Goal: Task Accomplishment & Management: Use online tool/utility

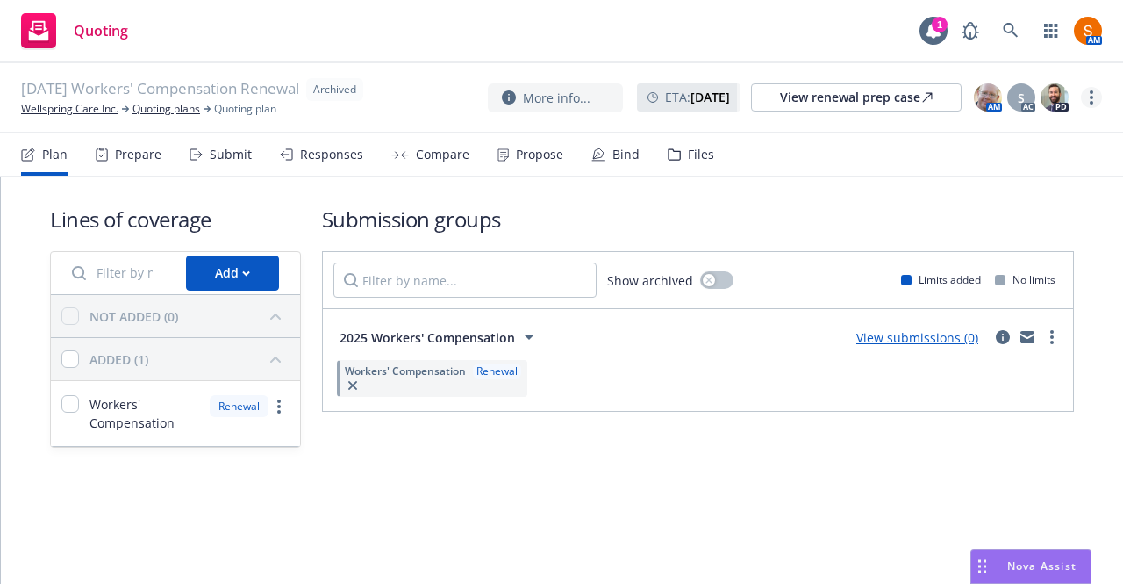
click at [1088, 106] on link "more" at bounding box center [1091, 97] width 21 height 21
click at [1009, 208] on link "Unarchive quoting plan" at bounding box center [1003, 203] width 195 height 35
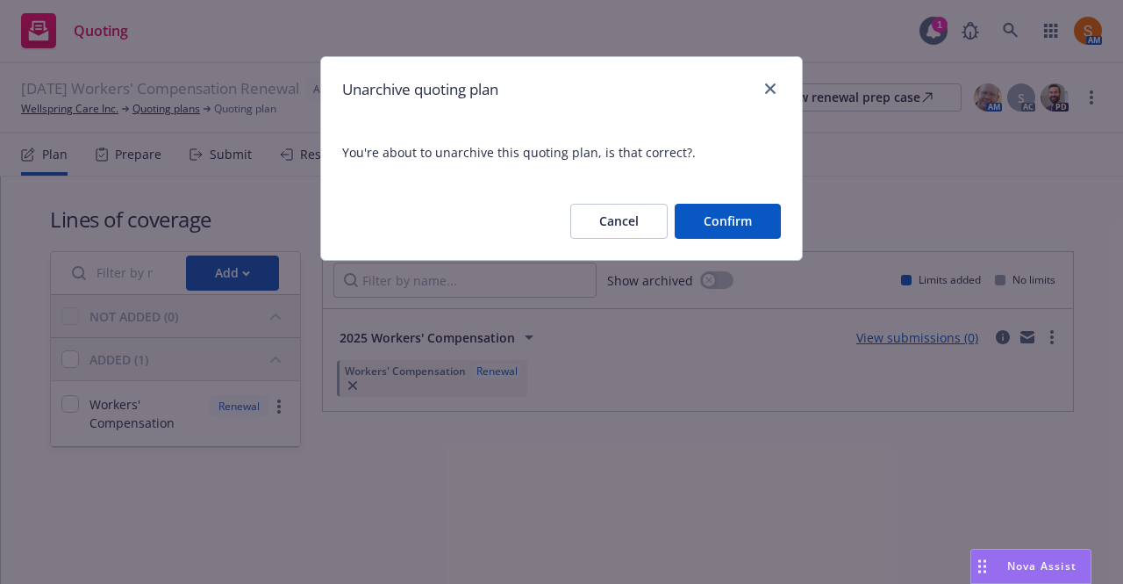
click at [722, 233] on button "Confirm" at bounding box center [728, 221] width 106 height 35
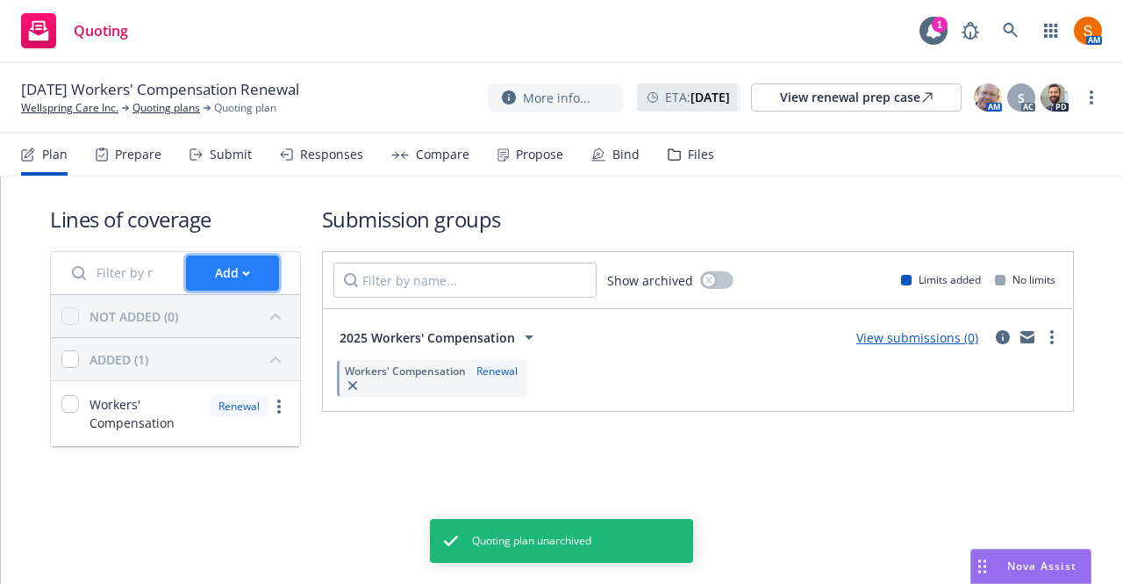
click at [211, 273] on button "Add" at bounding box center [232, 272] width 93 height 35
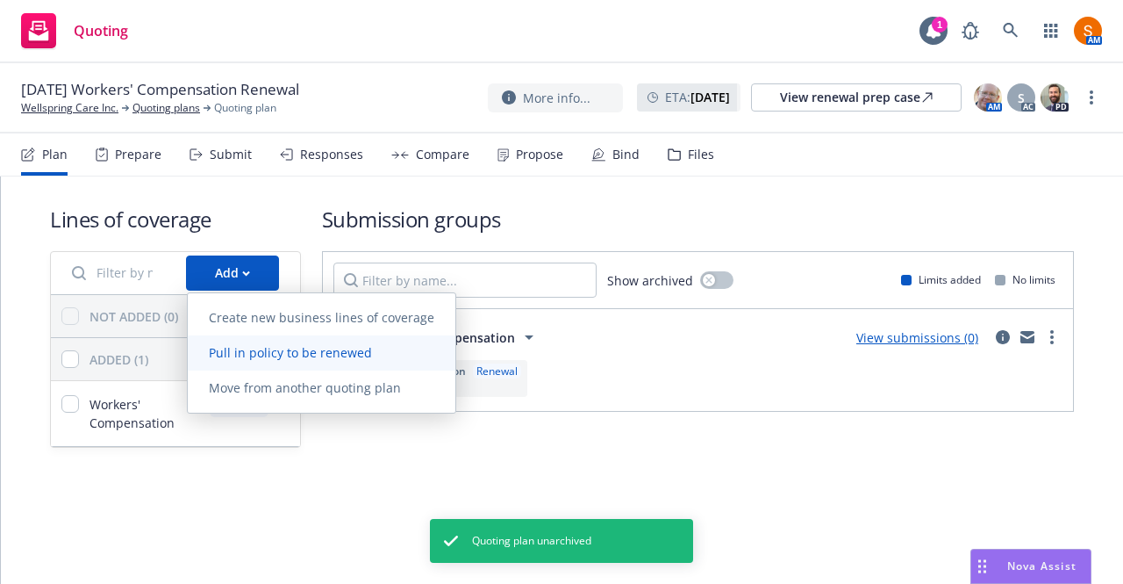
click at [272, 348] on span "Pull in policy to be renewed" at bounding box center [290, 352] width 205 height 17
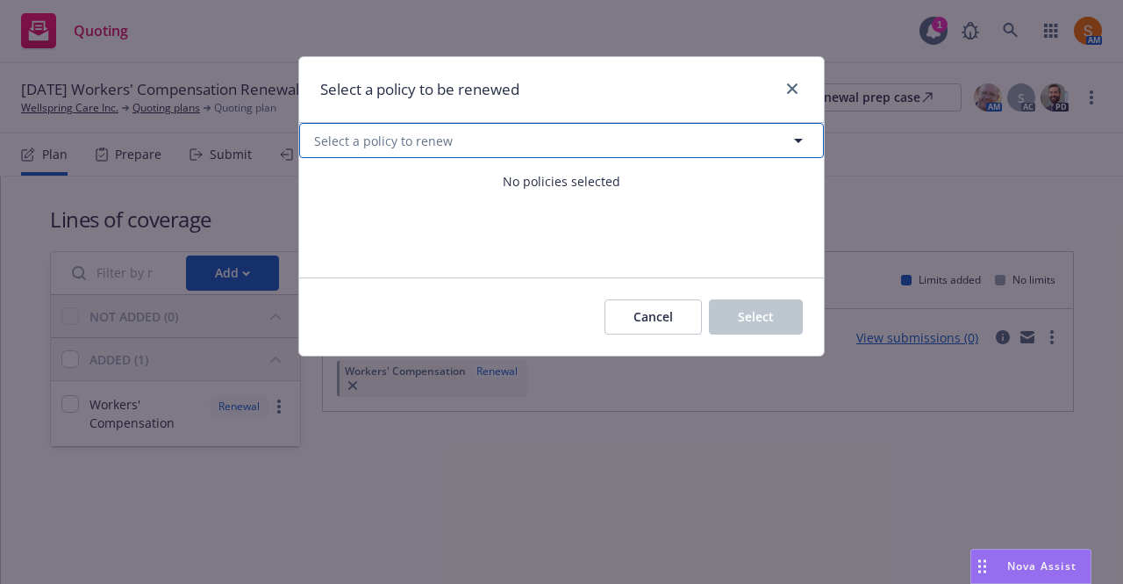
click at [541, 138] on button "Select a policy to renew" at bounding box center [561, 140] width 525 height 35
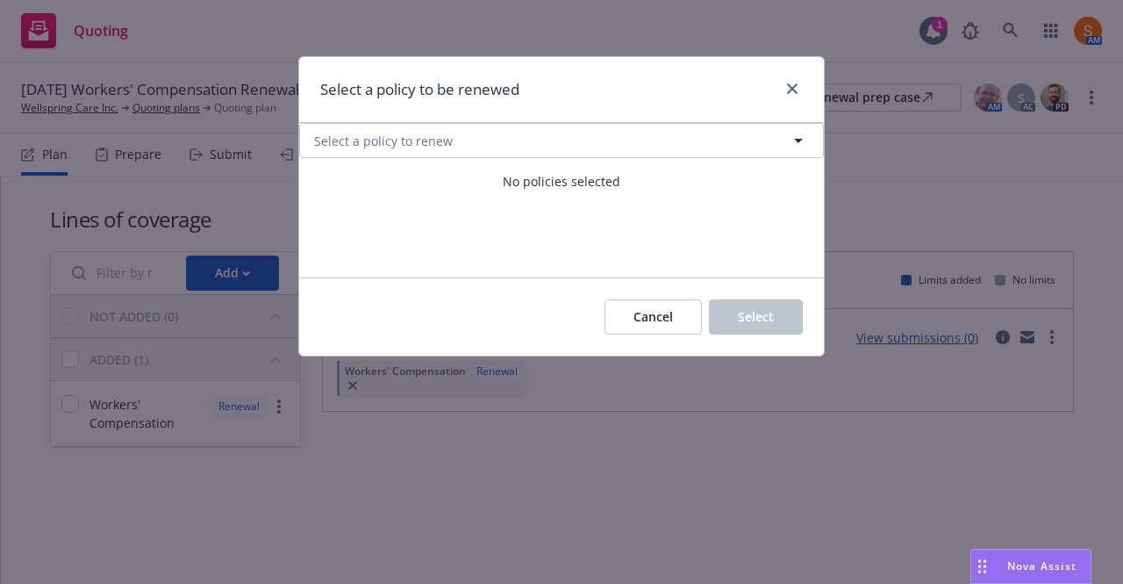
select select "ACTIVE"
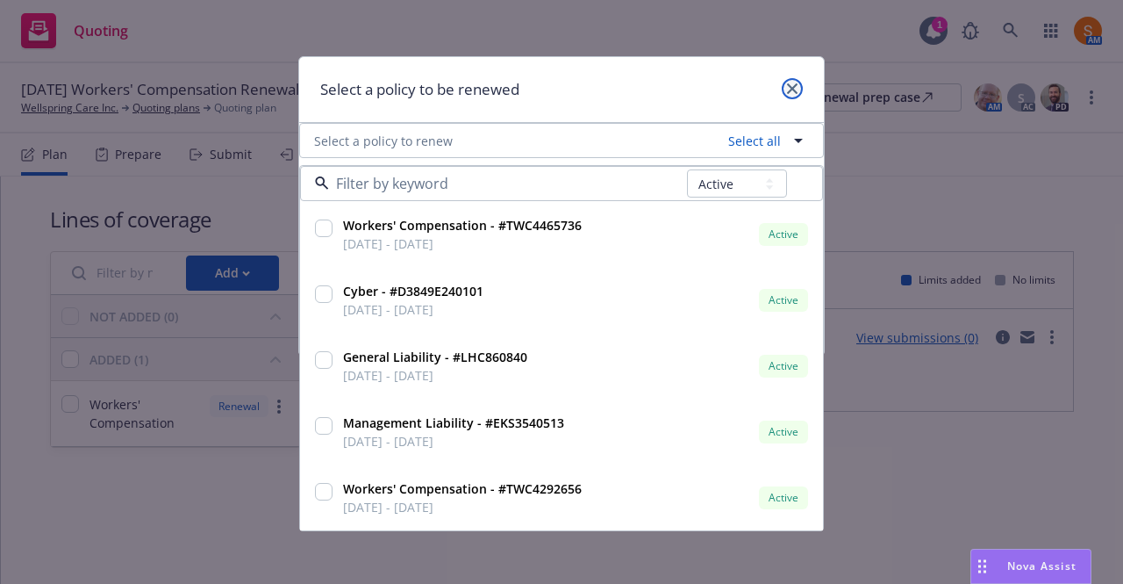
click at [793, 89] on icon "close" at bounding box center [792, 88] width 11 height 11
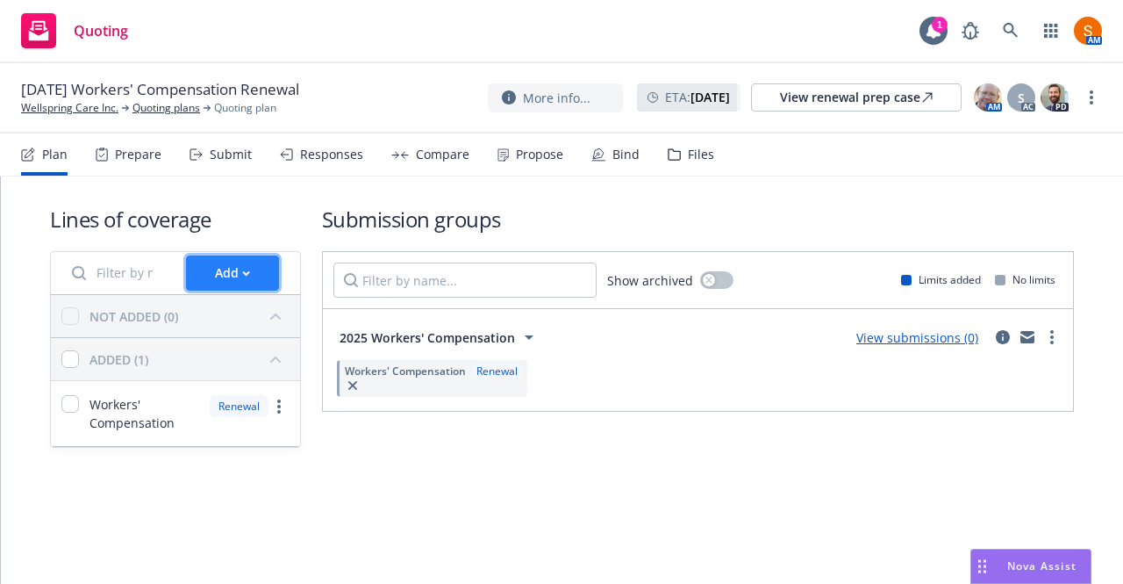
click at [232, 289] on button "Add" at bounding box center [232, 272] width 93 height 35
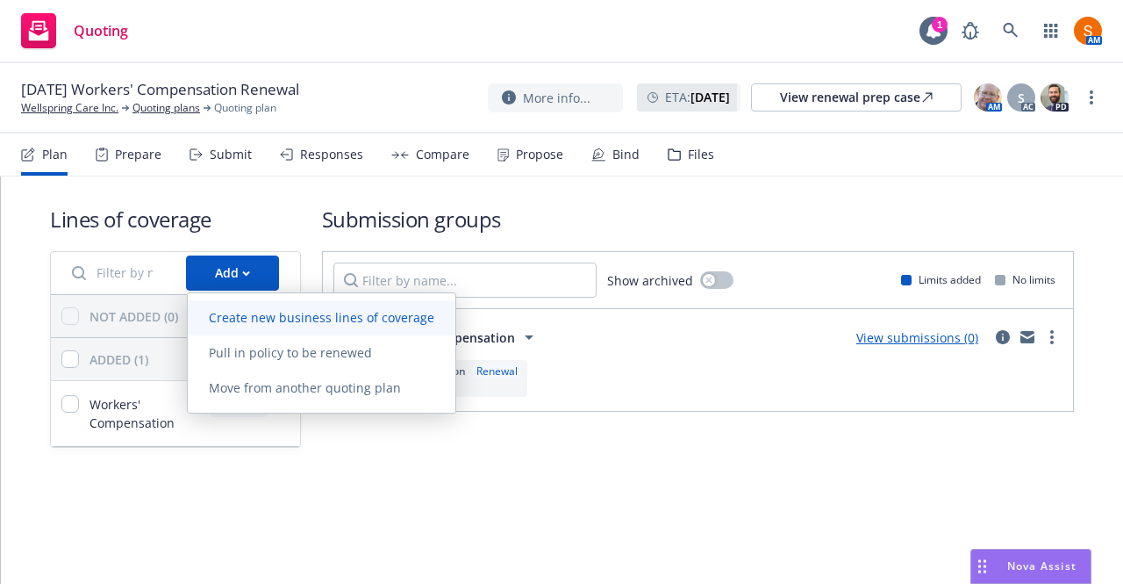
click at [261, 320] on span "Create new business lines of coverage" at bounding box center [322, 317] width 268 height 17
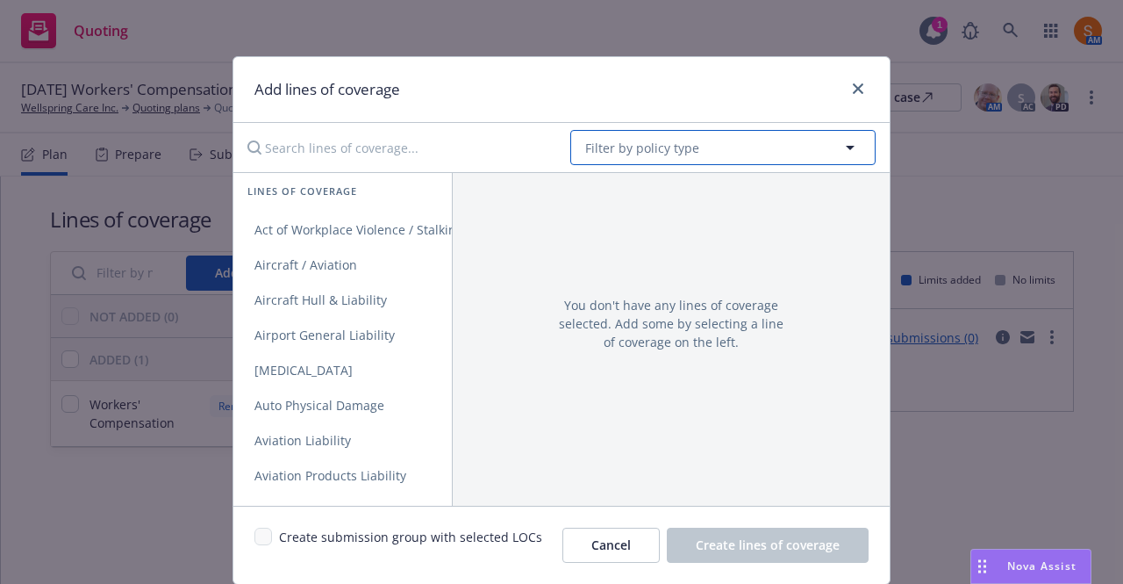
click at [607, 141] on span "Filter by policy type" at bounding box center [642, 148] width 114 height 18
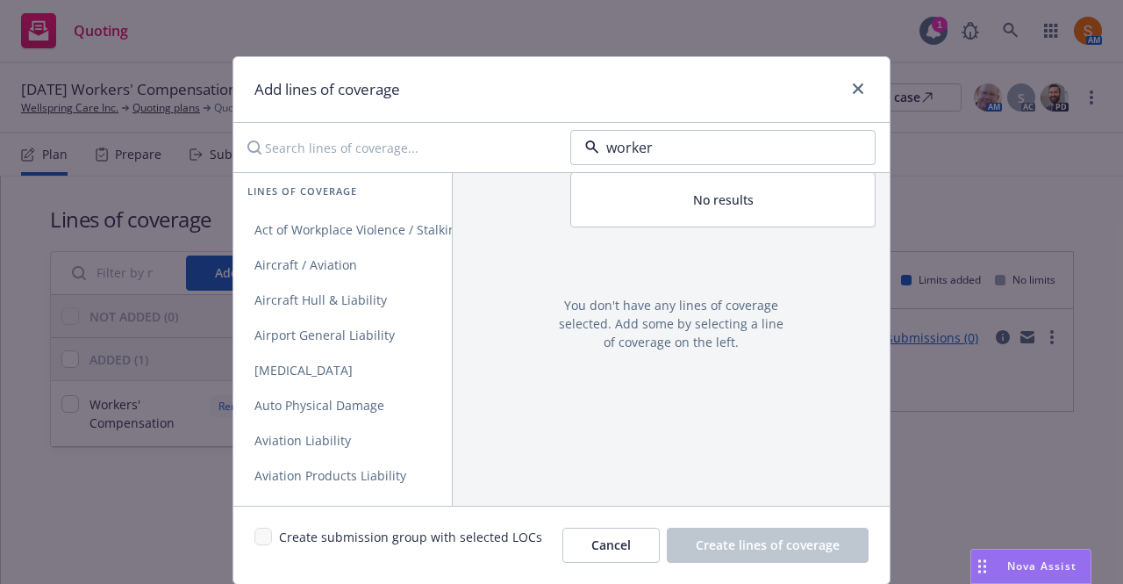
type input "workers"
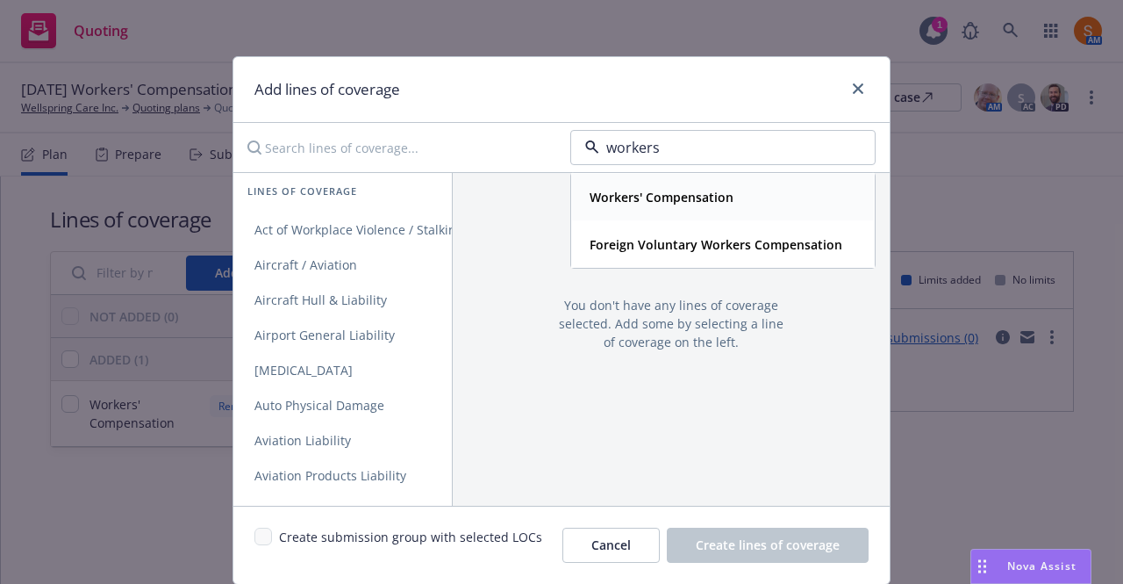
click at [628, 190] on strong "Workers' Compensation" at bounding box center [662, 197] width 144 height 17
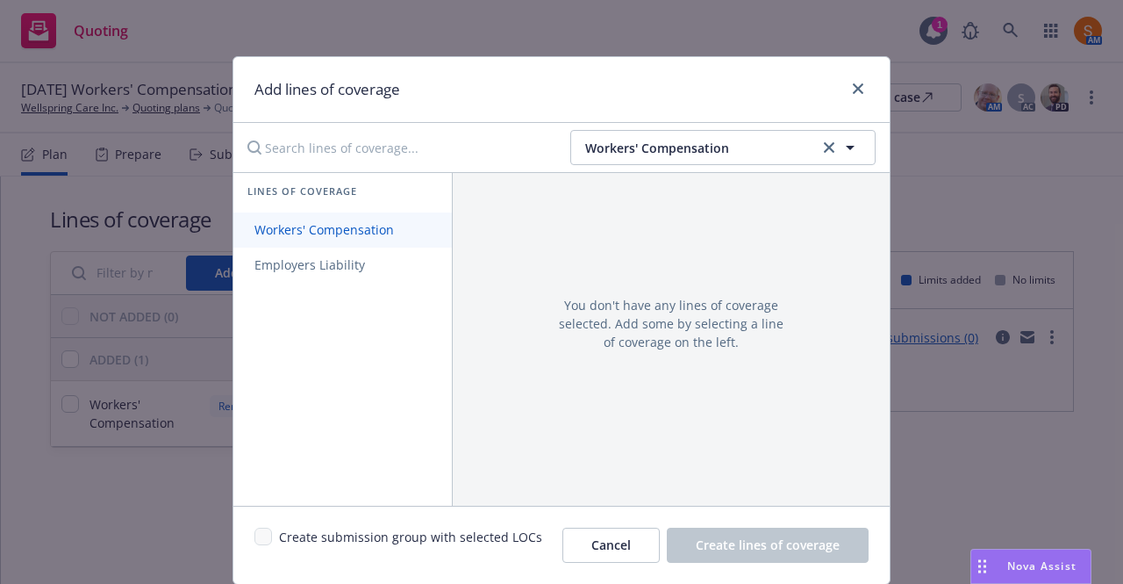
click at [326, 228] on span "Workers' Compensation" at bounding box center [324, 229] width 182 height 17
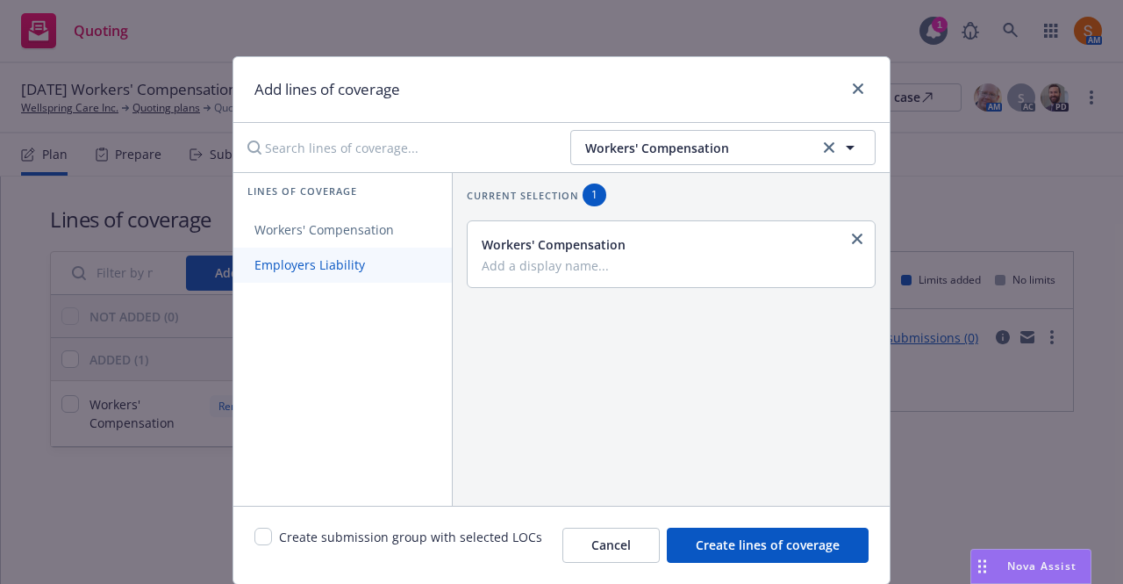
click at [315, 262] on span "Employers Liability" at bounding box center [309, 264] width 153 height 17
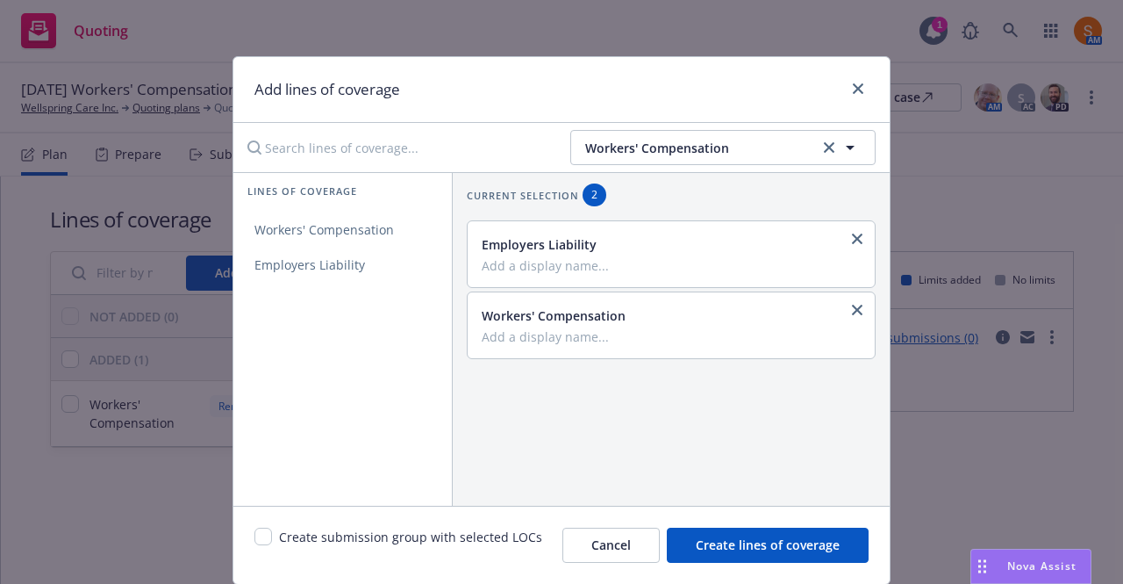
click at [503, 333] on input "Add a display name..." at bounding box center [670, 336] width 376 height 16
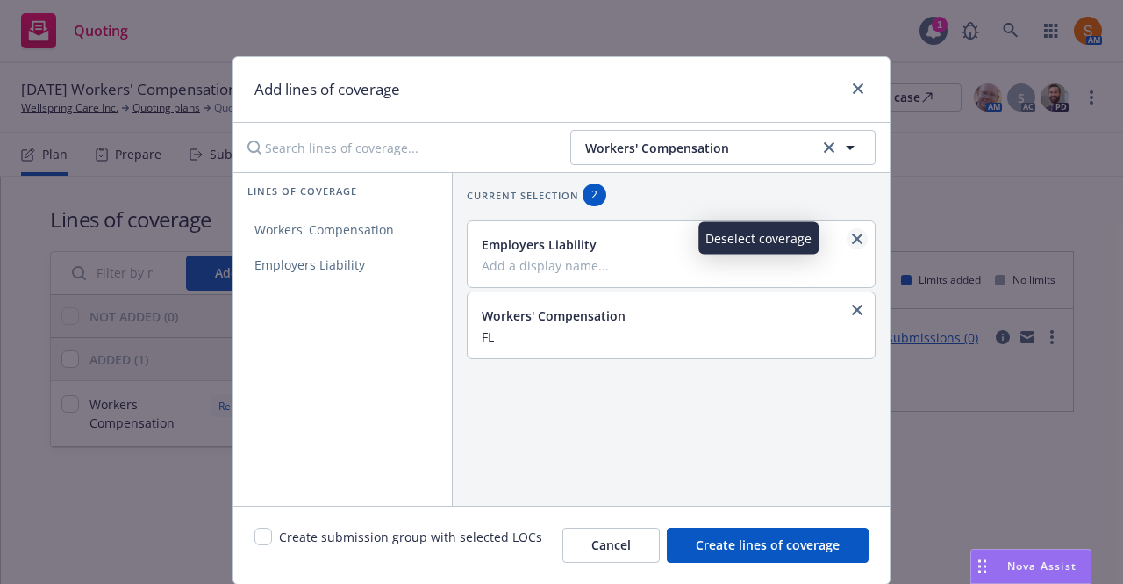
type input "FL"
click at [852, 238] on icon "close" at bounding box center [857, 238] width 11 height 11
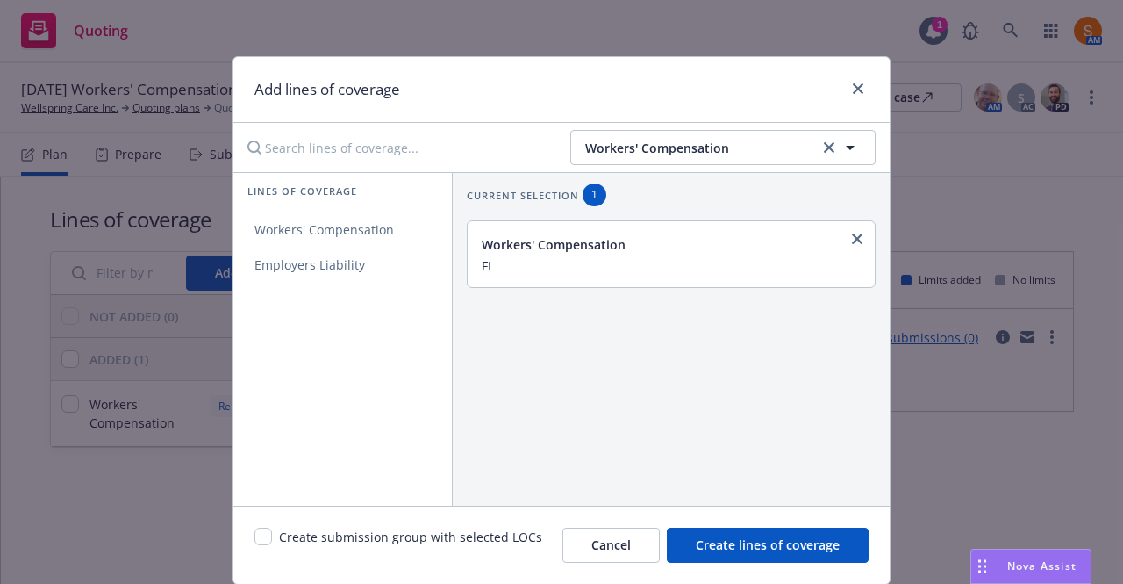
click at [572, 271] on input "FL" at bounding box center [670, 265] width 376 height 16
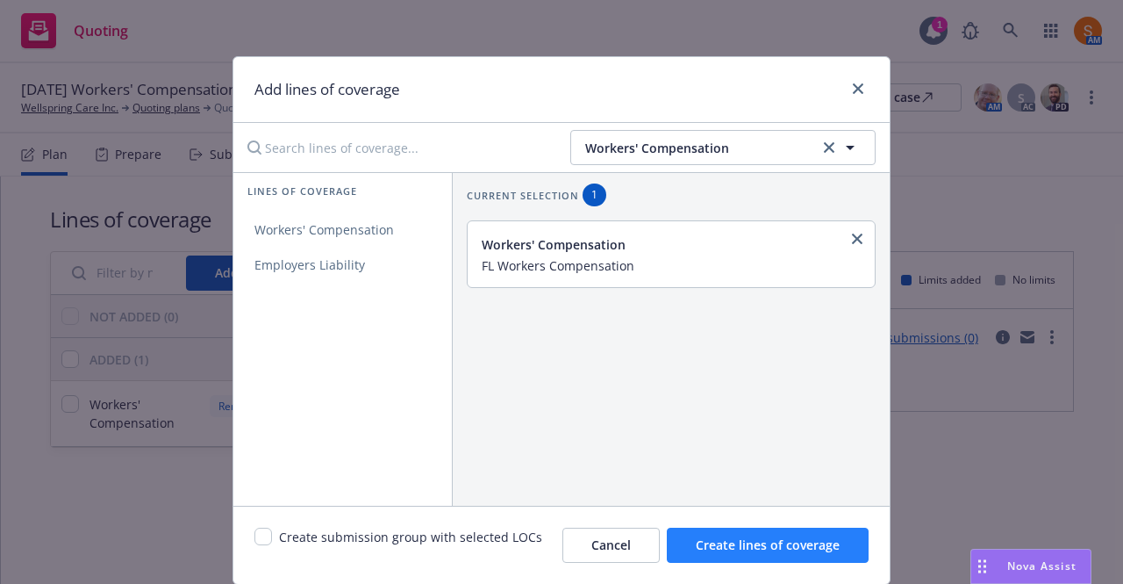
type input "FL Workers Compensation"
click at [748, 533] on button "Create lines of coverage" at bounding box center [768, 544] width 202 height 35
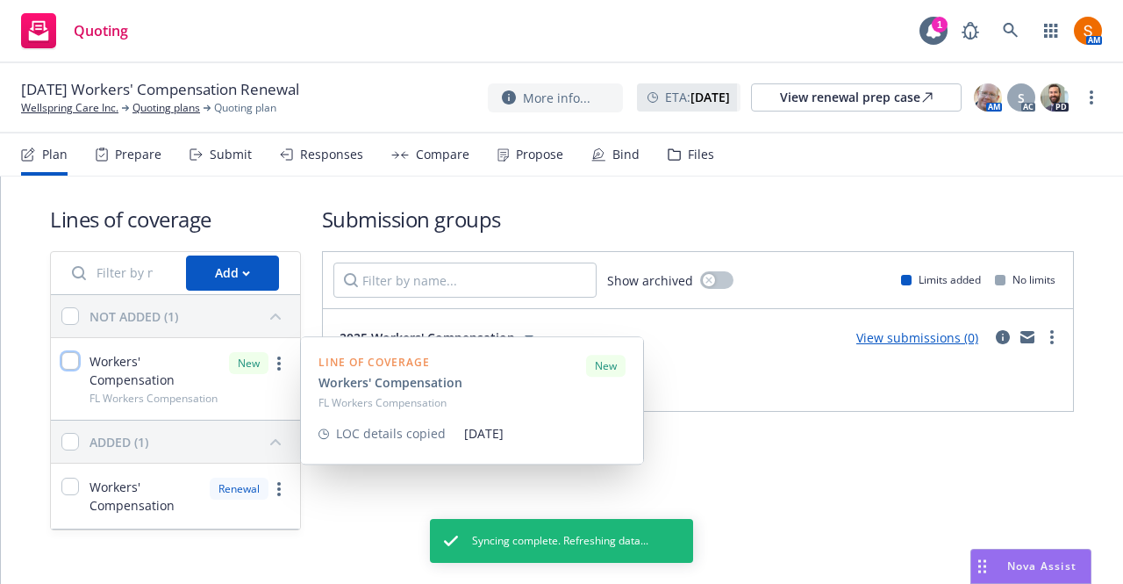
click at [68, 366] on input "checkbox" at bounding box center [70, 361] width 18 height 18
checkbox input "true"
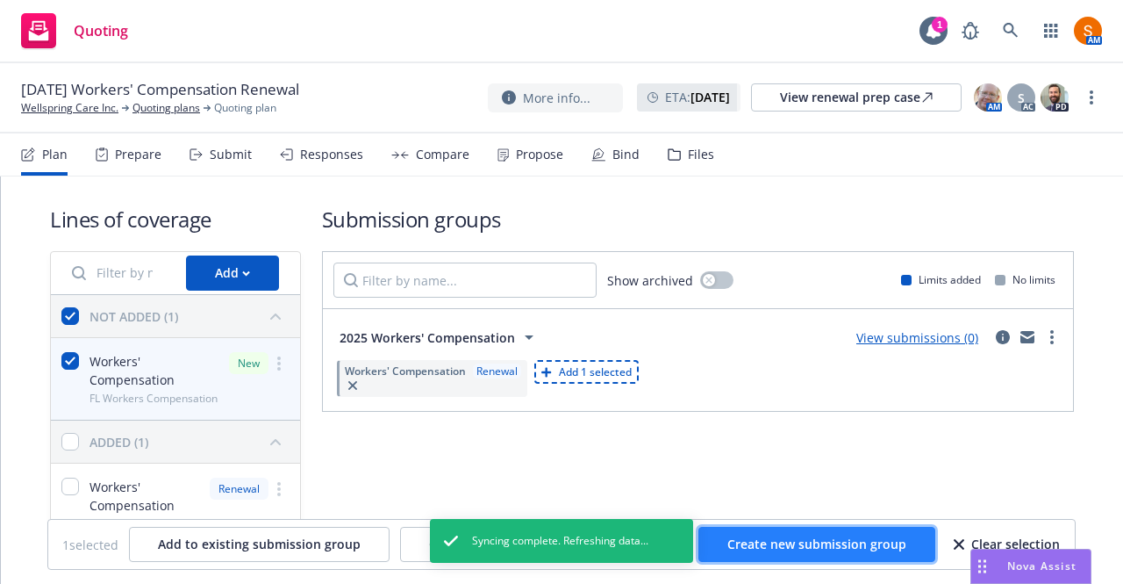
click at [764, 543] on span "Create new submission group" at bounding box center [816, 543] width 179 height 17
checkbox input "false"
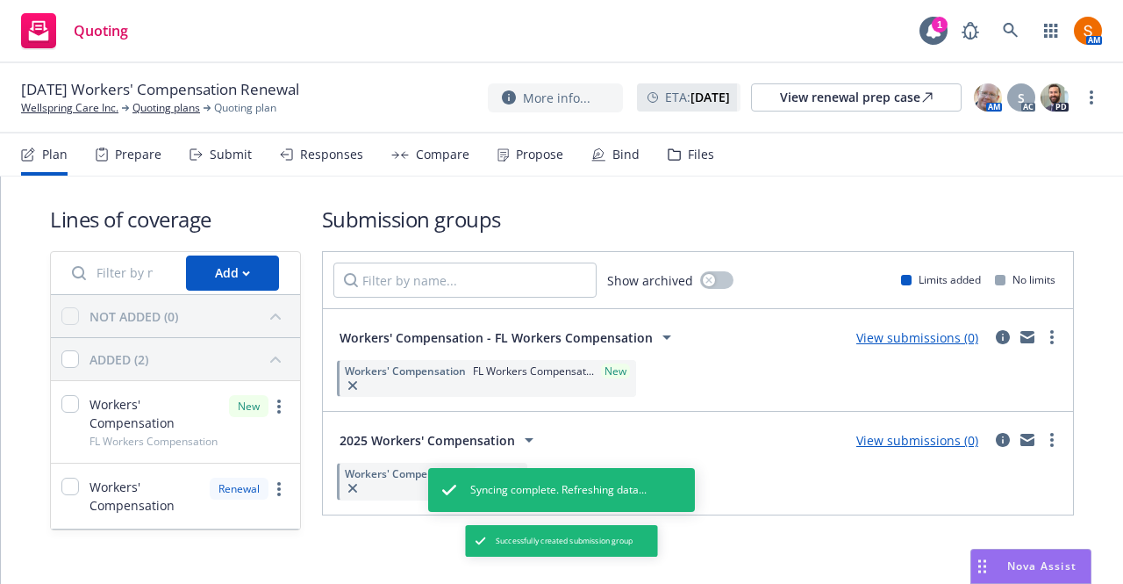
click at [200, 159] on icon at bounding box center [196, 154] width 13 height 12
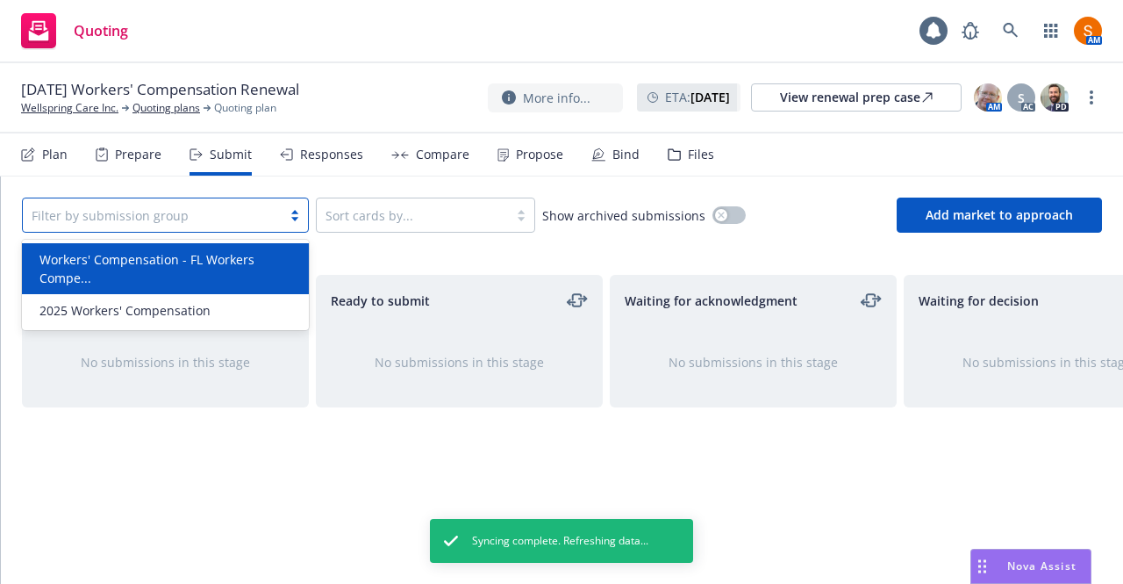
click at [137, 229] on div "Filter by submission group" at bounding box center [165, 214] width 287 height 35
click at [146, 269] on span "Workers' Compensation - FL Workers Compe..." at bounding box center [168, 268] width 259 height 37
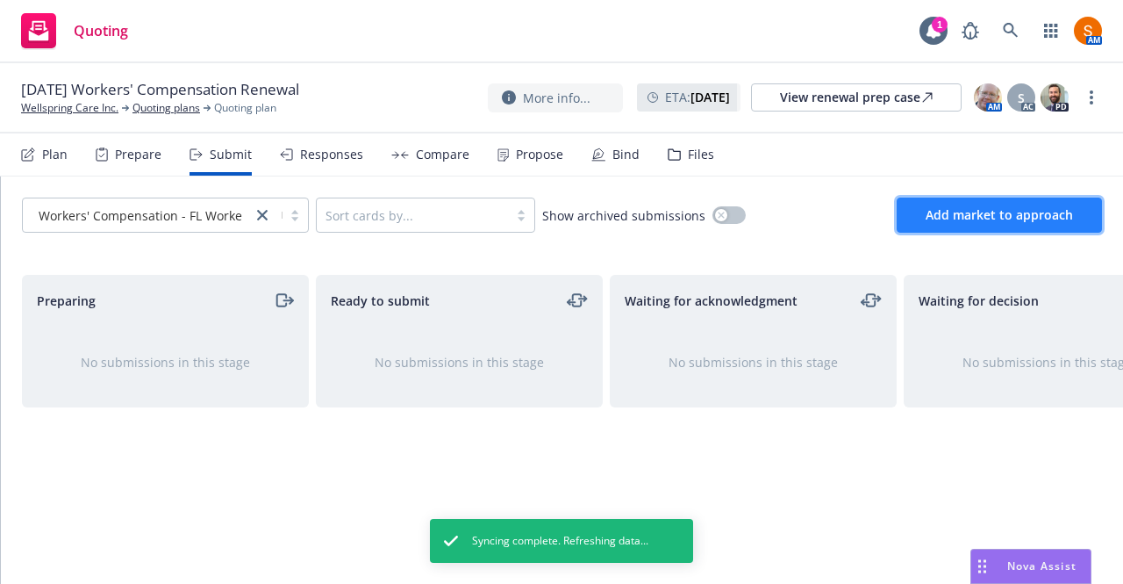
click at [969, 219] on span "Add market to approach" at bounding box center [999, 214] width 147 height 17
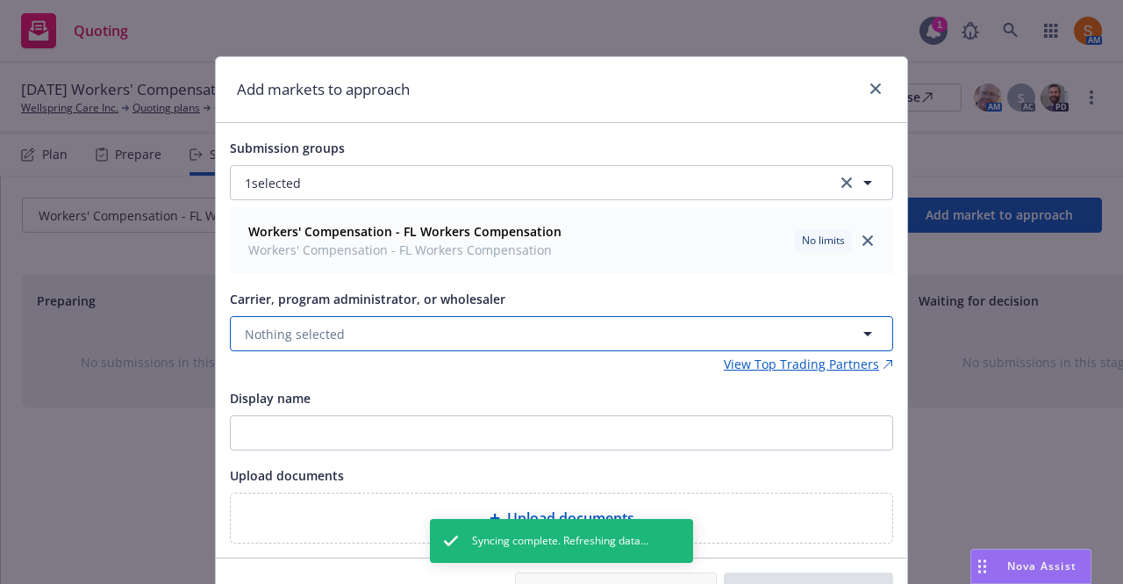
click at [300, 328] on span "Nothing selected" at bounding box center [295, 334] width 100 height 18
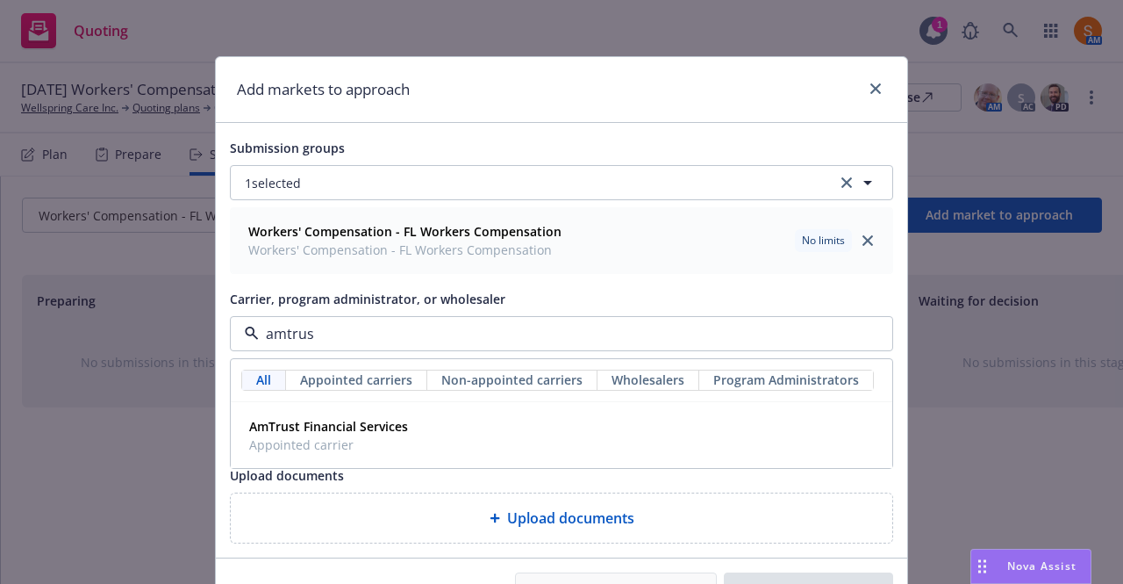
type input "amtrust"
click at [311, 425] on strong "AmTrust Financial Services" at bounding box center [328, 426] width 159 height 17
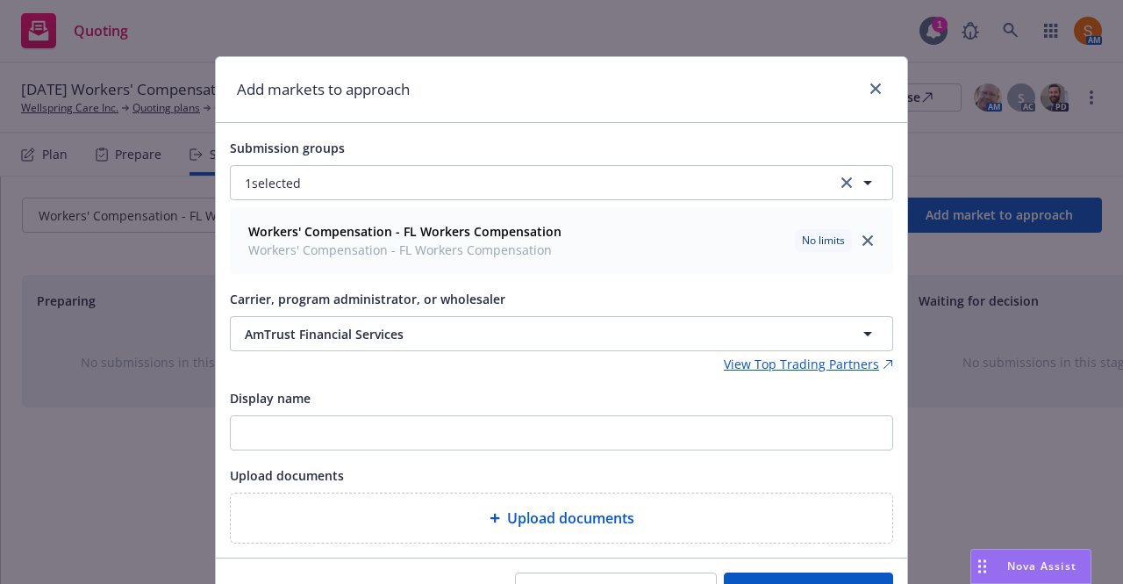
scroll to position [92, 0]
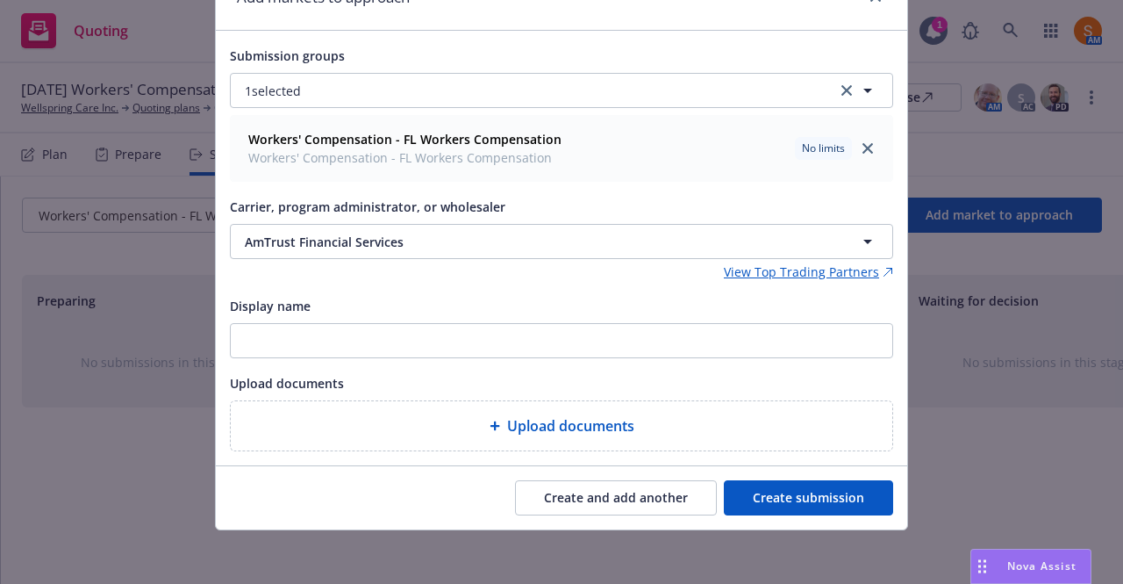
click at [779, 505] on button "Create submission" at bounding box center [808, 497] width 169 height 35
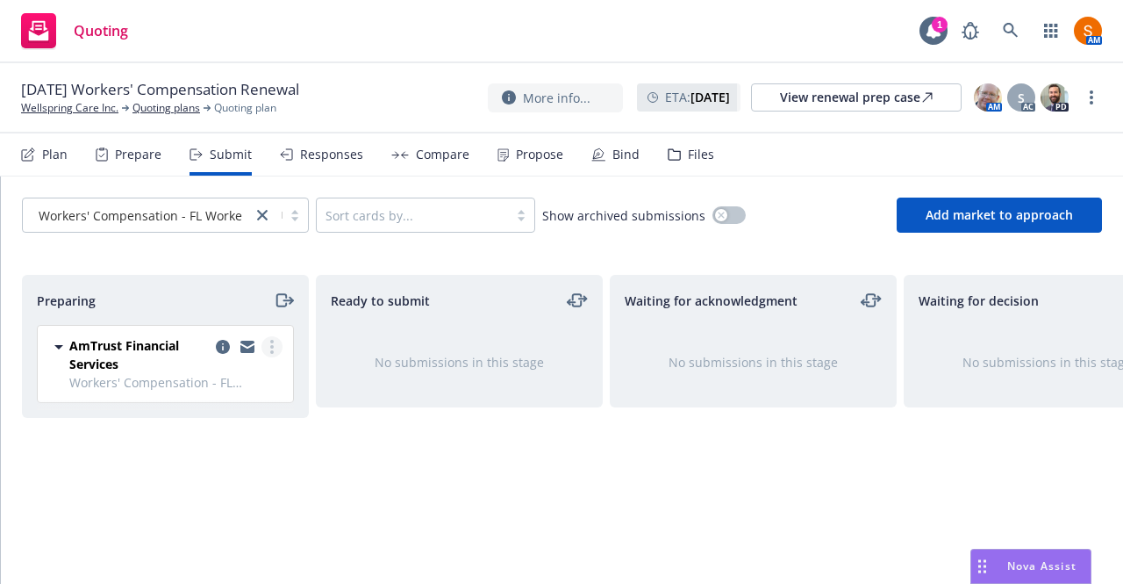
click at [265, 353] on link "more" at bounding box center [271, 346] width 21 height 21
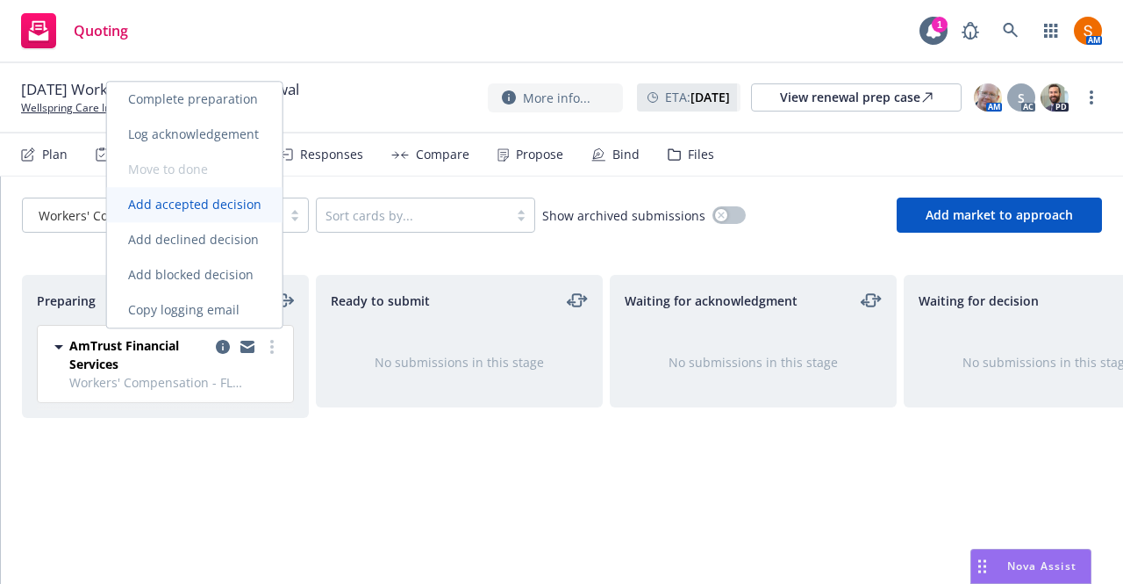
click at [207, 198] on span "Add accepted decision" at bounding box center [194, 204] width 175 height 17
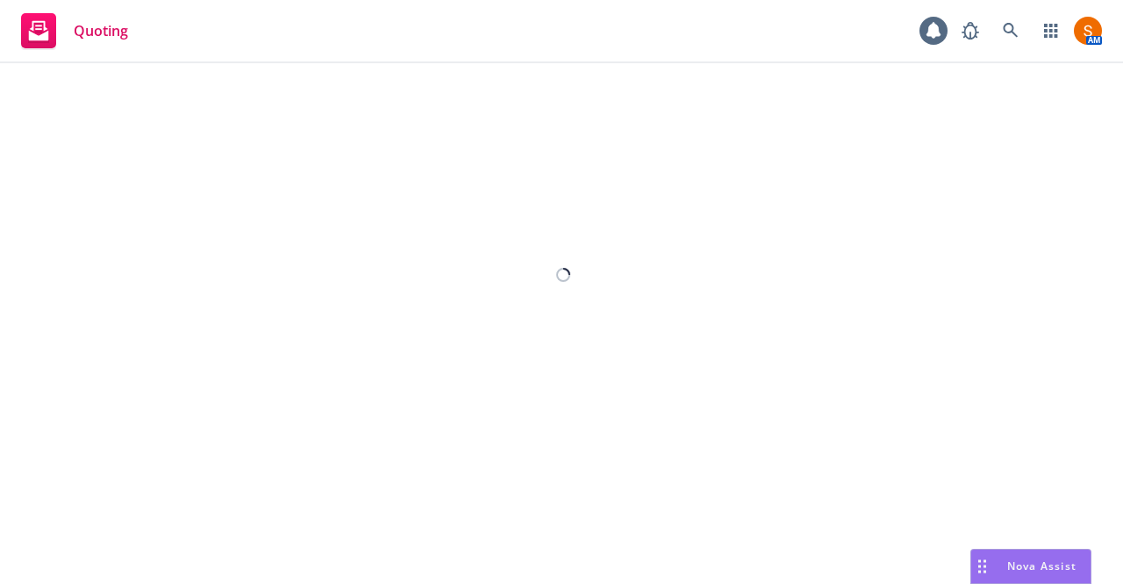
select select "12"
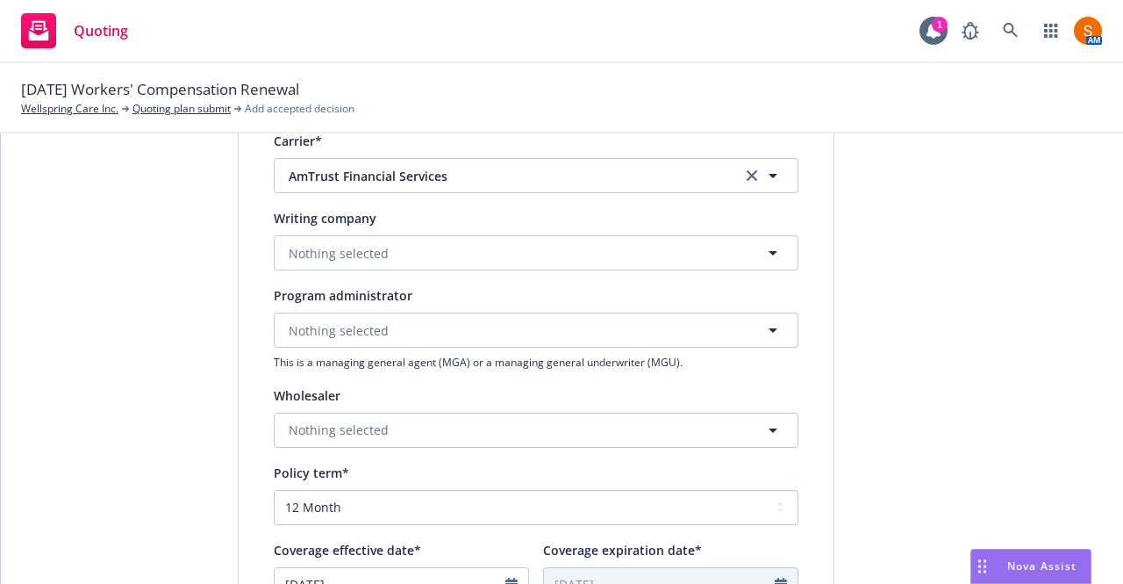
scroll to position [339, 0]
click at [365, 247] on span "Nothing selected" at bounding box center [339, 252] width 100 height 18
type input "techno"
click at [368, 311] on span "Domestic - 42376" at bounding box center [403, 320] width 220 height 18
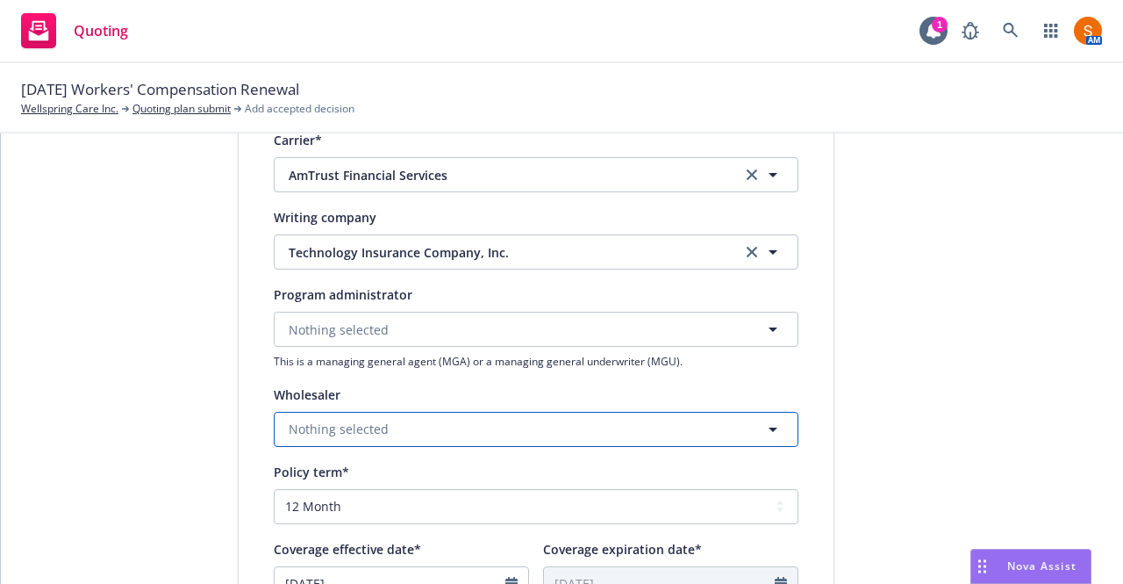
click at [362, 428] on span "Nothing selected" at bounding box center [339, 428] width 100 height 18
type input "rt spe"
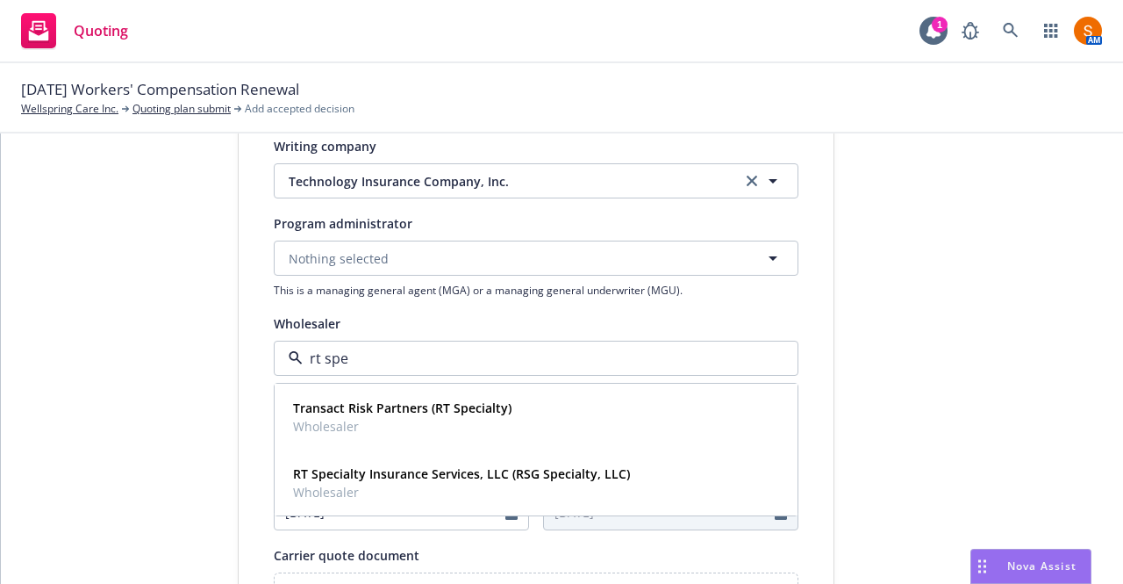
scroll to position [412, 0]
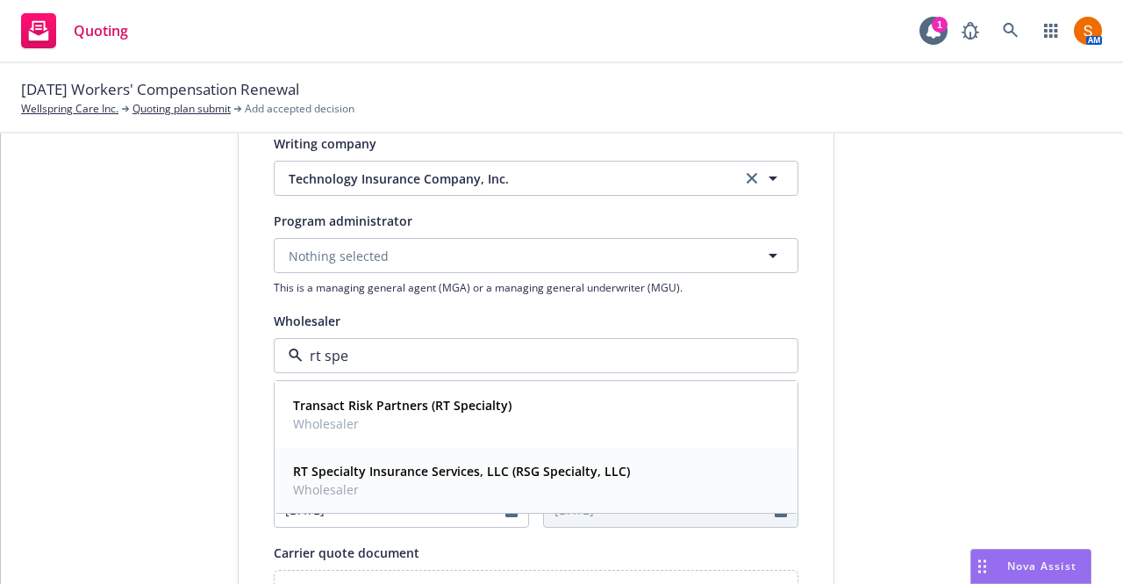
click at [391, 452] on div "RT Specialty Insurance Services, LLC (RSG Specialty, LLC) Wholesaler" at bounding box center [536, 480] width 521 height 65
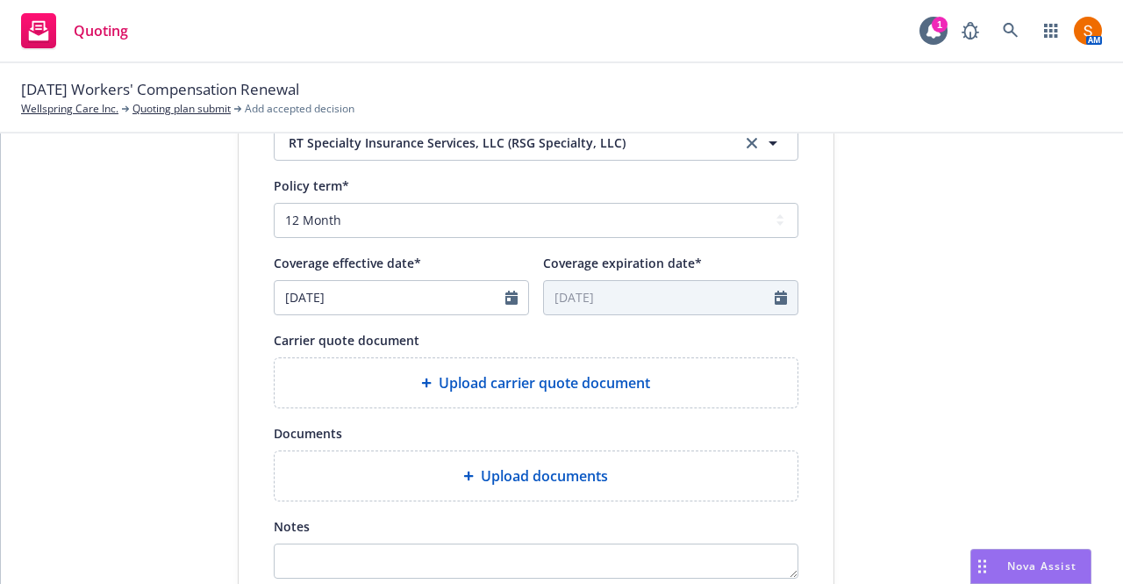
scroll to position [626, 0]
select select "8"
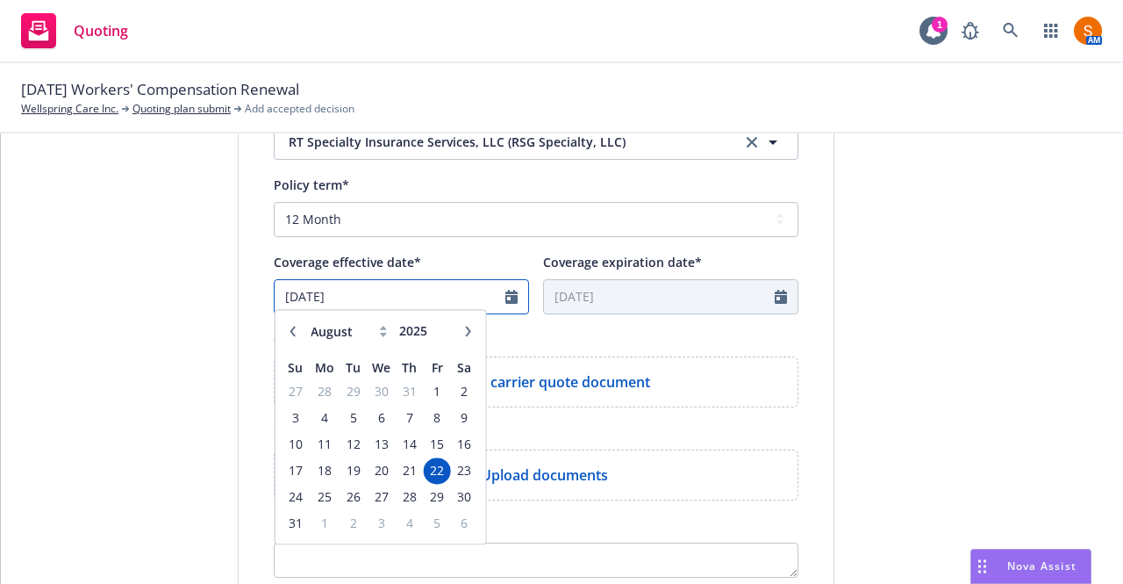
click at [393, 303] on input "08/22/2025" at bounding box center [390, 296] width 231 height 33
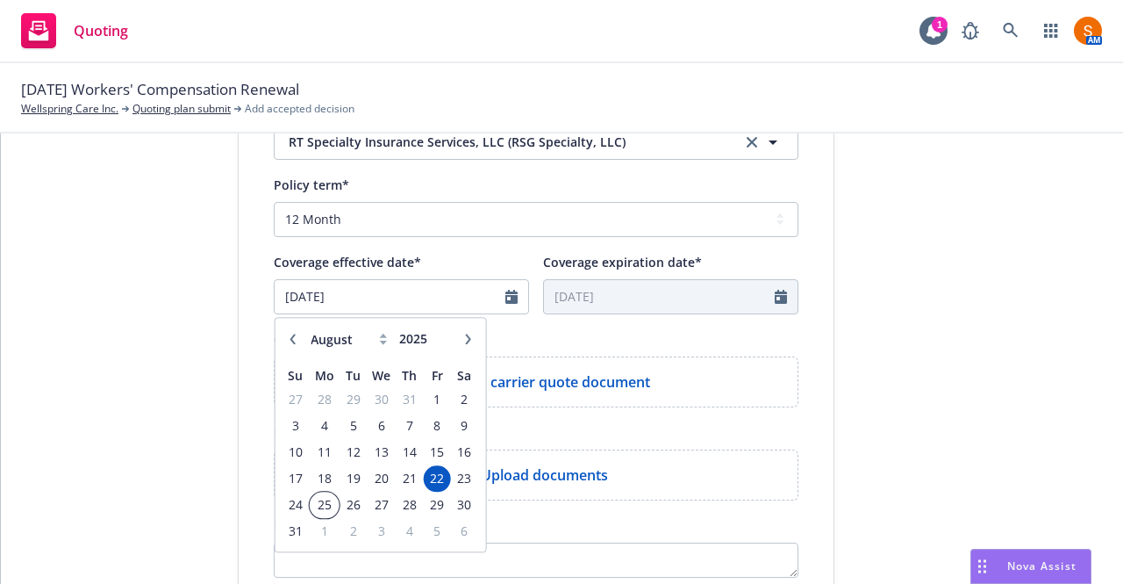
click at [314, 501] on span "25" at bounding box center [324, 504] width 26 height 22
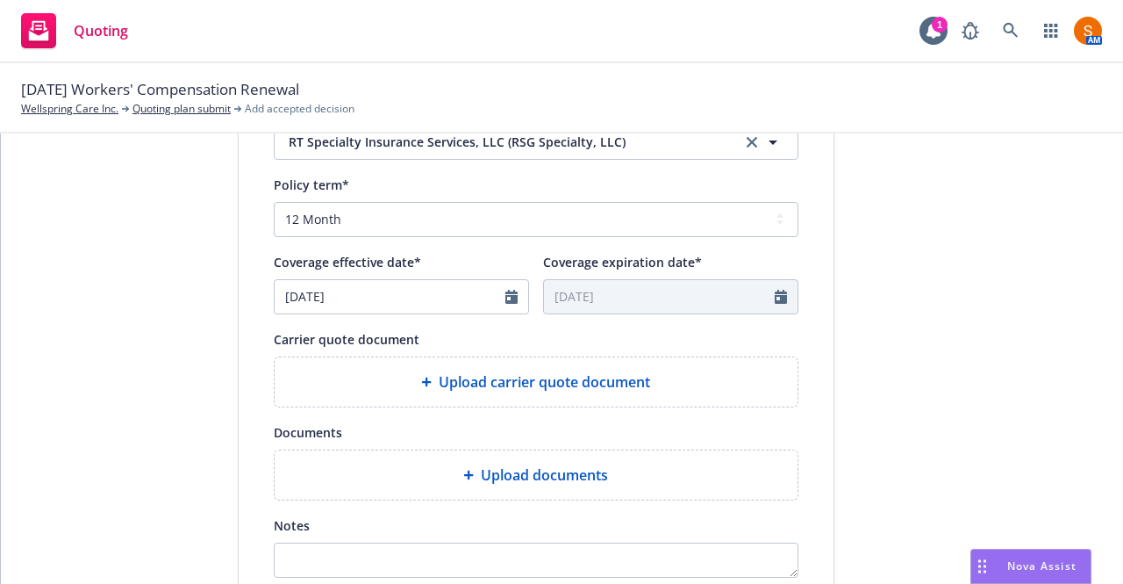
type input "08/25/2025"
type input "08/25/2026"
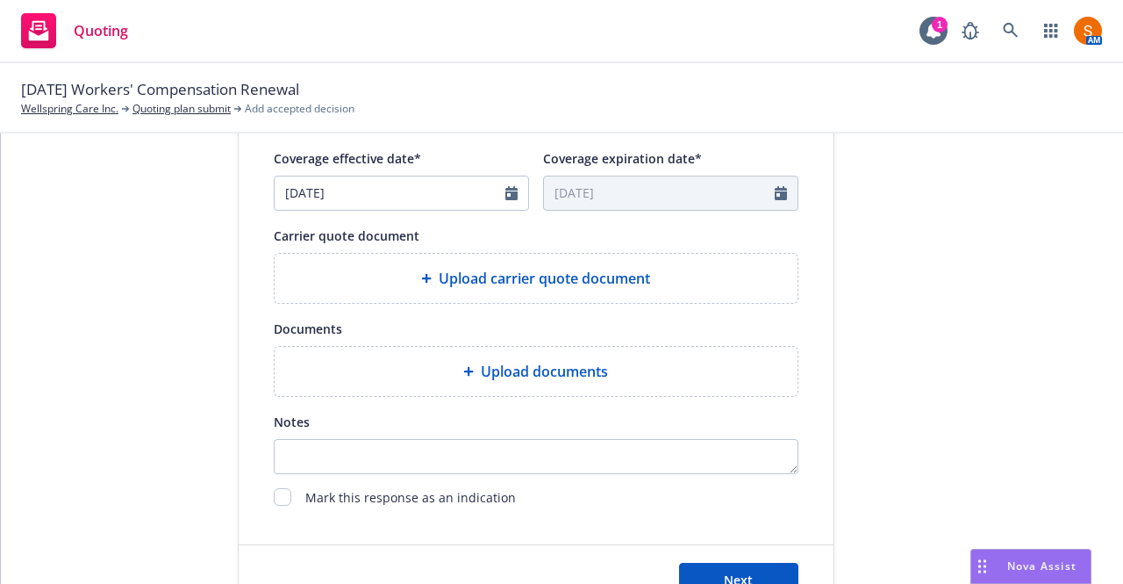
scroll to position [734, 0]
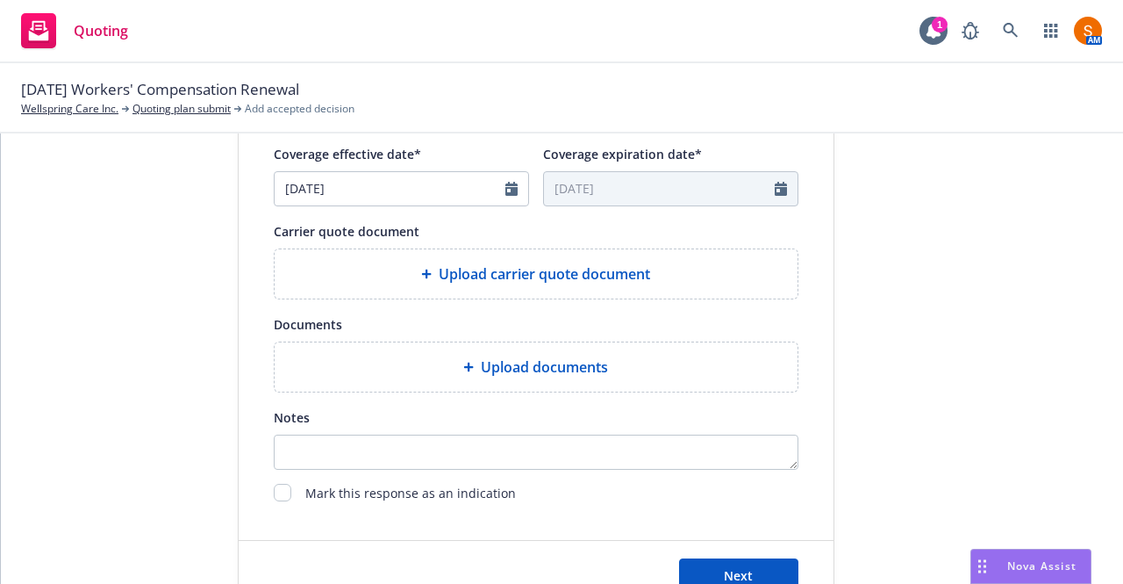
click at [455, 306] on div "Display name AmTrust Financial Services Quote expiration date* 09/21/2025 The q…" at bounding box center [536, 16] width 525 height 977
click at [467, 286] on div "Upload carrier quote document" at bounding box center [536, 273] width 523 height 49
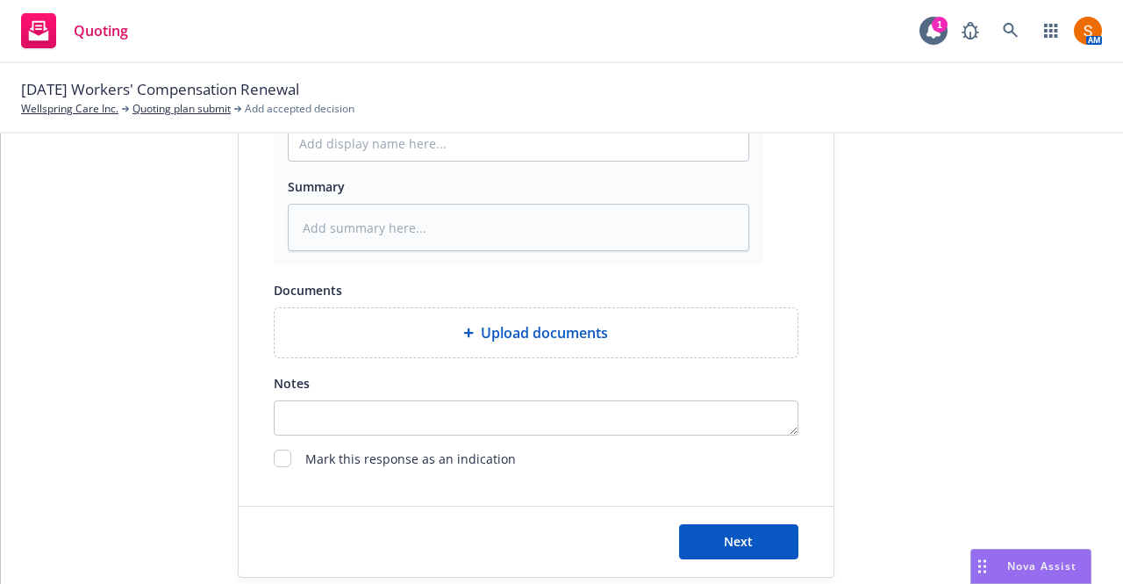
scroll to position [1049, 0]
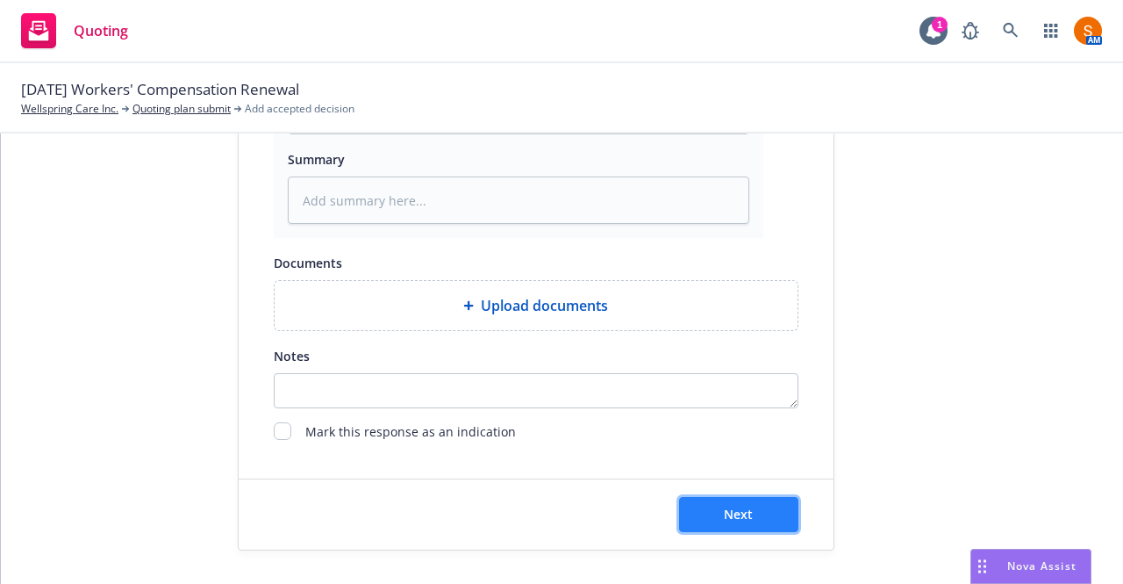
click at [745, 519] on span "Next" at bounding box center [738, 513] width 29 height 17
type textarea "x"
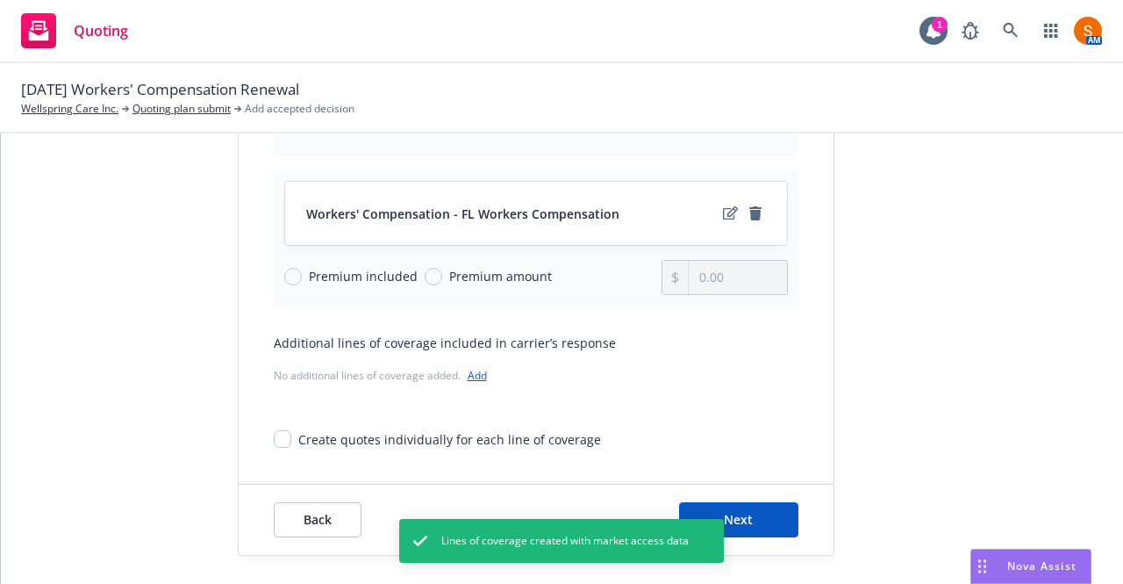
scroll to position [207, 0]
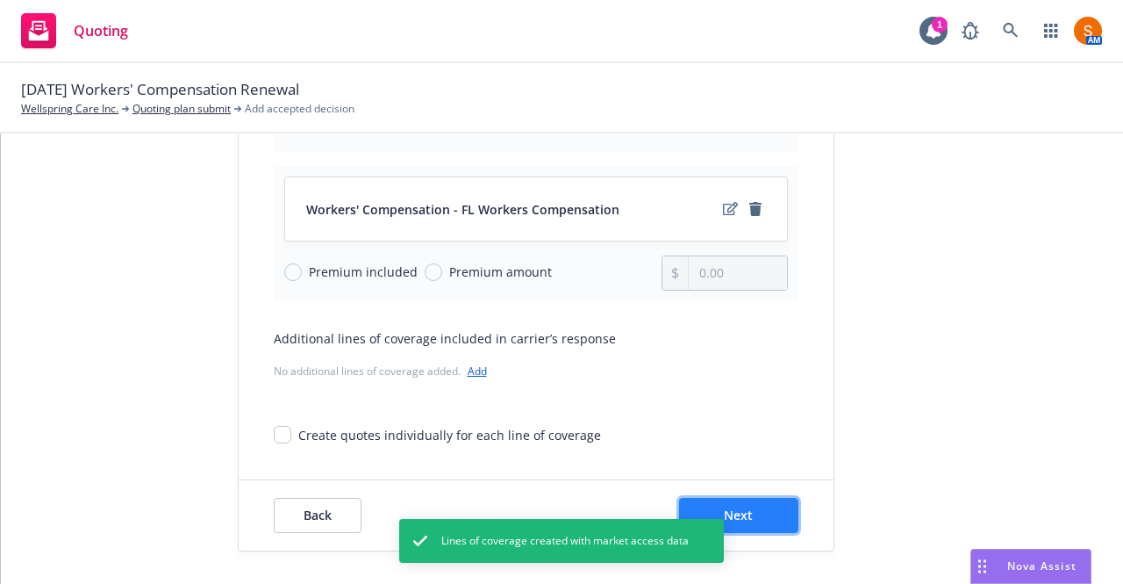
click at [751, 520] on button "Next" at bounding box center [738, 515] width 119 height 35
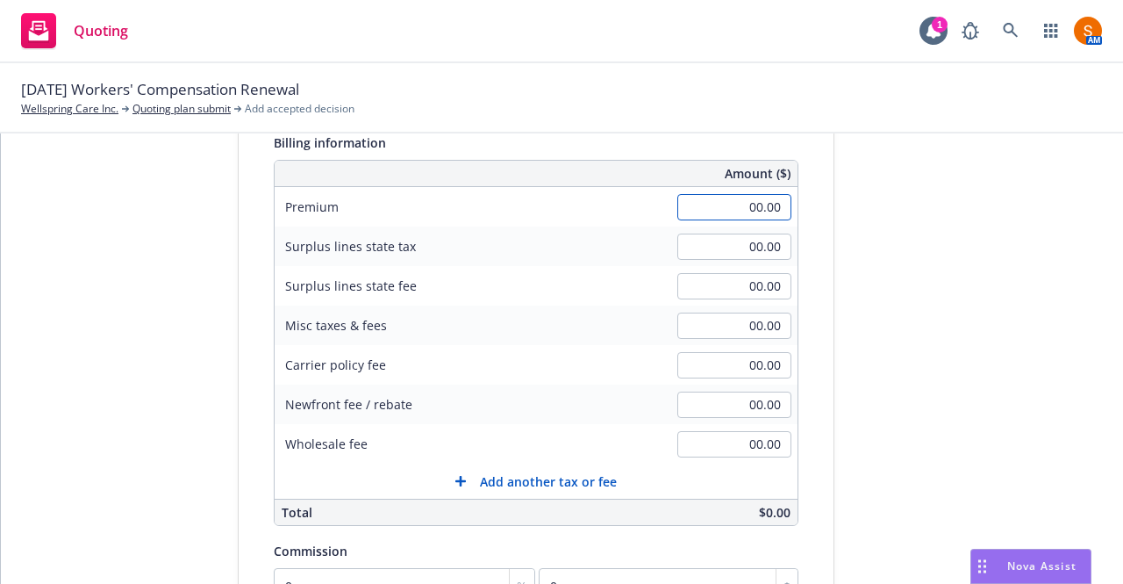
click at [743, 214] on input "00.00" at bounding box center [734, 207] width 114 height 26
type input "12,365.00"
click at [543, 240] on div "Surplus lines state tax 00.00" at bounding box center [536, 245] width 523 height 39
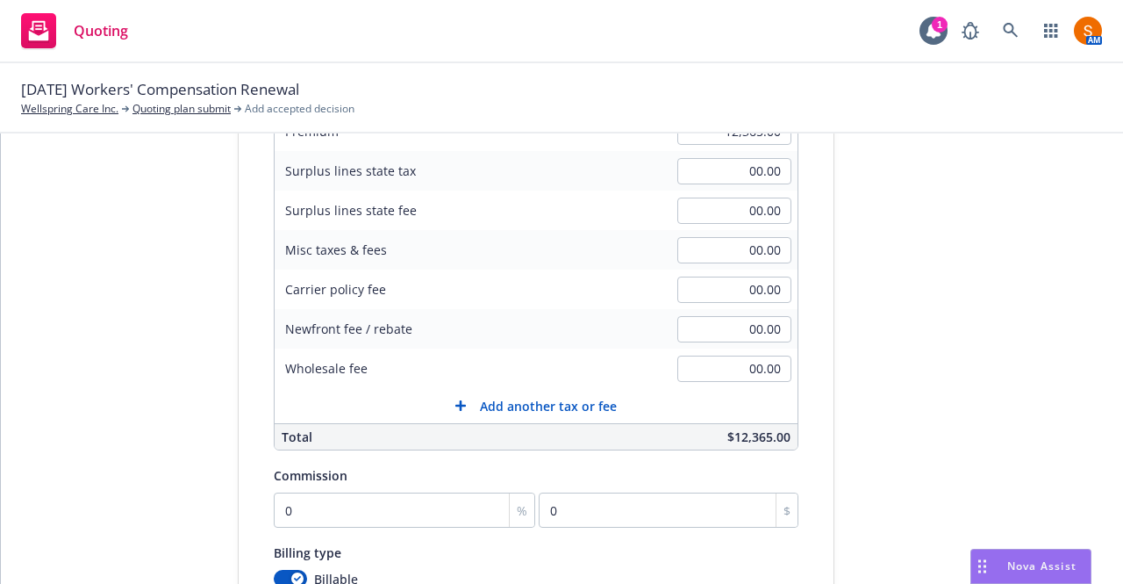
scroll to position [362, 0]
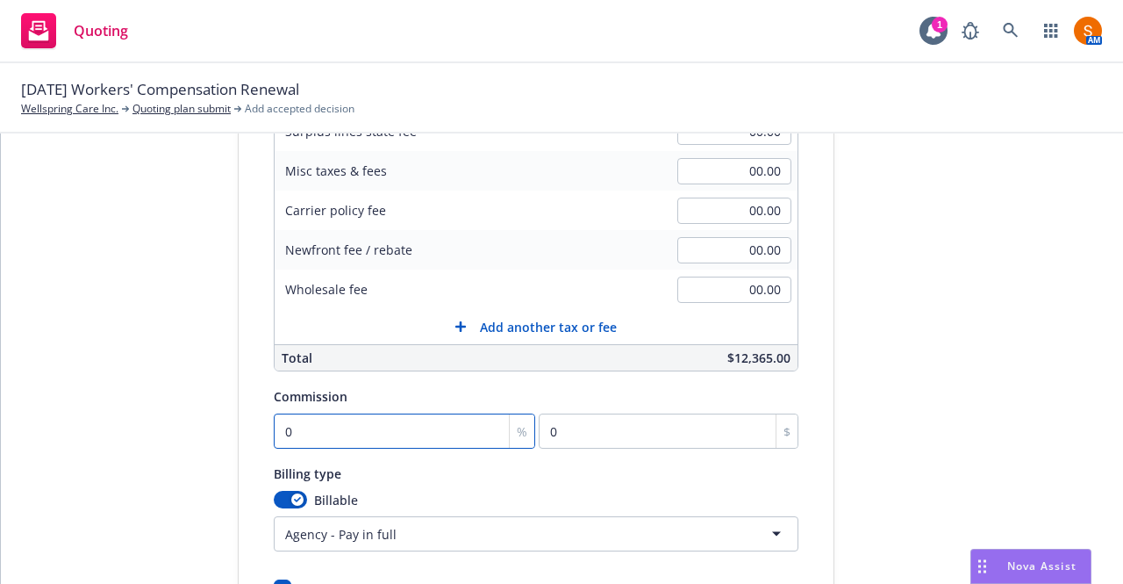
click at [346, 429] on input "0" at bounding box center [405, 430] width 262 height 35
type input "1"
type input "123.65"
type input "12"
type input "1483.8"
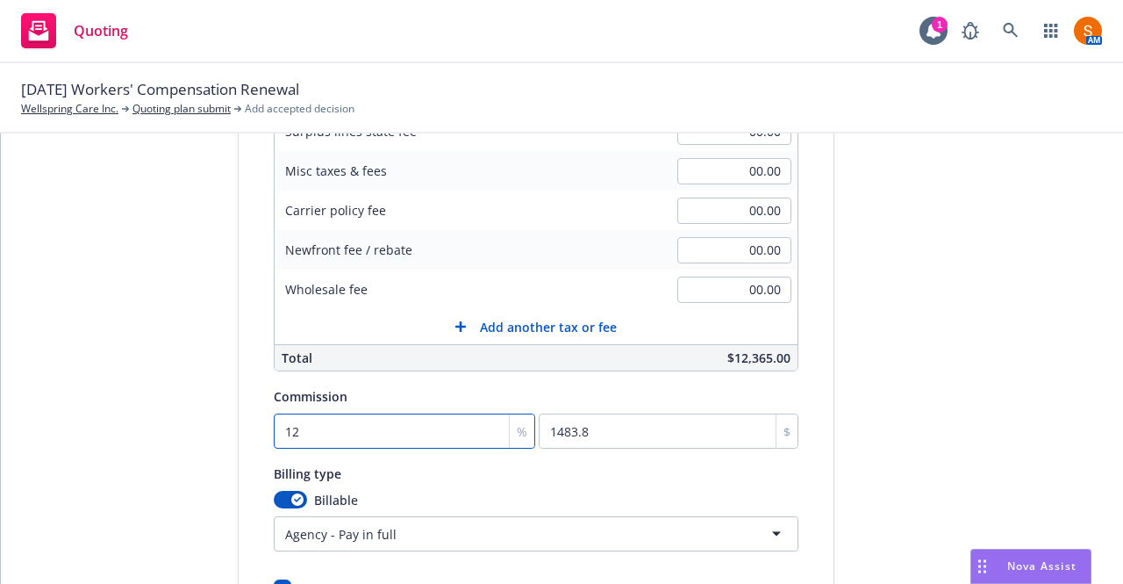
type input "12"
click at [150, 440] on div "Quote initiation Coverage selection 3 Billing info" at bounding box center [106, 256] width 193 height 898
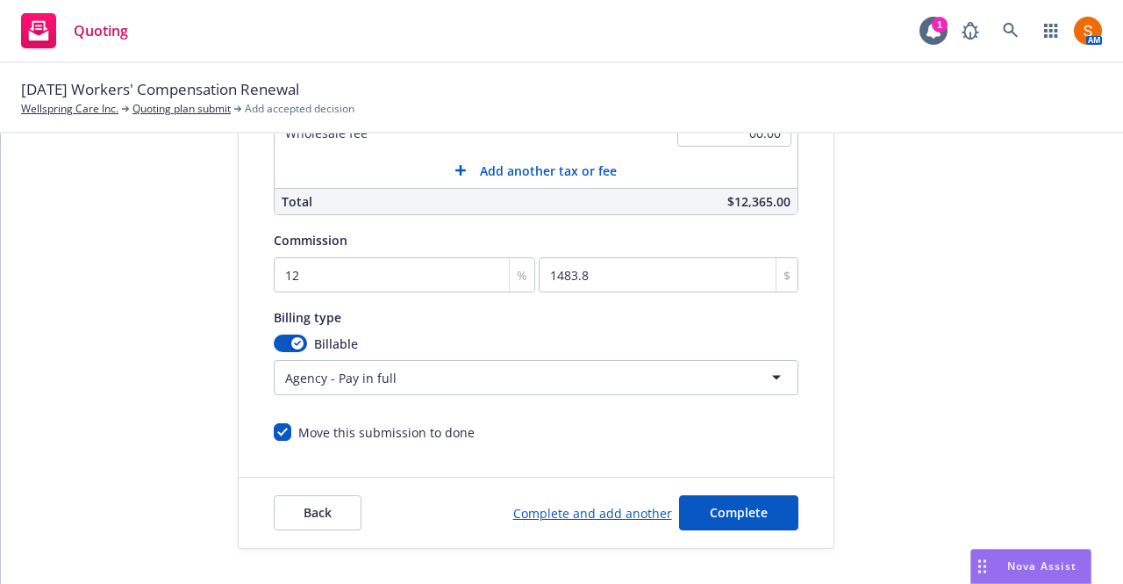
scroll to position [528, 0]
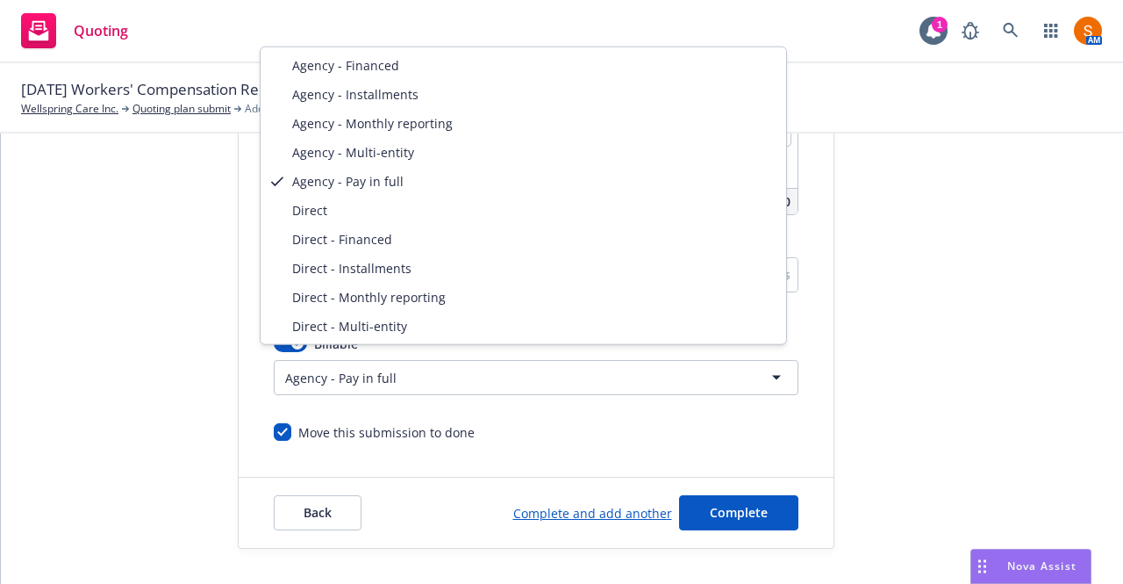
click at [414, 373] on html "Quoting 1 AM 08/25/25 Workers' Compensation Renewal Wellspring Care Inc. Quotin…" at bounding box center [561, 292] width 1123 height 584
select select "DIRECT_MONTHLY_REPORTING"
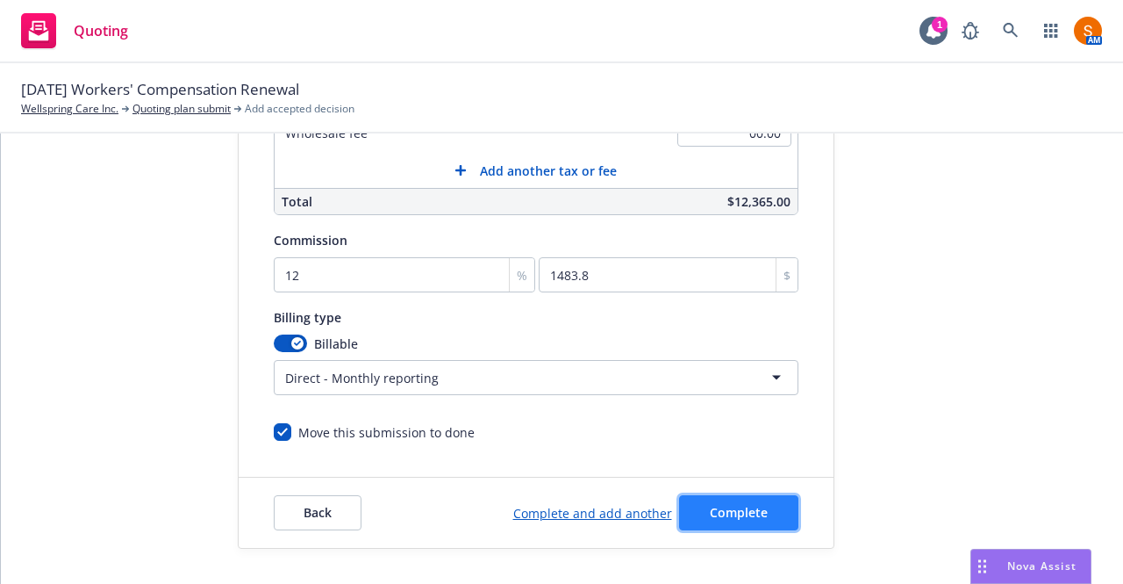
click at [710, 504] on span "Complete" at bounding box center [739, 512] width 58 height 17
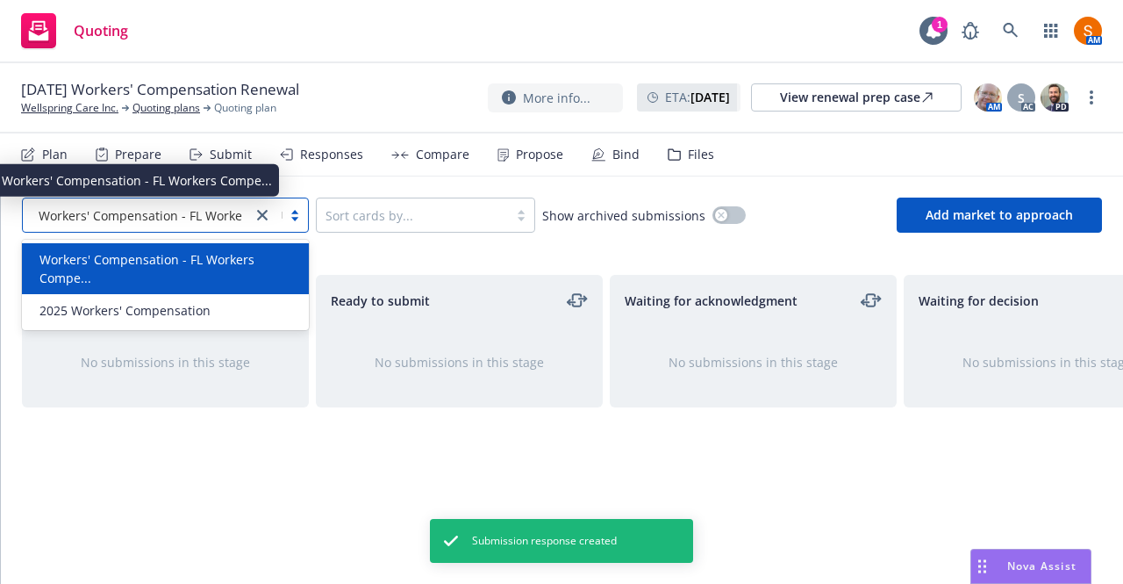
click at [188, 223] on span "Workers' Compensation - FL Workers Compe..." at bounding box center [174, 215] width 270 height 18
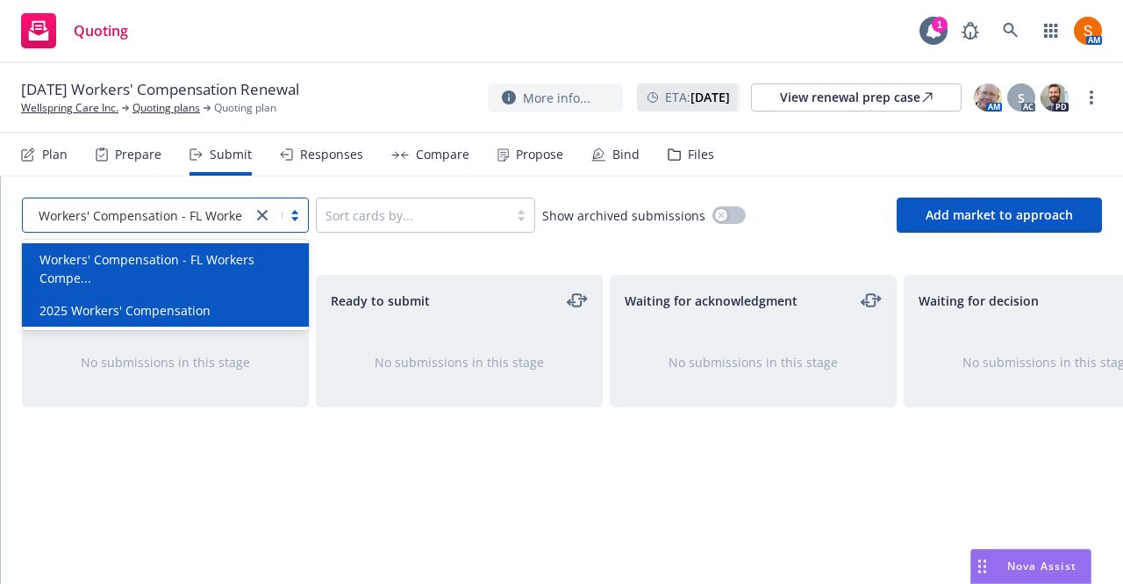
click at [175, 298] on div "2025 Workers' Compensation" at bounding box center [165, 310] width 287 height 32
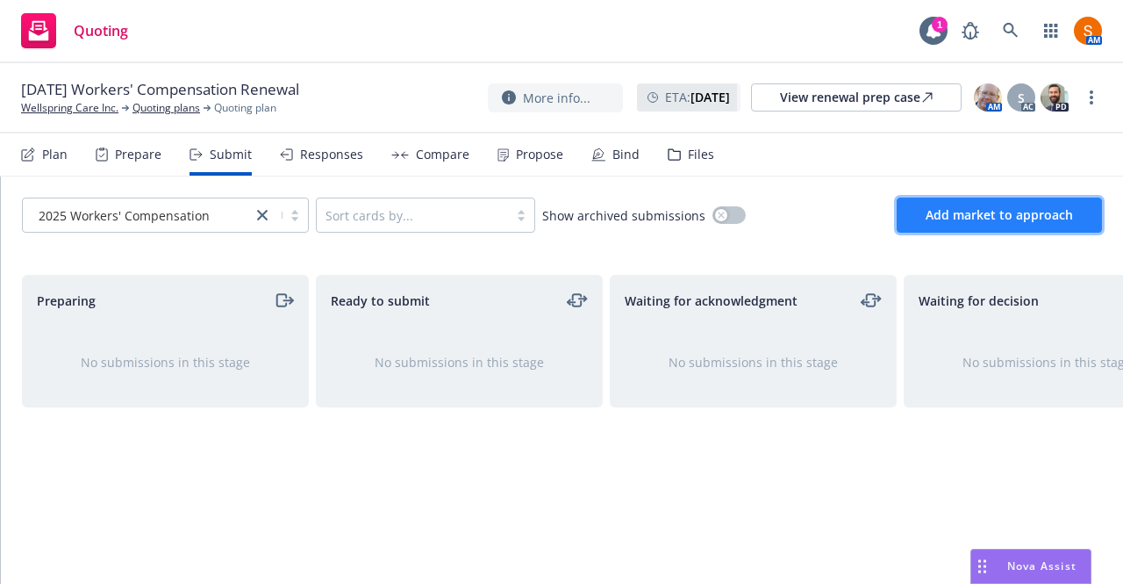
click at [946, 220] on span "Add market to approach" at bounding box center [999, 214] width 147 height 17
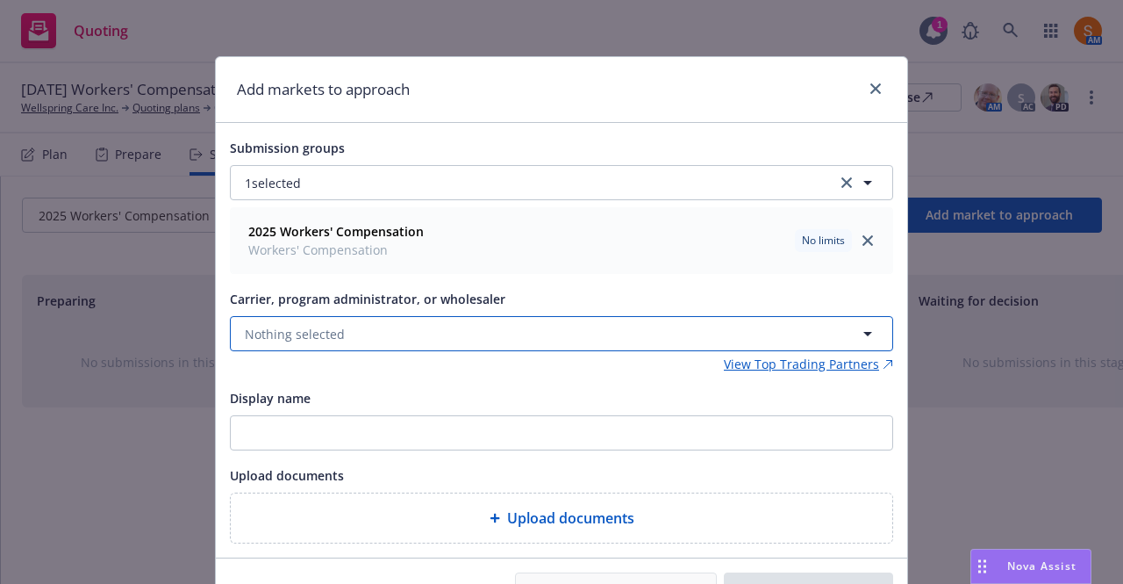
click at [347, 343] on button "Nothing selected" at bounding box center [561, 333] width 663 height 35
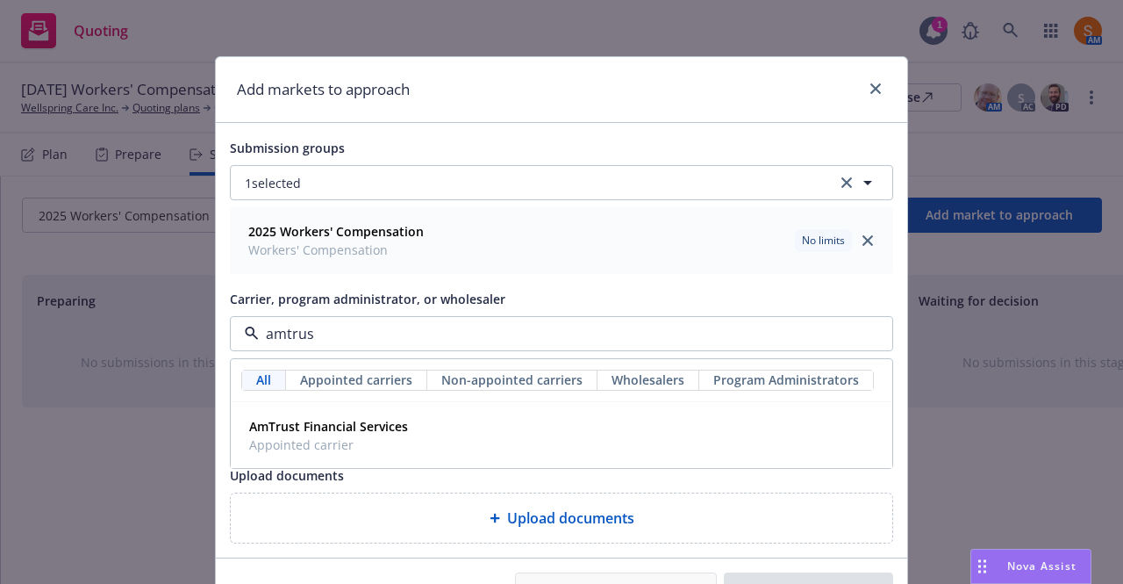
type input "amtrust"
click at [346, 437] on span "Appointed carrier" at bounding box center [328, 444] width 159 height 18
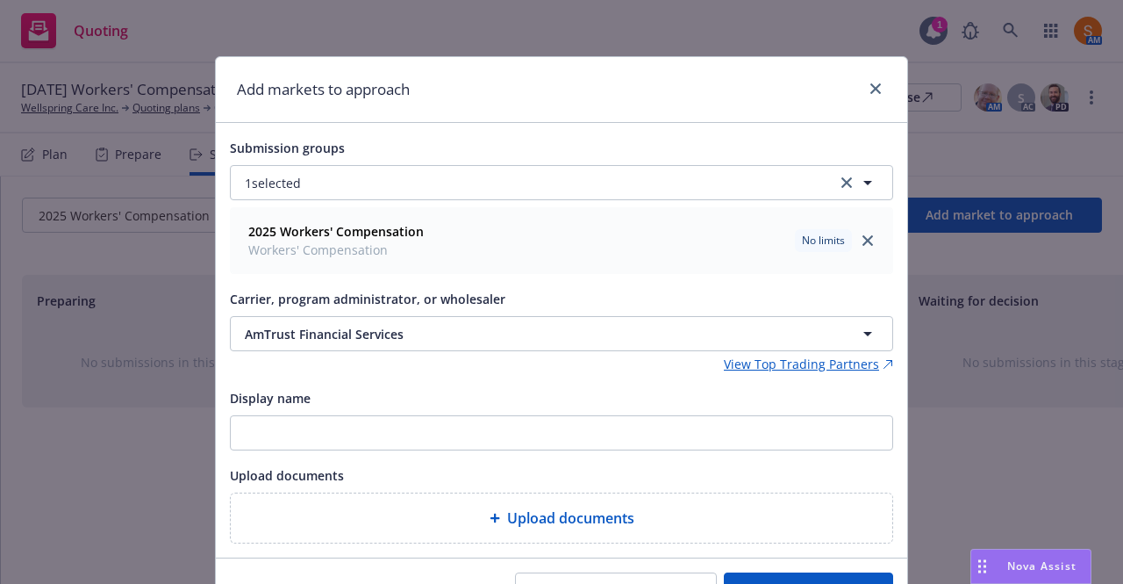
scroll to position [92, 0]
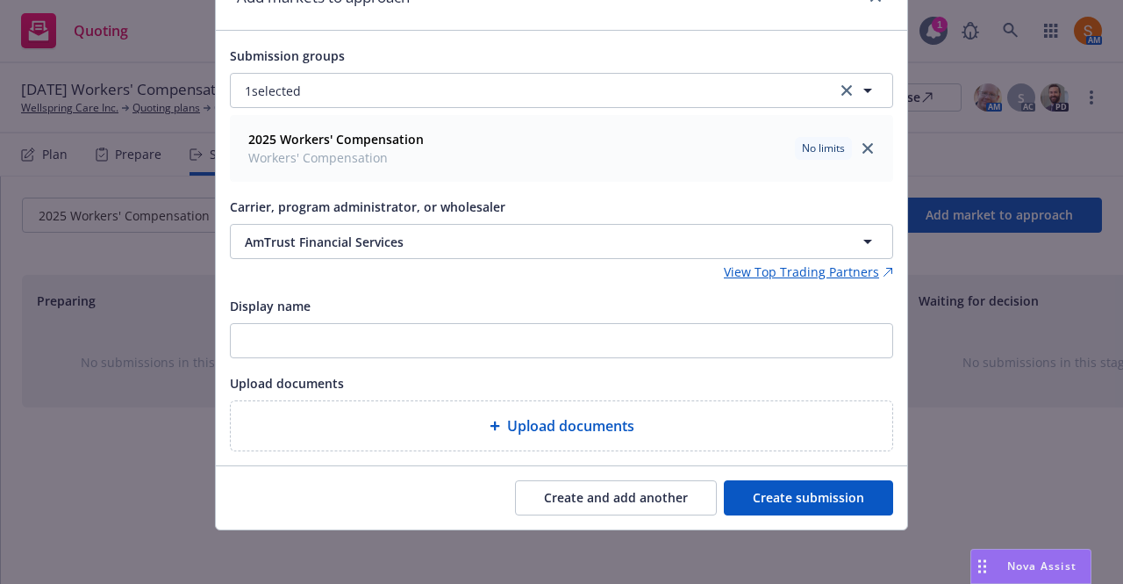
click at [811, 512] on button "Create submission" at bounding box center [808, 497] width 169 height 35
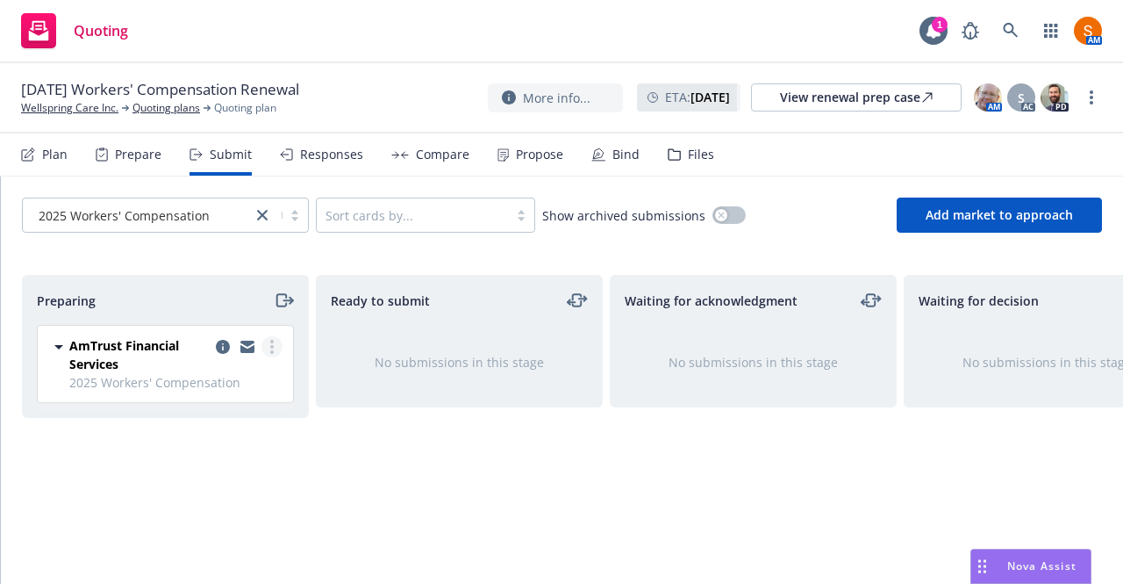
click at [272, 354] on link "more" at bounding box center [271, 346] width 21 height 21
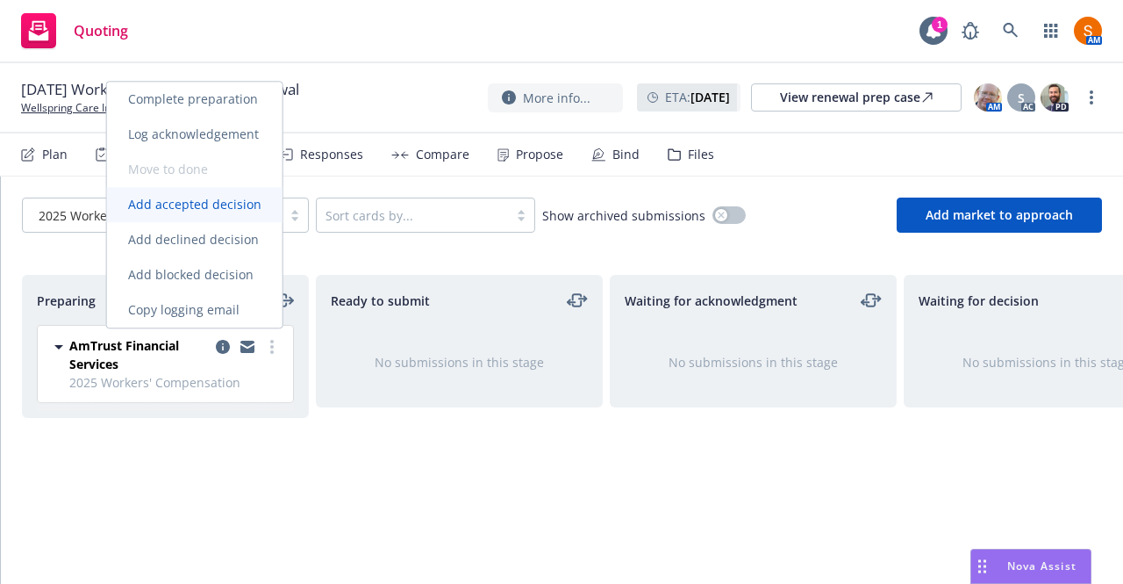
click at [212, 206] on span "Add accepted decision" at bounding box center [194, 204] width 175 height 17
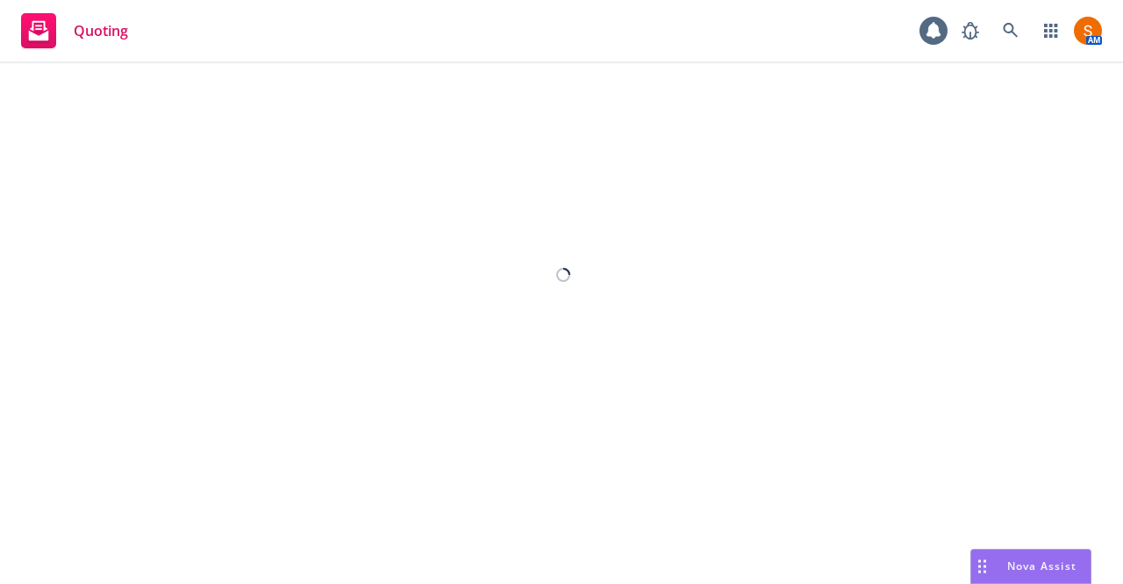
select select "12"
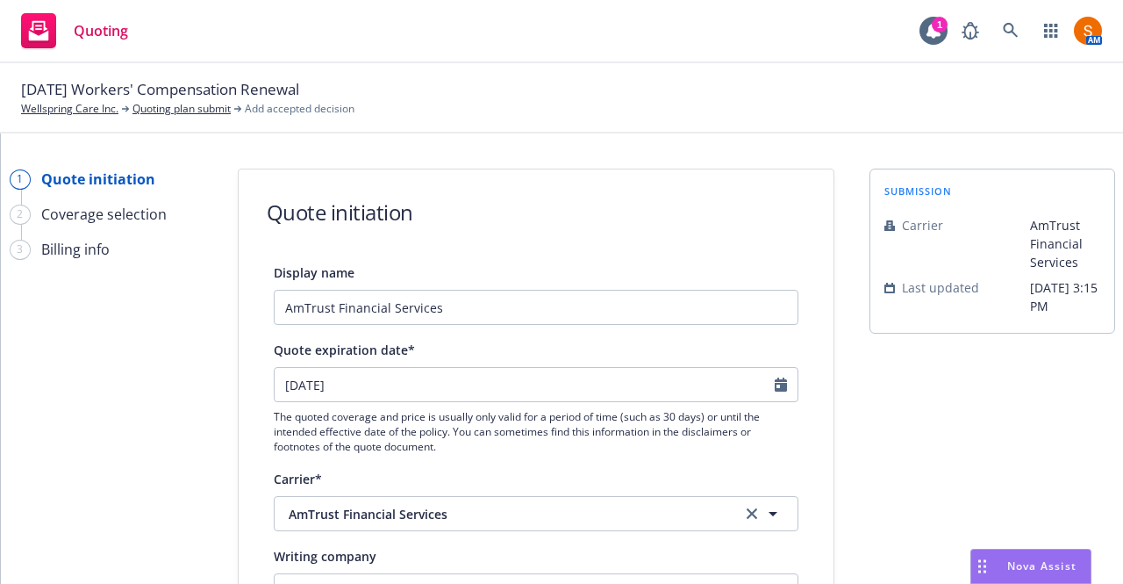
scroll to position [181, 0]
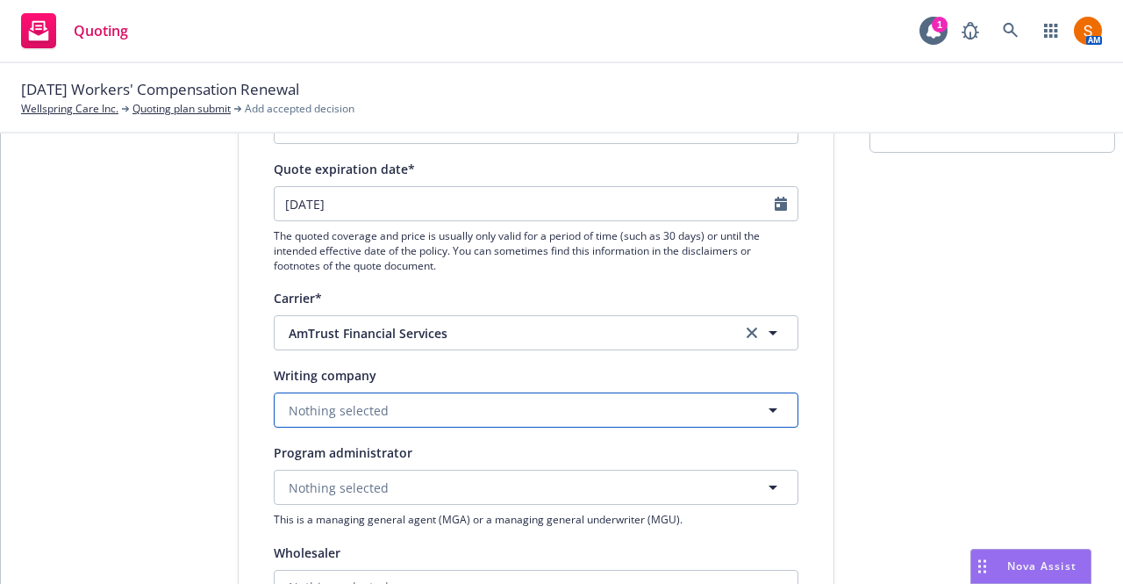
click at [380, 419] on button "Nothing selected" at bounding box center [536, 409] width 525 height 35
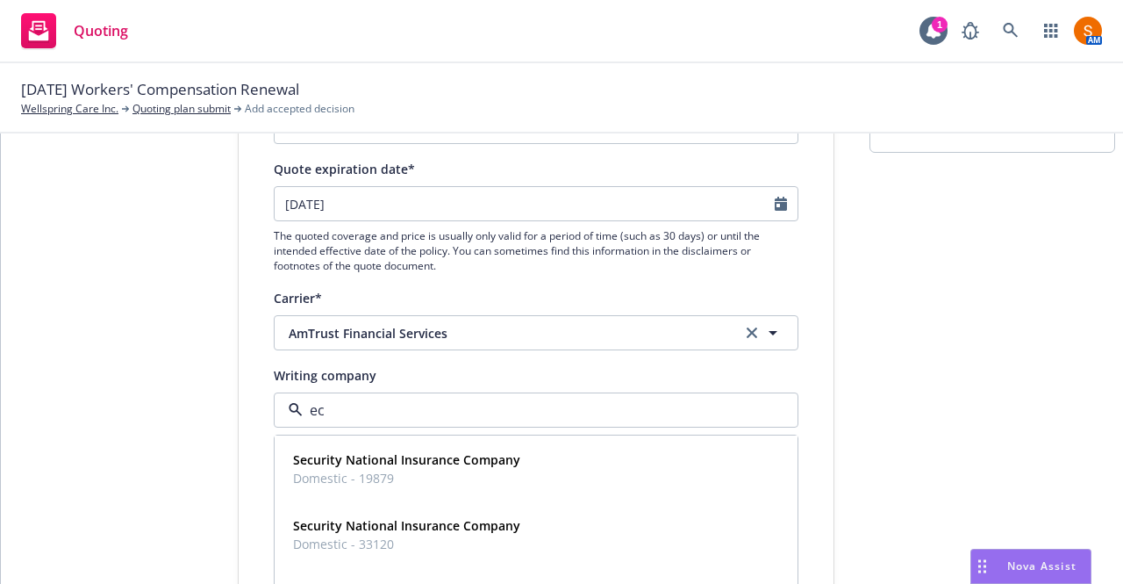
type input "e"
type input "secu"
click at [370, 480] on span "Domestic - 19879" at bounding box center [406, 478] width 227 height 18
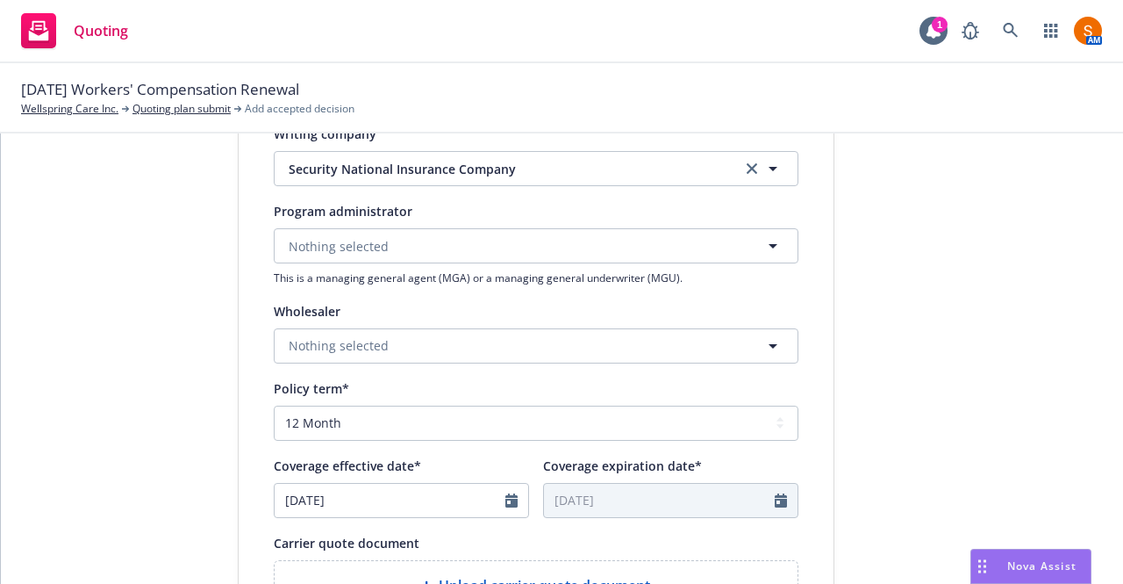
scroll to position [454, 0]
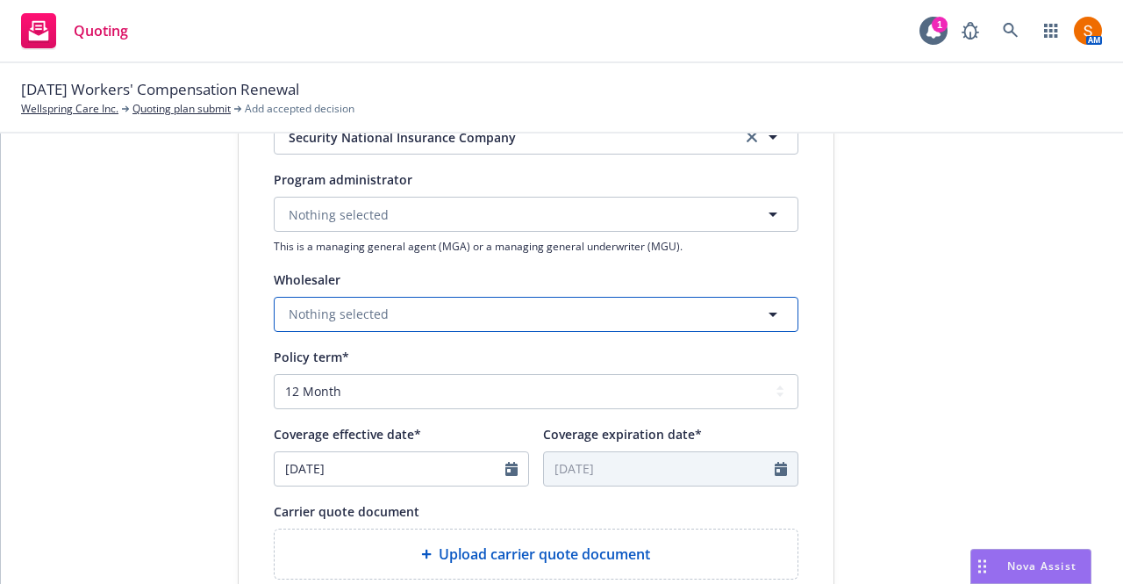
click at [343, 321] on span "Nothing selected" at bounding box center [339, 313] width 100 height 18
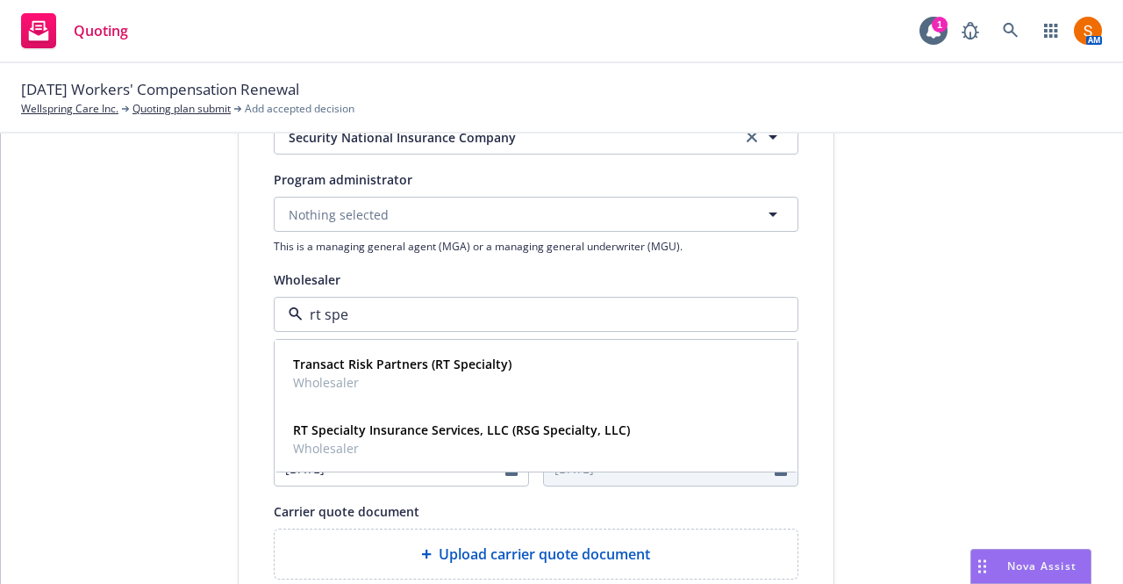
type input "rt spec"
click at [376, 425] on strong "RT Specialty Insurance Services, LLC (RSG Specialty, LLC)" at bounding box center [461, 429] width 337 height 17
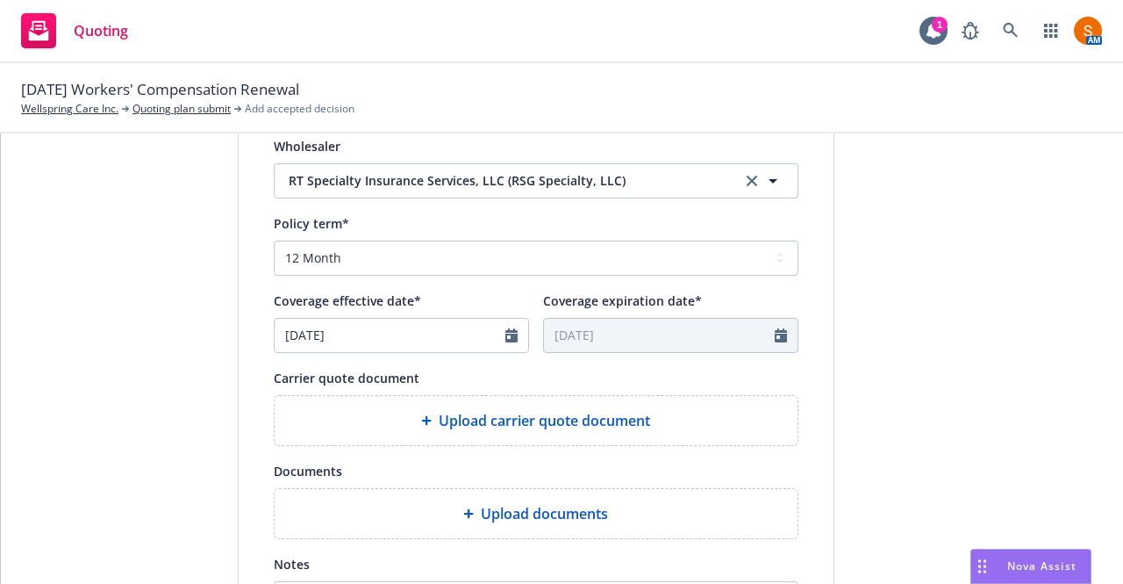
scroll to position [793, 0]
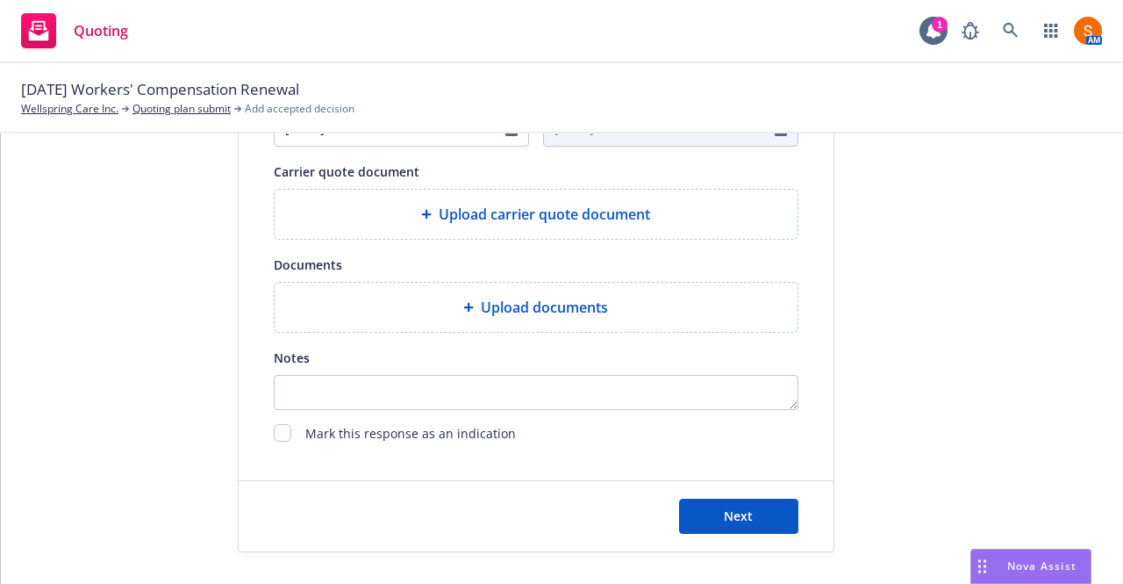
click at [483, 206] on span "Upload carrier quote document" at bounding box center [544, 214] width 211 height 21
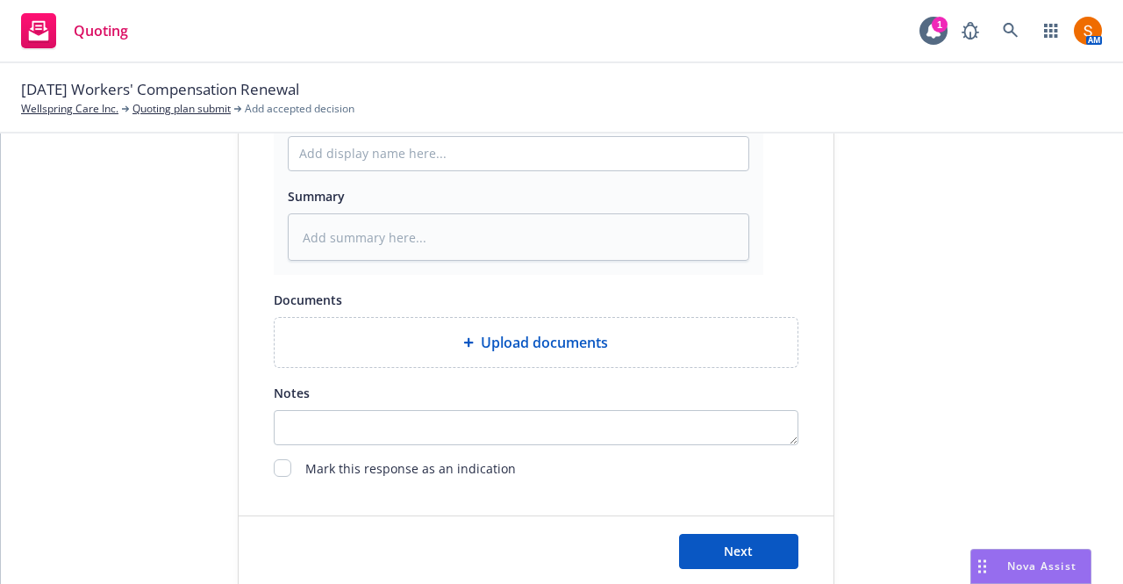
scroll to position [1049, 0]
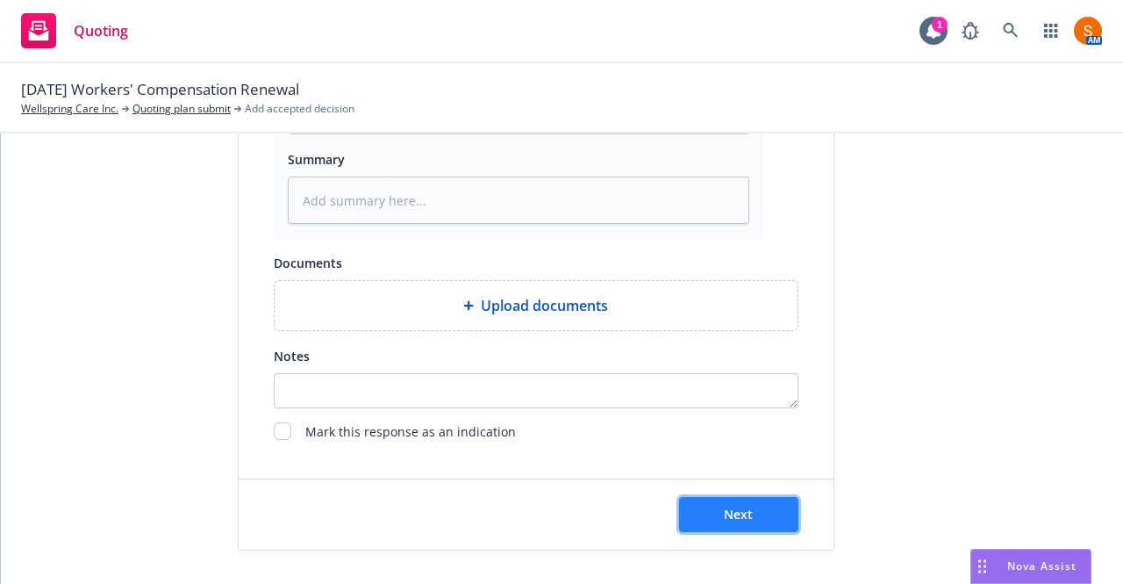
click at [735, 506] on span "Next" at bounding box center [738, 513] width 29 height 17
type textarea "x"
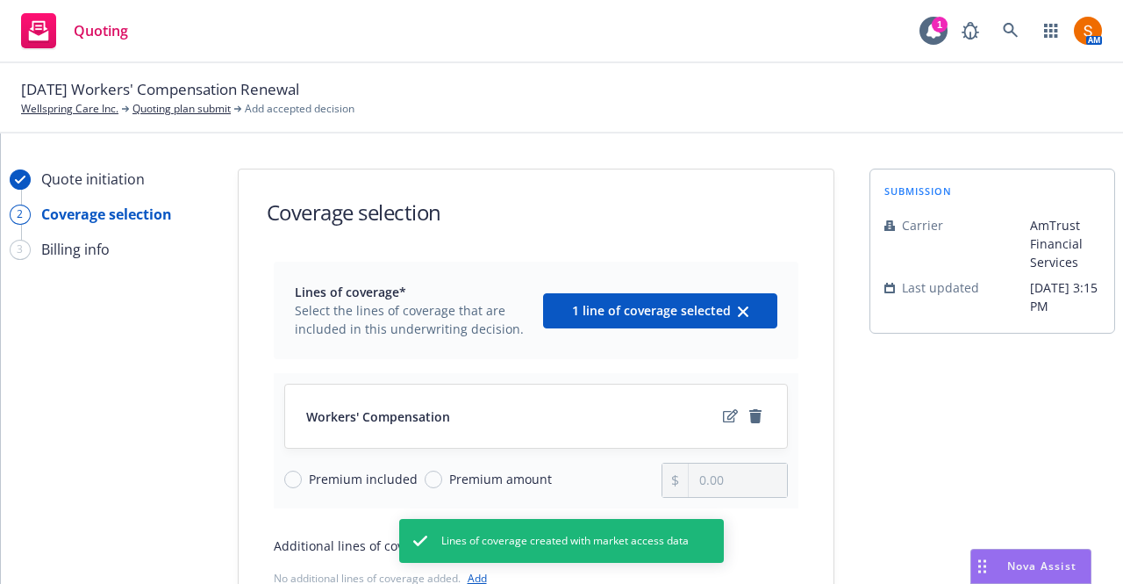
scroll to position [207, 0]
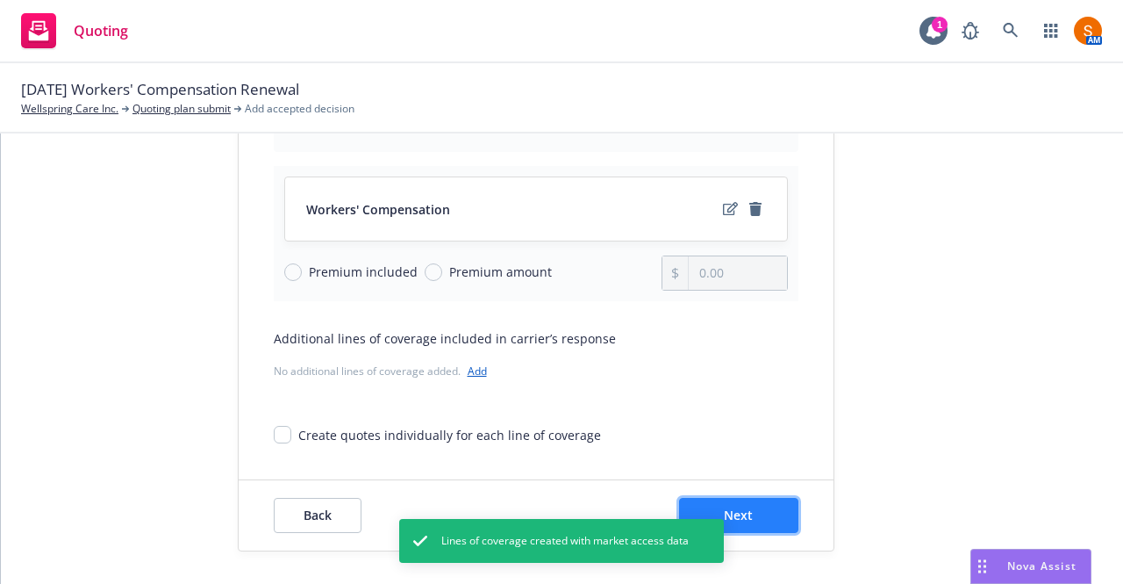
click at [773, 522] on button "Next" at bounding box center [738, 515] width 119 height 35
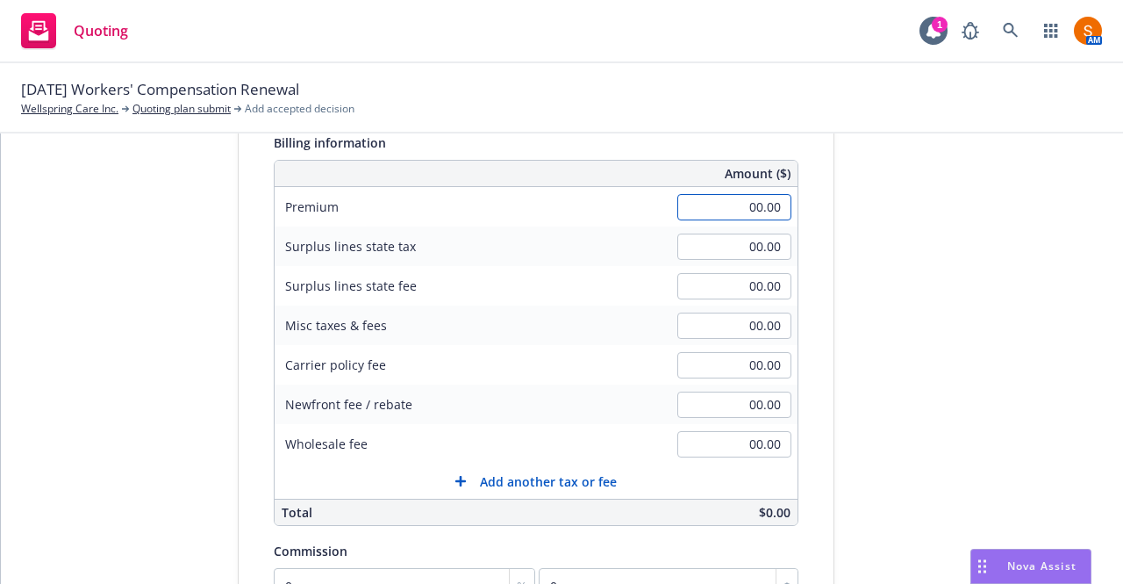
click at [744, 208] on input "00.00" at bounding box center [734, 207] width 114 height 26
type input "546,843.00"
click at [563, 275] on div "Surplus lines state fee 00.00" at bounding box center [536, 285] width 523 height 39
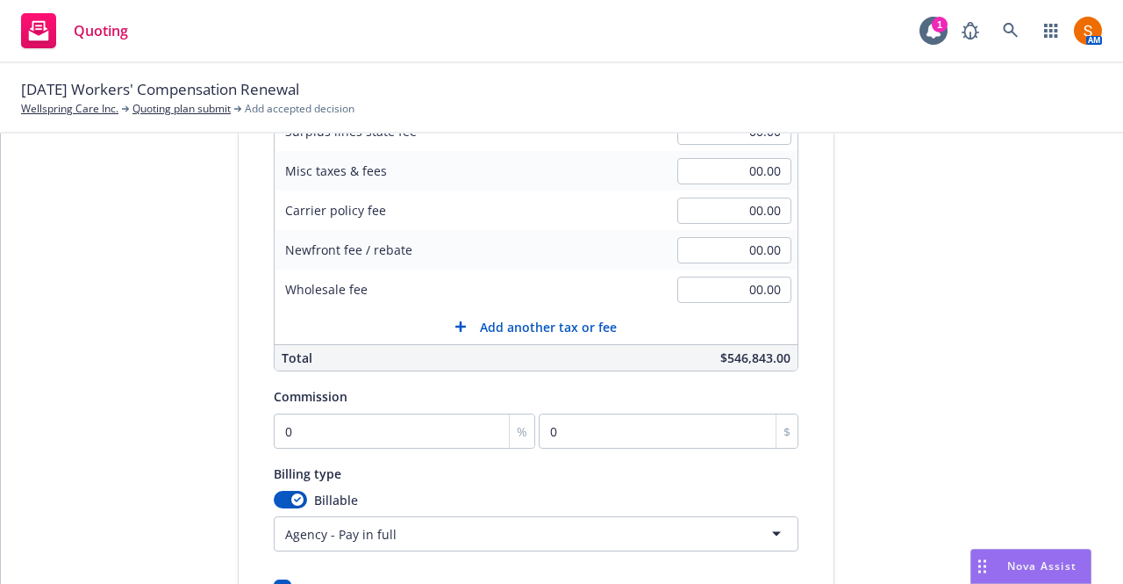
scroll to position [374, 0]
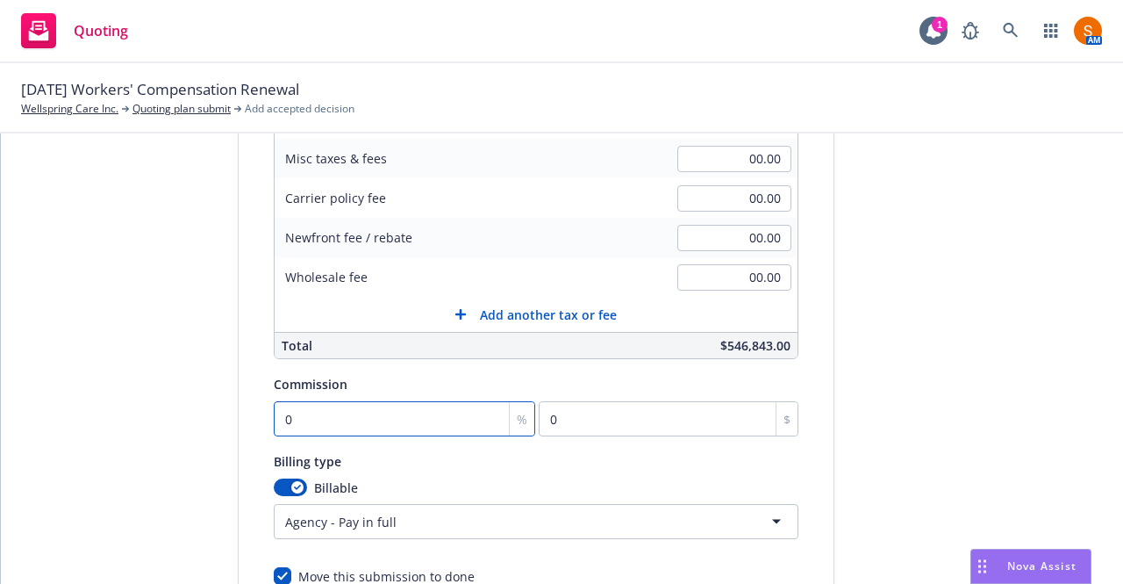
type input "1"
type input "5468.43"
click at [376, 423] on input "1" at bounding box center [405, 418] width 262 height 35
type input "12"
type input "65621.16"
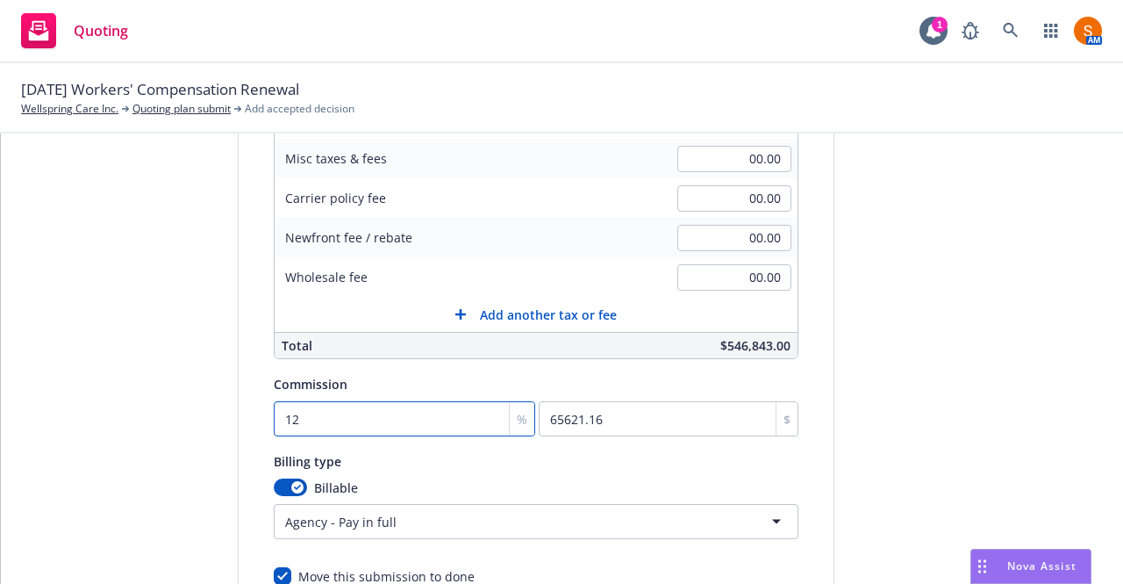
type input "12"
click at [194, 372] on div "Quote initiation Coverage selection 3 Billing info Add billing information Surp…" at bounding box center [562, 244] width 1080 height 898
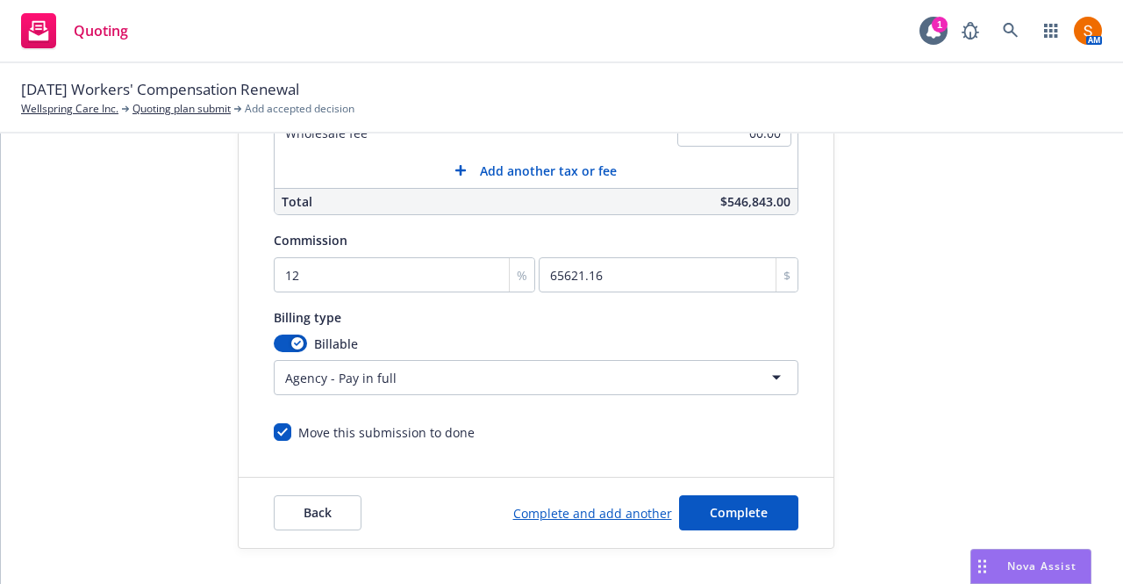
click at [425, 368] on html "Quoting 1 AM 08/25/25 Workers' Compensation Renewal Wellspring Care Inc. Quotin…" at bounding box center [561, 292] width 1123 height 584
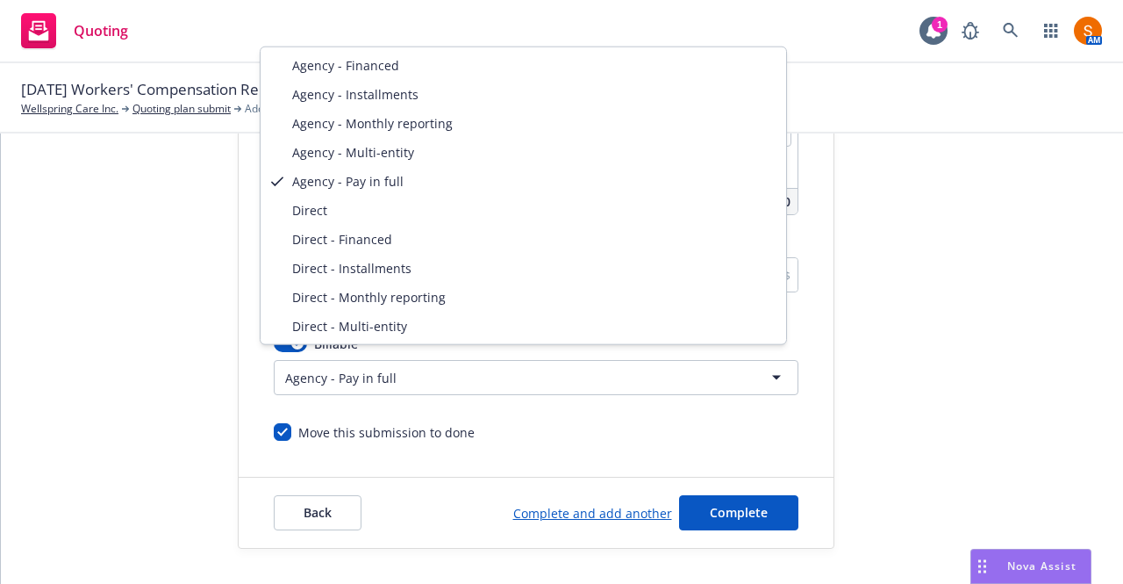
select select "DIRECT_MONTHLY_REPORTING"
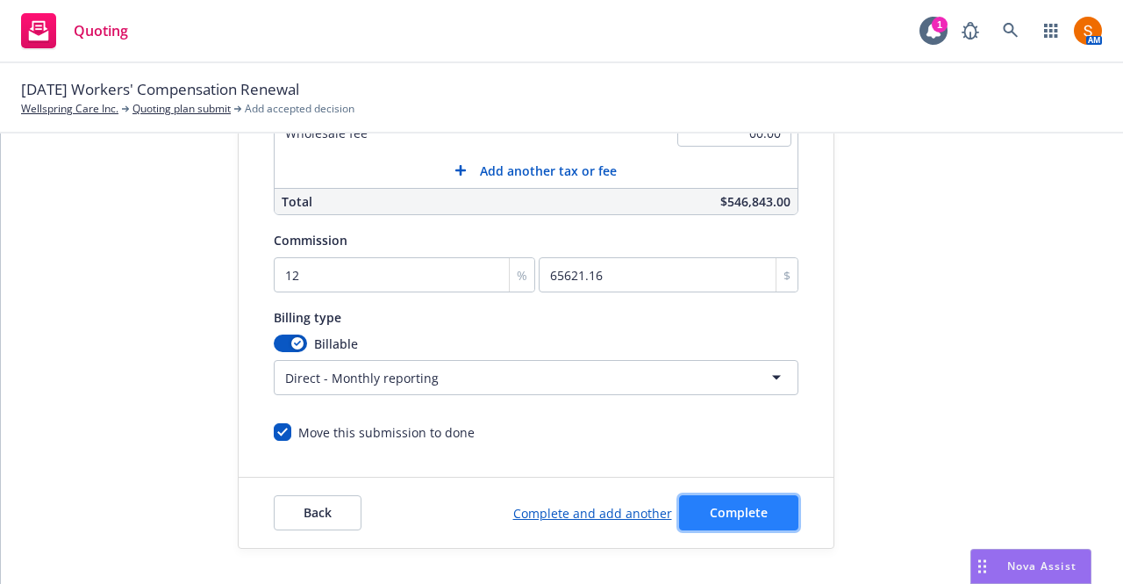
click at [725, 504] on span "Complete" at bounding box center [739, 512] width 58 height 17
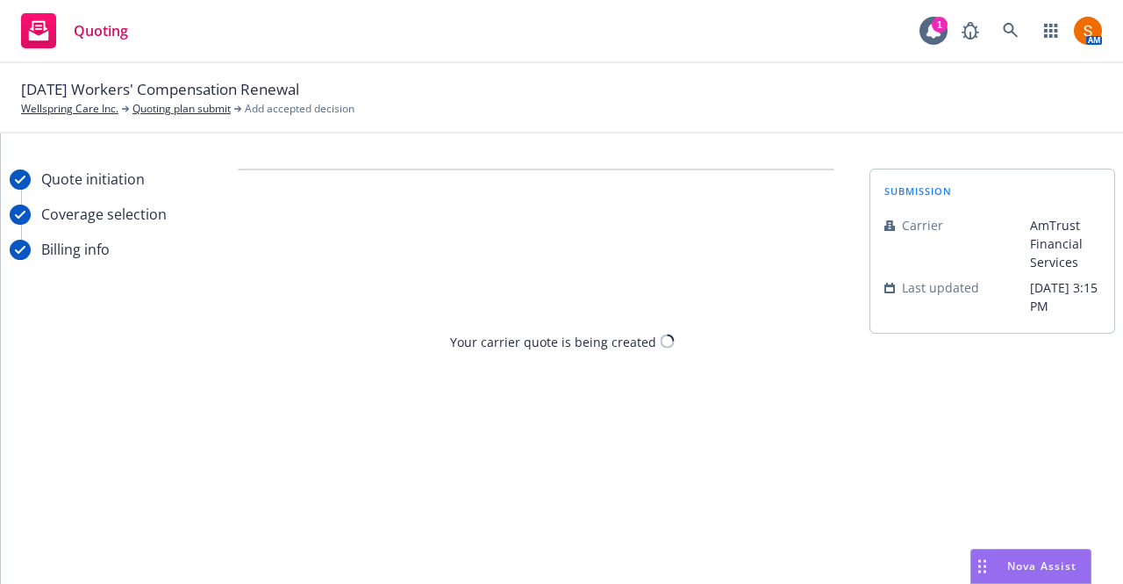
scroll to position [0, 0]
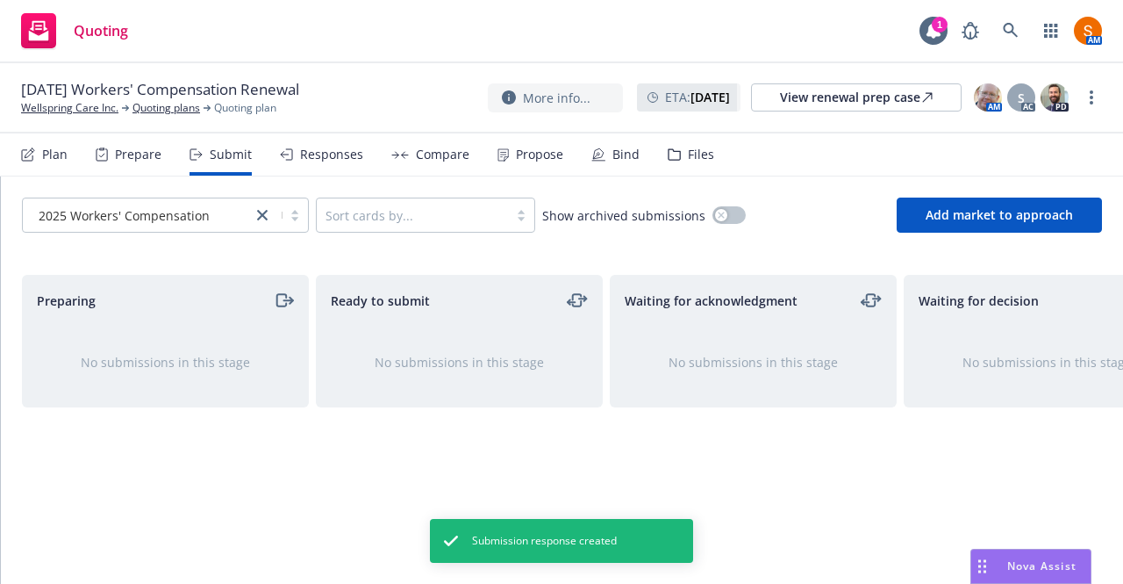
click at [545, 154] on div "Propose" at bounding box center [539, 154] width 47 height 14
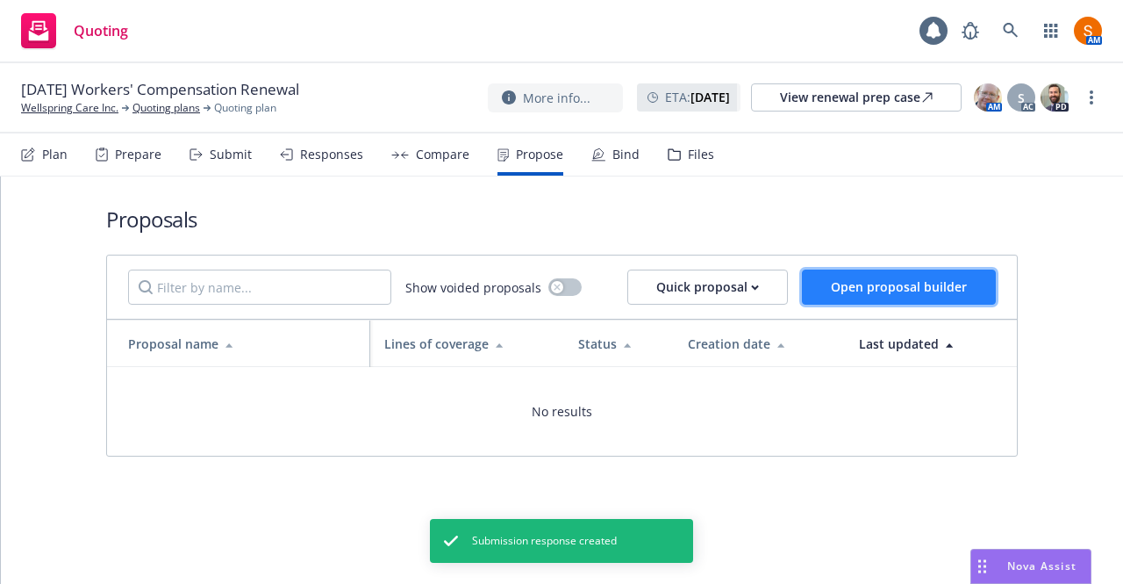
click at [853, 290] on span "Open proposal builder" at bounding box center [899, 286] width 136 height 17
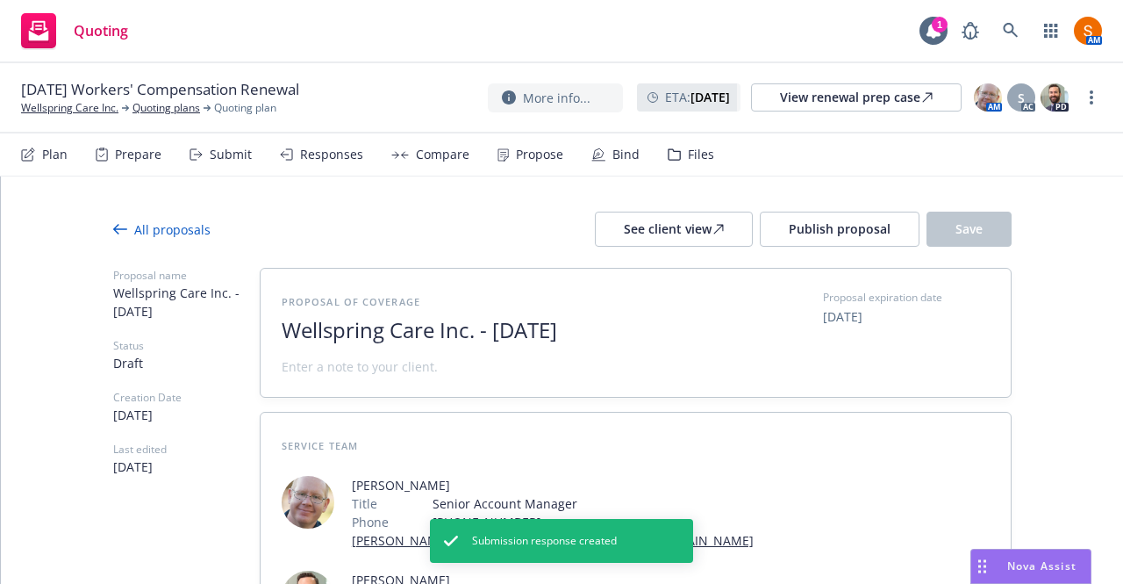
click at [439, 336] on span "Wellspring Care Inc. - August 2025" at bounding box center [497, 330] width 430 height 25
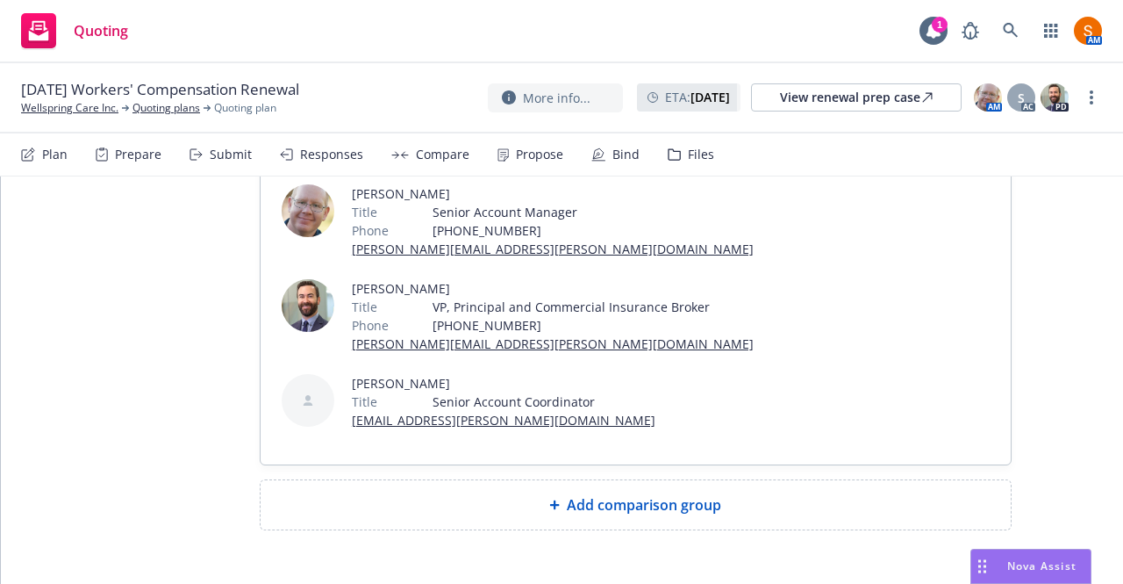
scroll to position [321, 0]
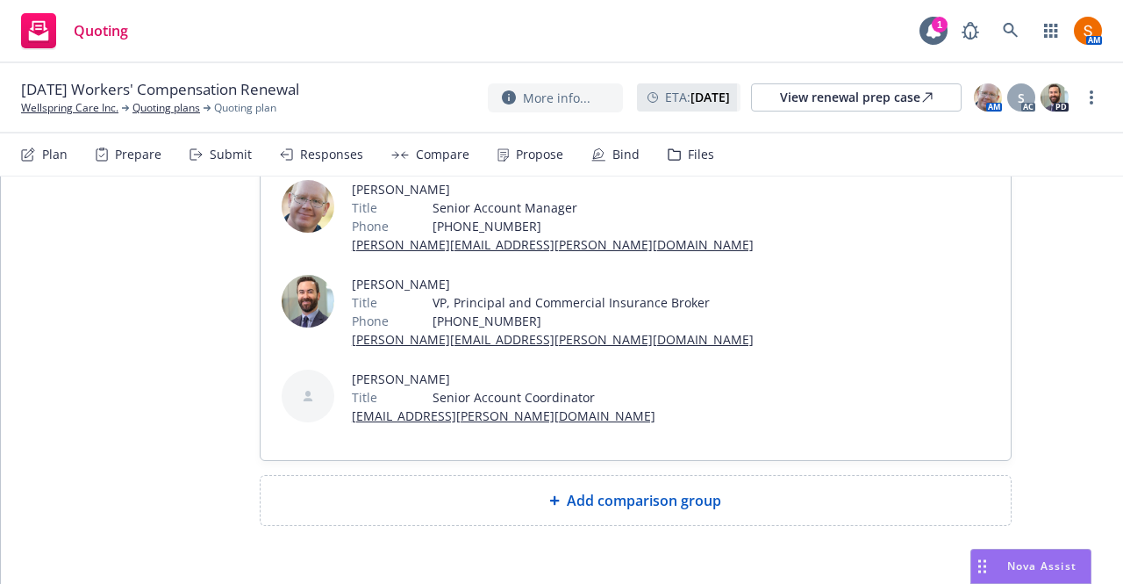
click at [476, 513] on div "Add comparison group" at bounding box center [636, 500] width 750 height 49
type textarea "x"
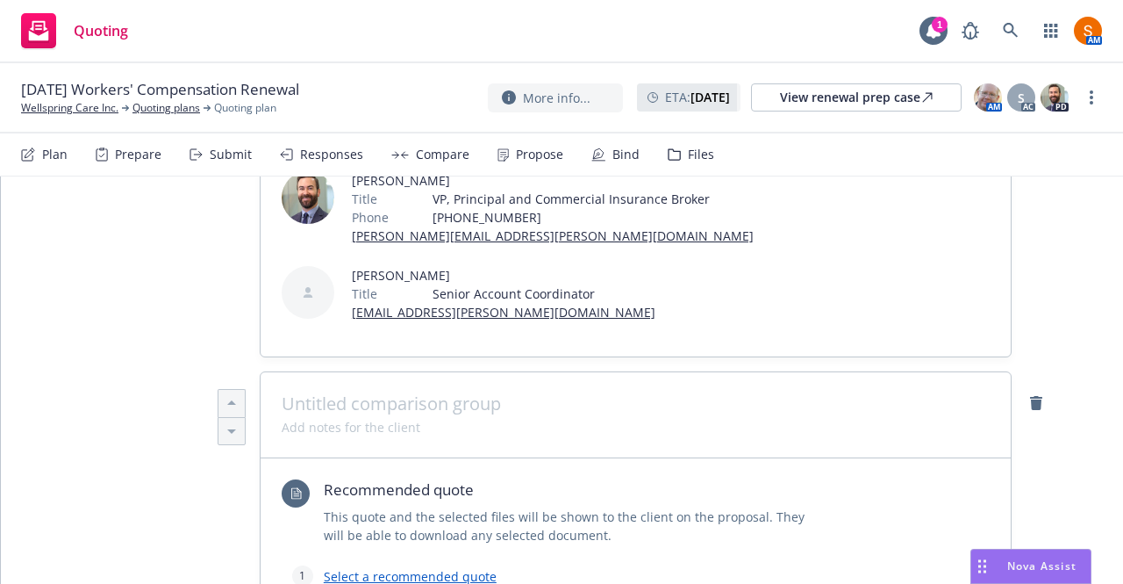
click at [467, 406] on span at bounding box center [636, 403] width 708 height 21
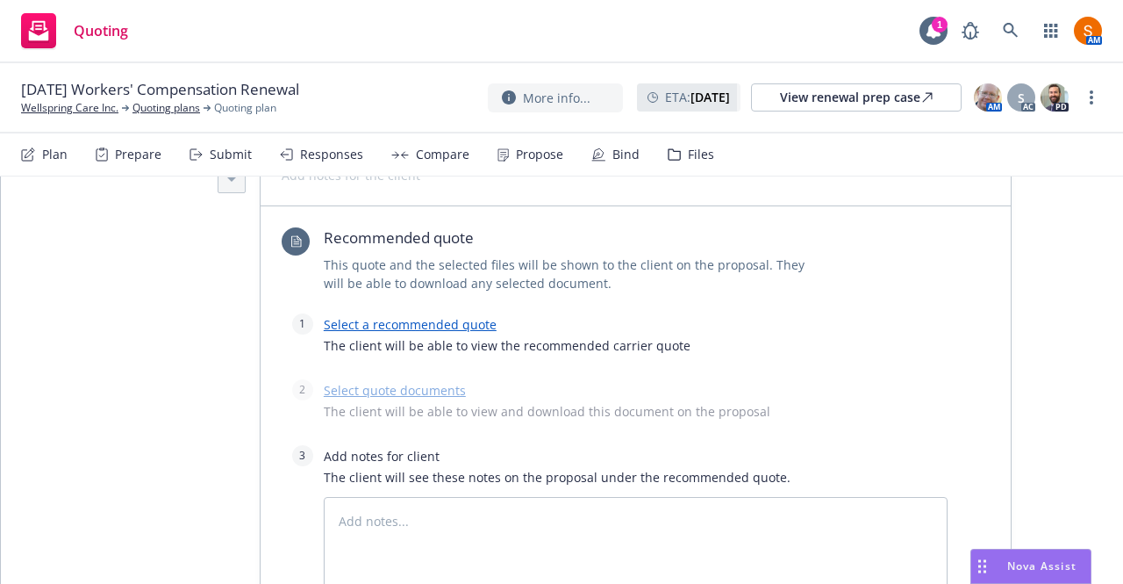
scroll to position [676, 0]
click at [419, 319] on link "Select a recommended quote" at bounding box center [410, 325] width 173 height 17
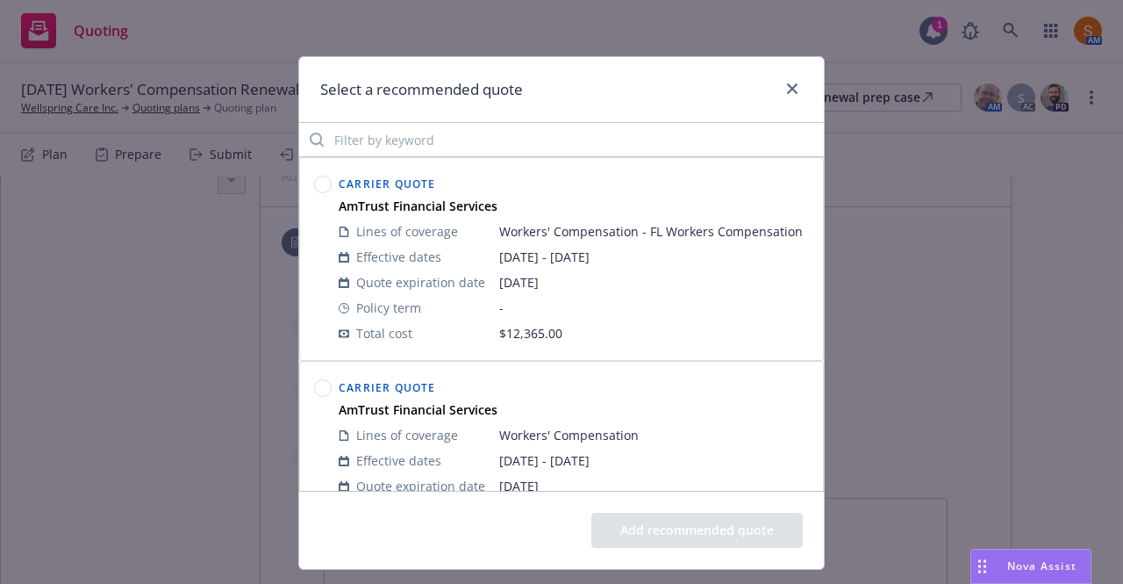
click at [316, 189] on circle at bounding box center [323, 184] width 17 height 17
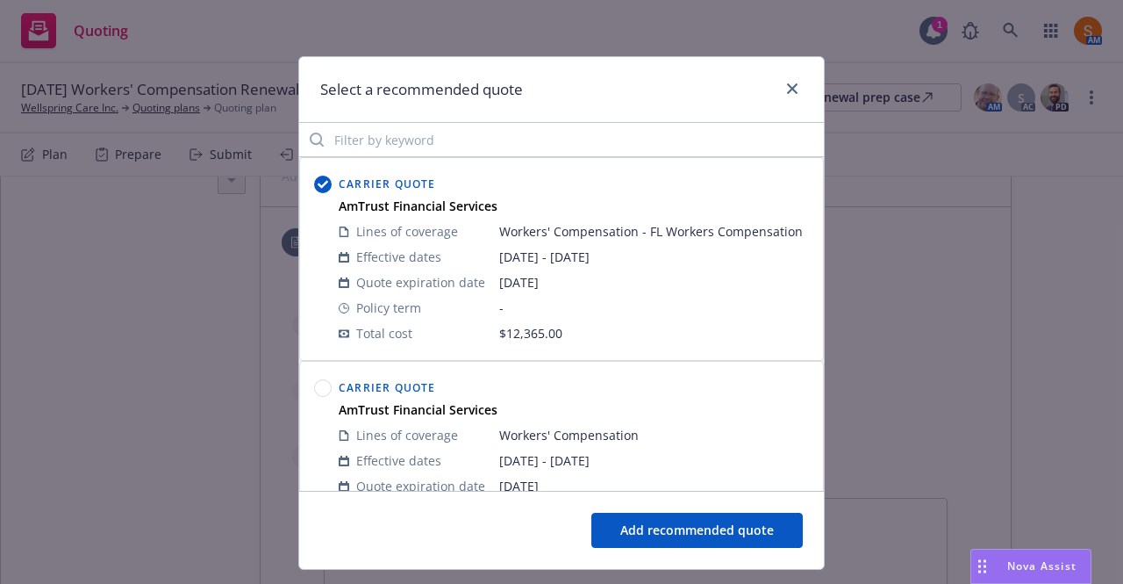
click at [648, 519] on button "Add recommended quote" at bounding box center [696, 529] width 211 height 35
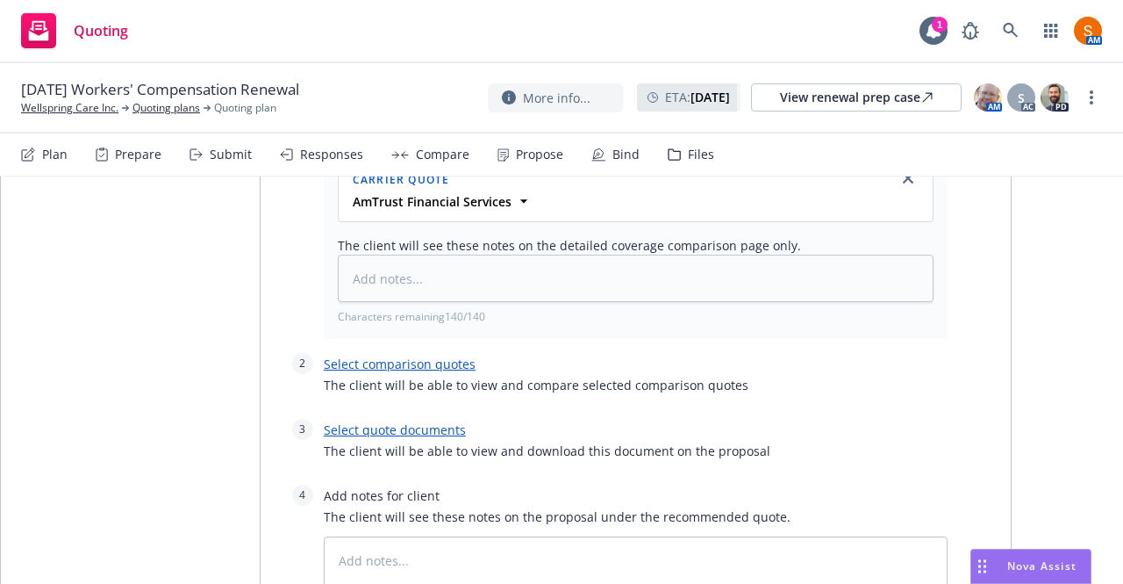
scroll to position [921, 0]
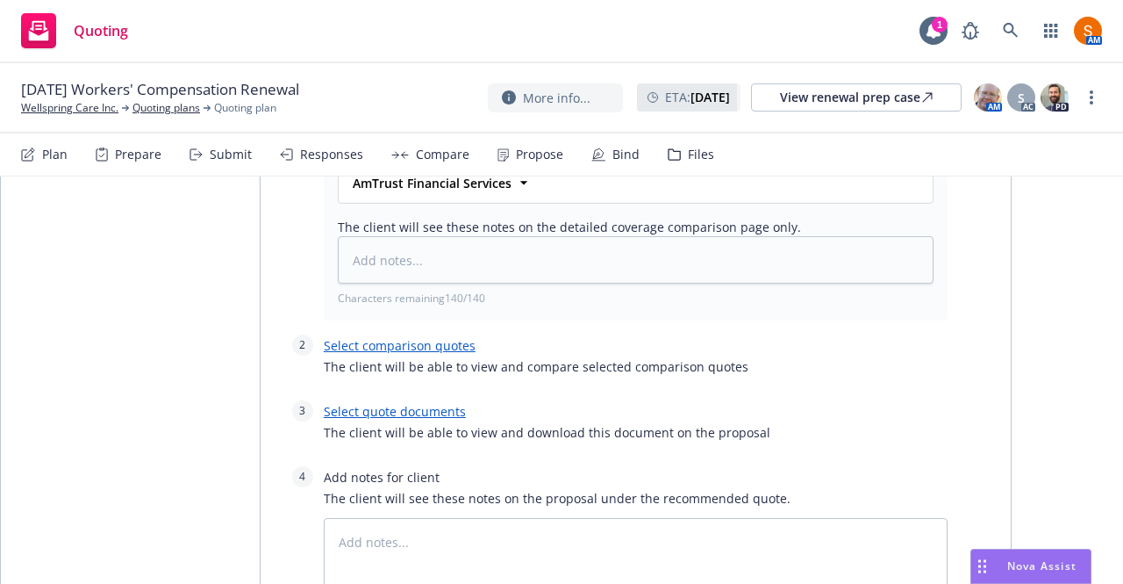
click at [397, 405] on link "Select quote documents" at bounding box center [395, 411] width 142 height 17
type textarea "x"
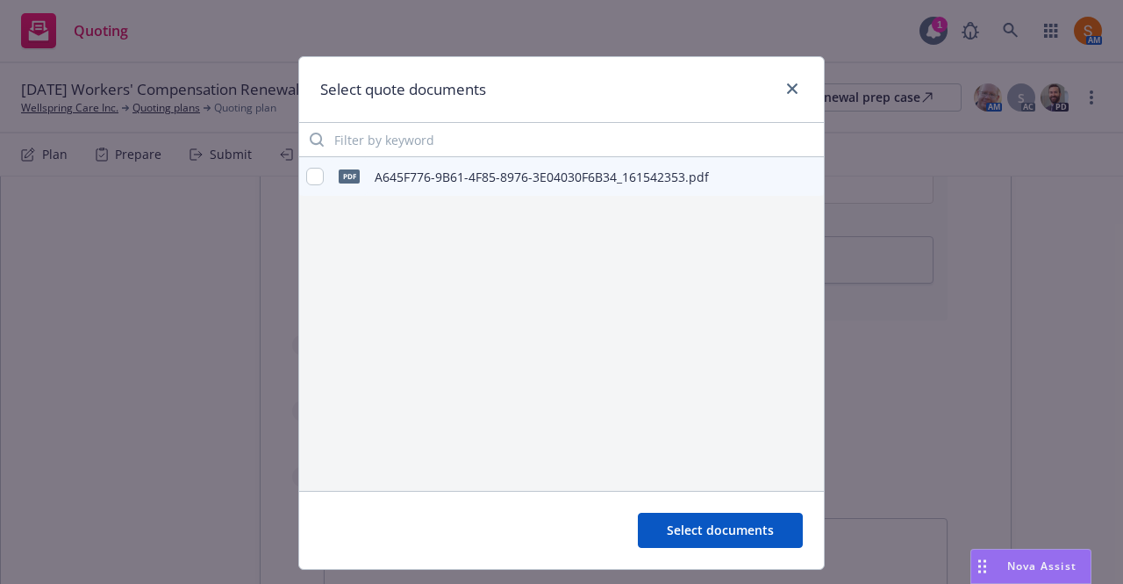
click at [375, 175] on div "A645F776-9B61-4F85-8976-3E04030F6B34_161542353.pdf" at bounding box center [542, 177] width 334 height 18
click at [306, 181] on input "checkbox" at bounding box center [315, 177] width 18 height 18
checkbox input "true"
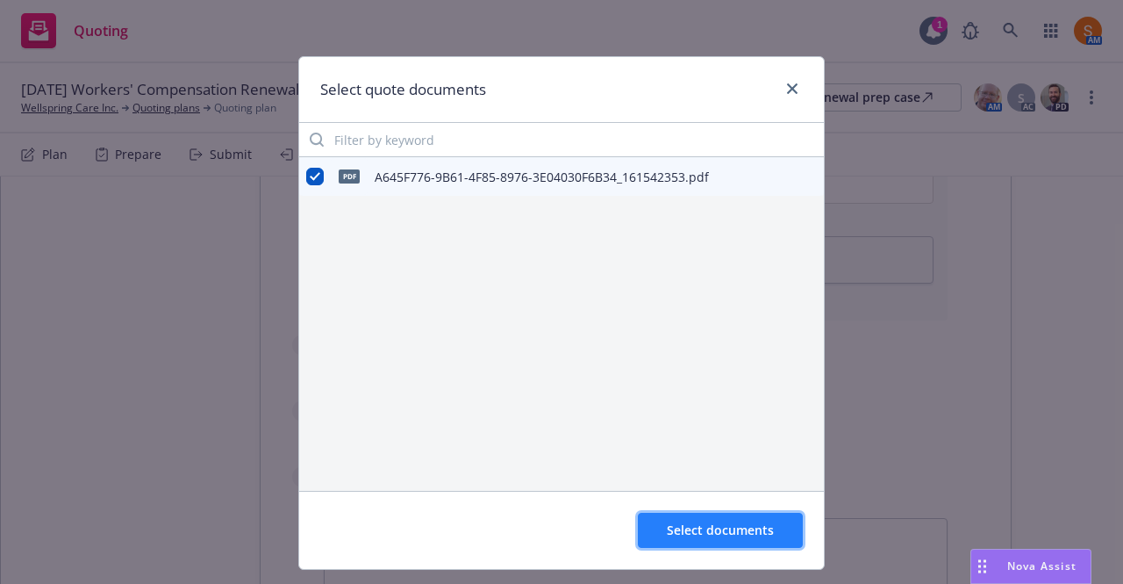
click at [706, 538] on button "Select documents" at bounding box center [720, 529] width 165 height 35
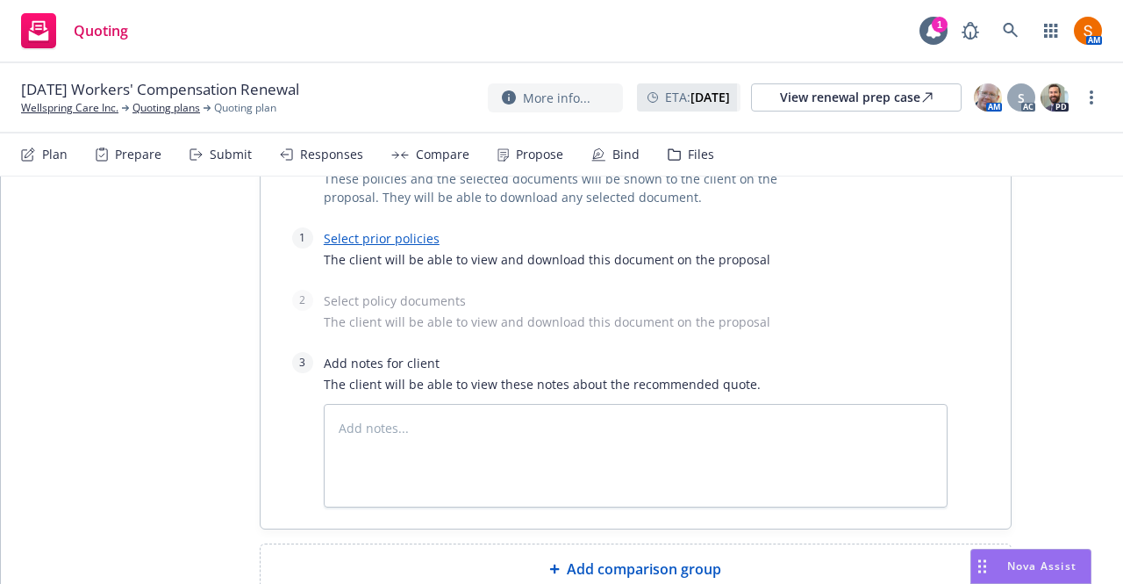
scroll to position [1582, 0]
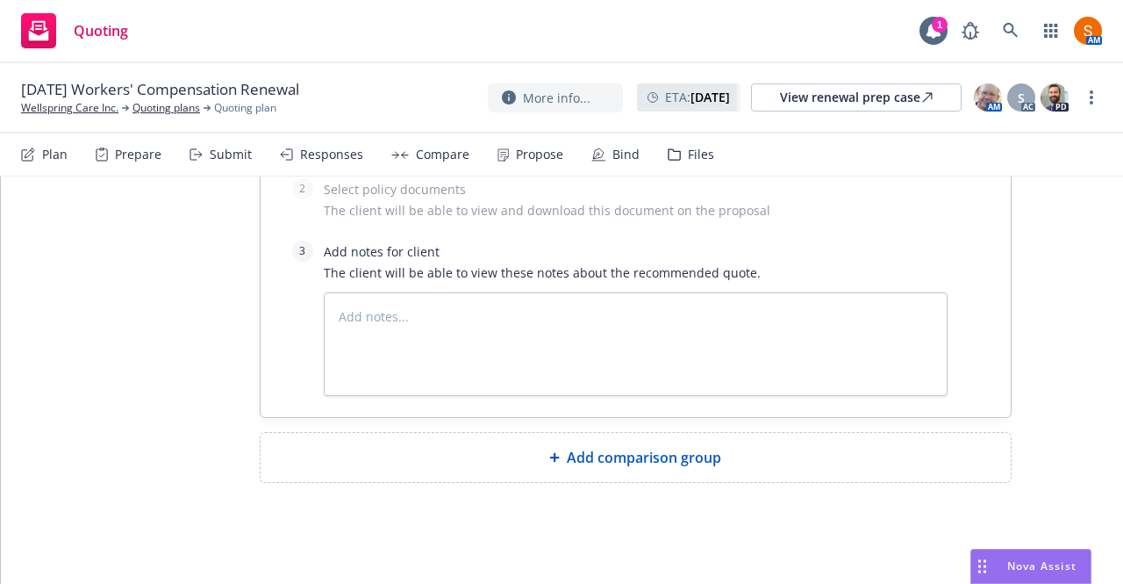
click at [621, 469] on div "Add comparison group" at bounding box center [636, 457] width 750 height 49
type textarea "x"
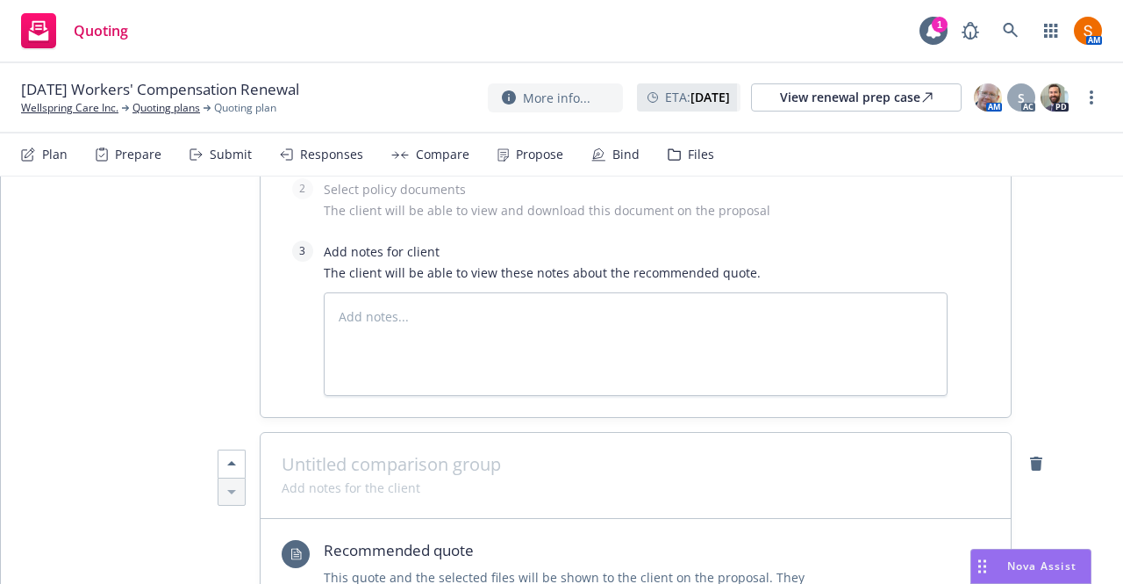
click at [557, 462] on span at bounding box center [636, 464] width 708 height 21
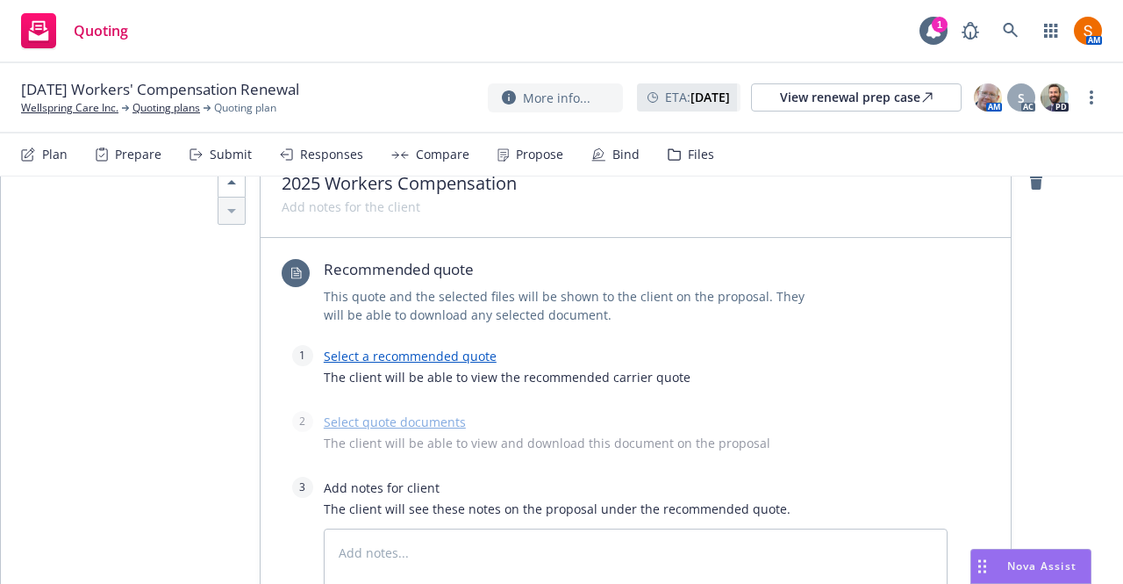
scroll to position [1865, 0]
click at [455, 347] on link "Select a recommended quote" at bounding box center [410, 354] width 173 height 17
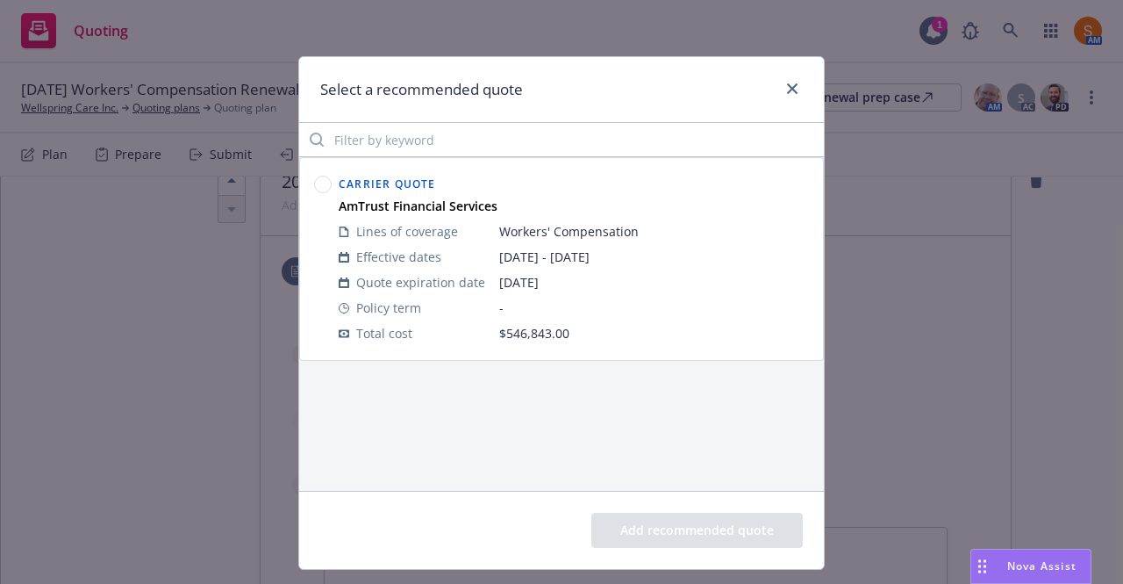
click at [318, 182] on circle at bounding box center [323, 184] width 17 height 17
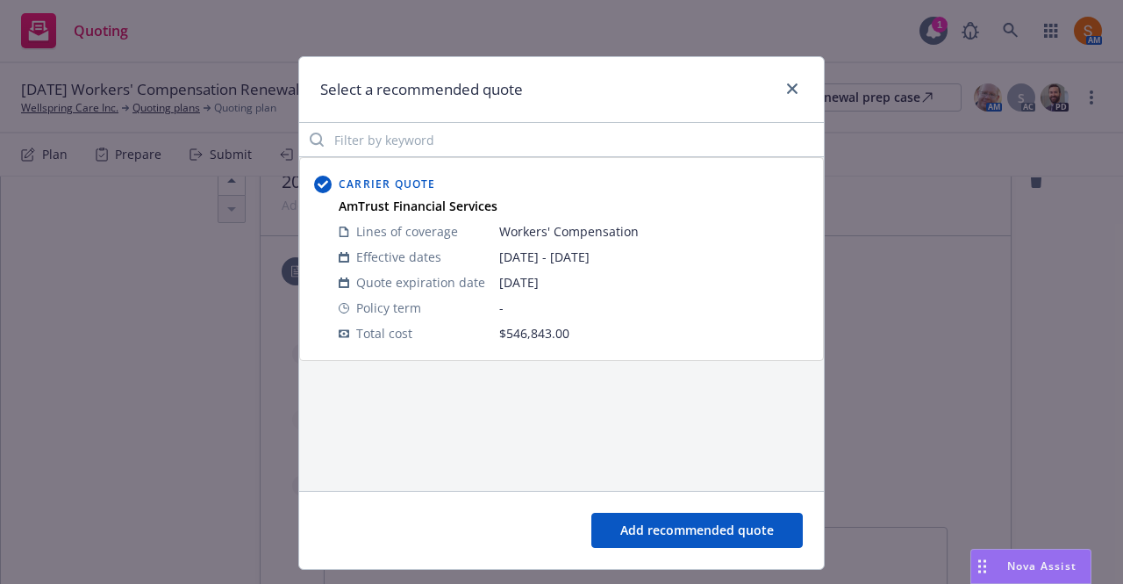
click at [706, 542] on button "Add recommended quote" at bounding box center [696, 529] width 211 height 35
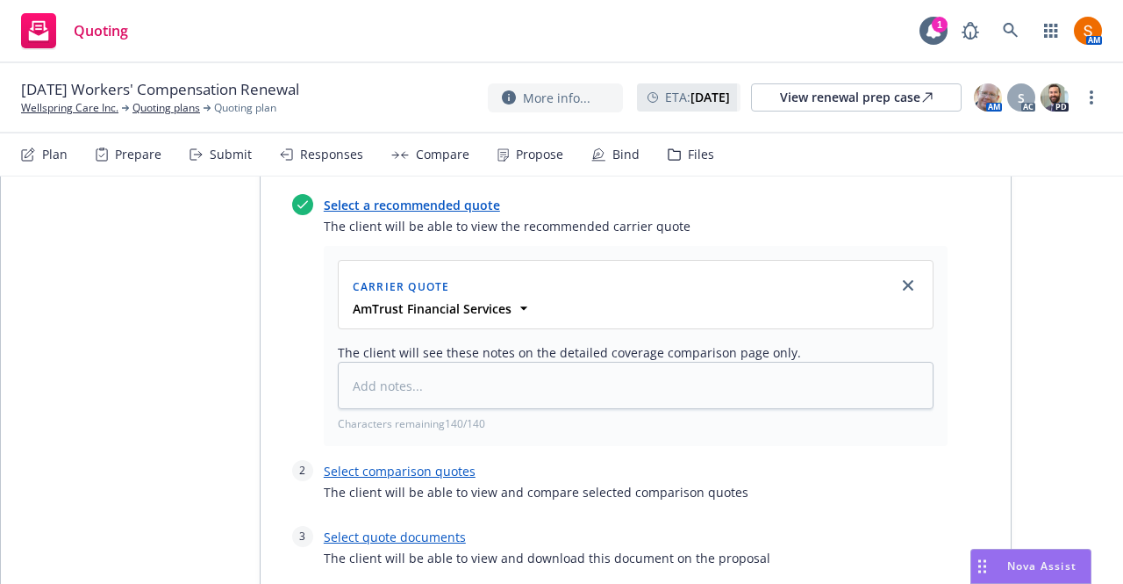
scroll to position [2021, 0]
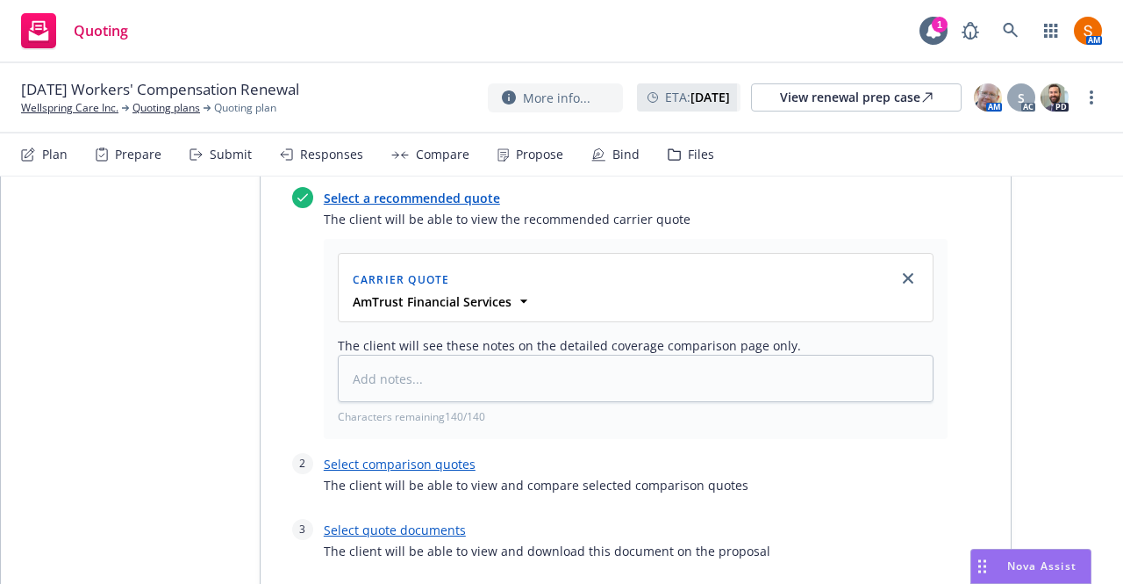
click at [421, 455] on link "Select comparison quotes" at bounding box center [400, 463] width 152 height 17
type textarea "x"
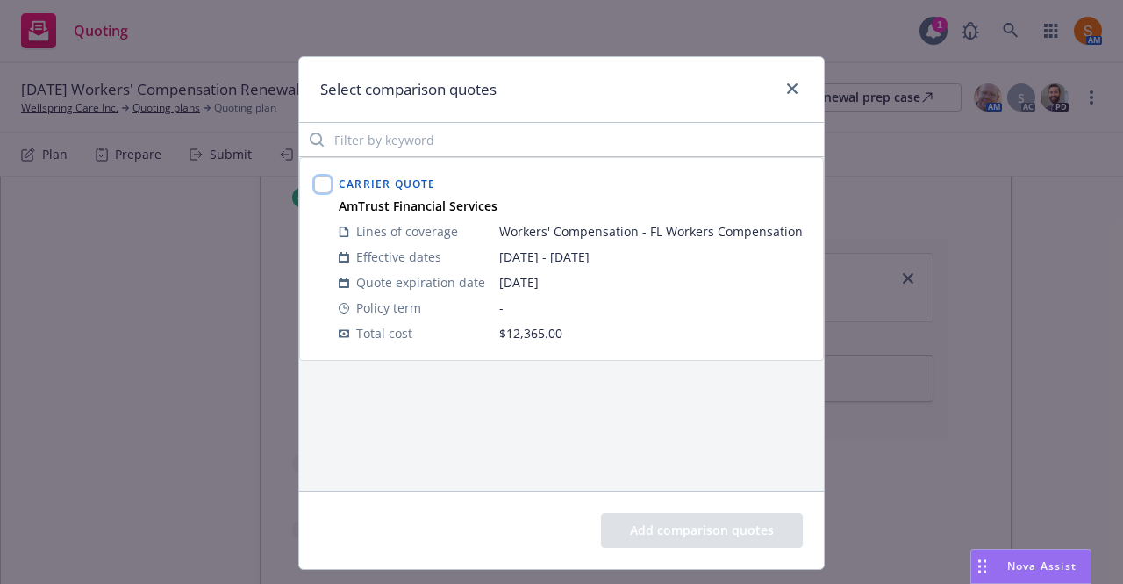
click at [314, 175] on input "checkbox" at bounding box center [323, 184] width 18 height 18
checkbox input "true"
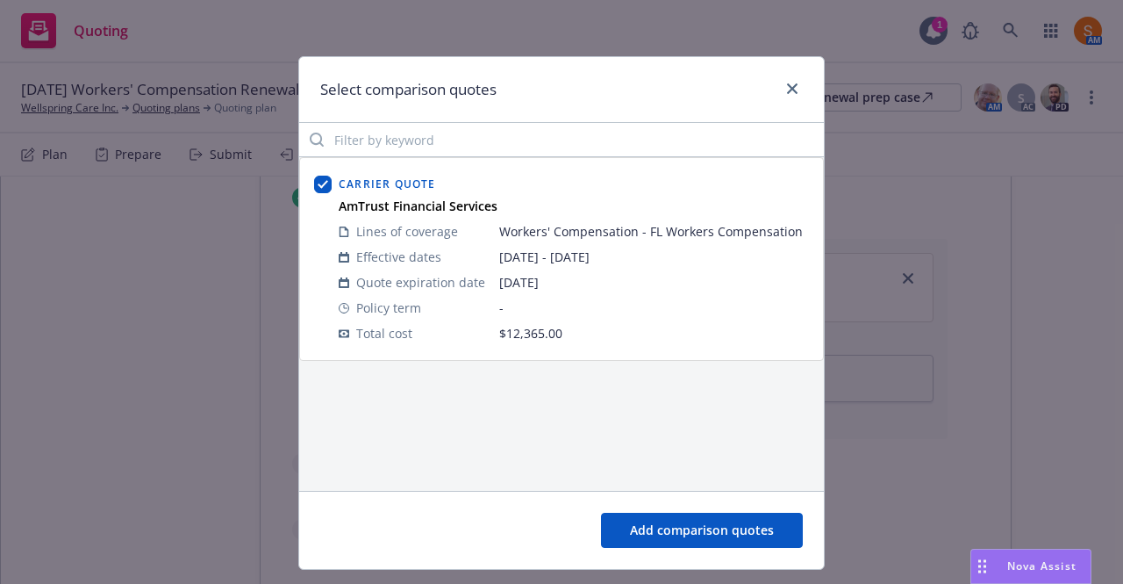
click at [679, 527] on button "Add comparison quotes" at bounding box center [702, 529] width 202 height 35
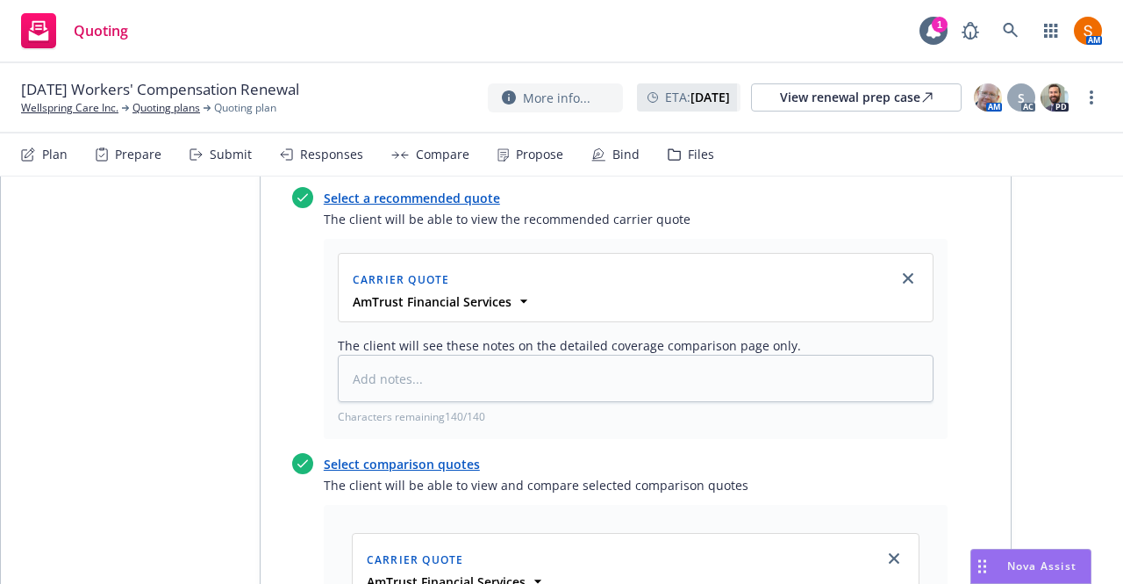
scroll to position [2143, 0]
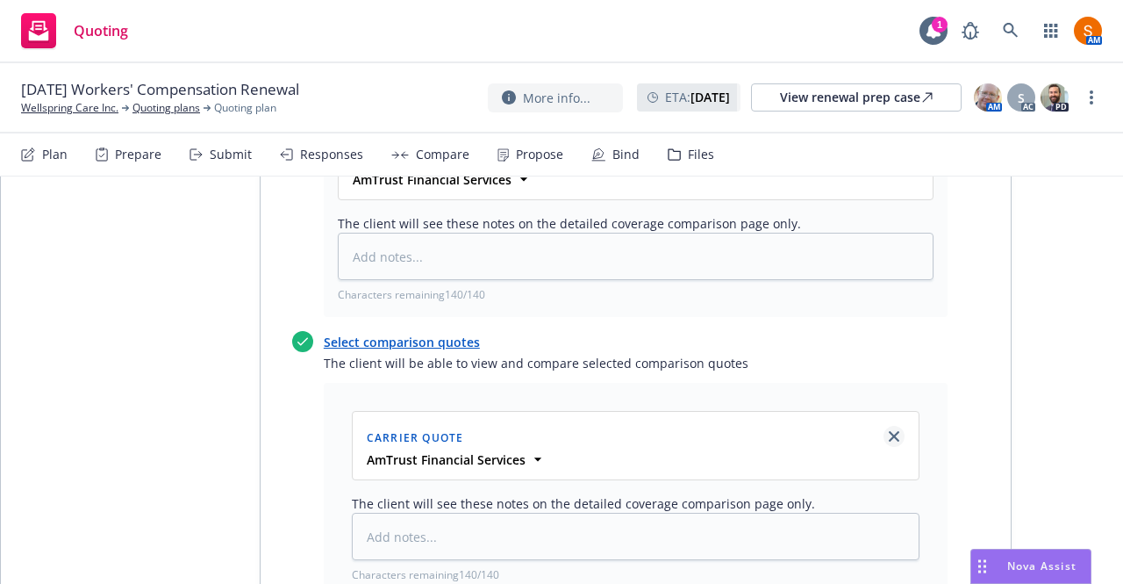
click at [889, 435] on icon "close" at bounding box center [894, 436] width 11 height 11
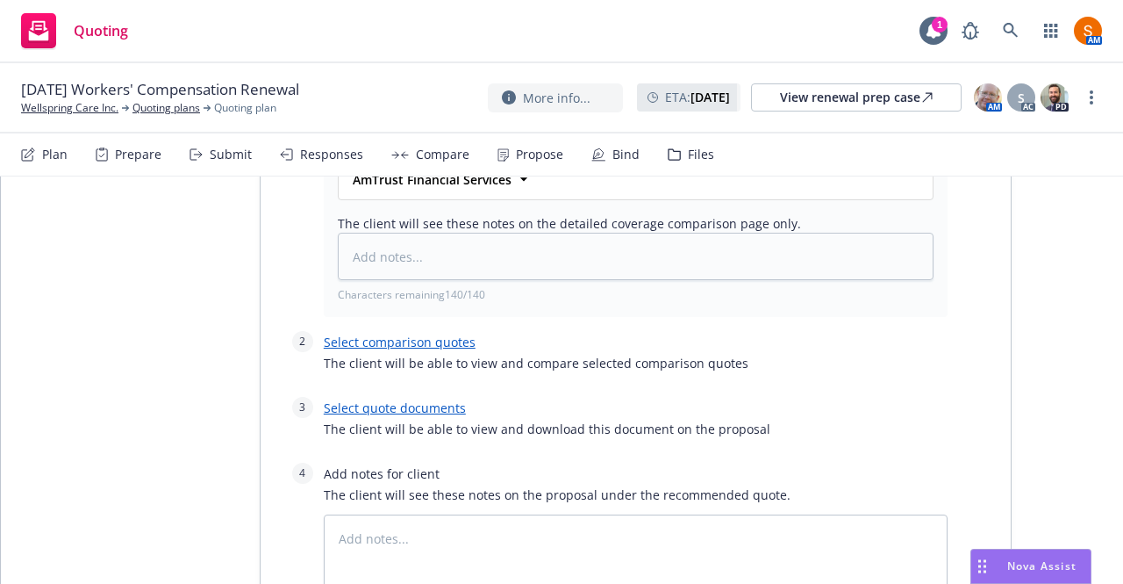
click at [404, 406] on link "Select quote documents" at bounding box center [395, 407] width 142 height 17
type textarea "x"
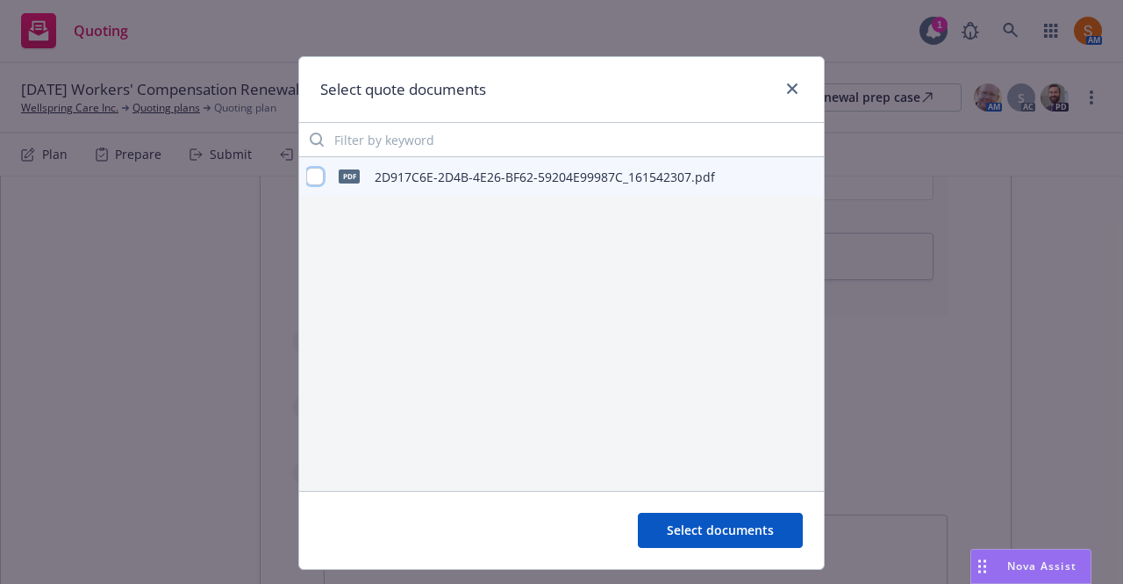
click at [310, 184] on input "checkbox" at bounding box center [315, 177] width 18 height 18
checkbox input "true"
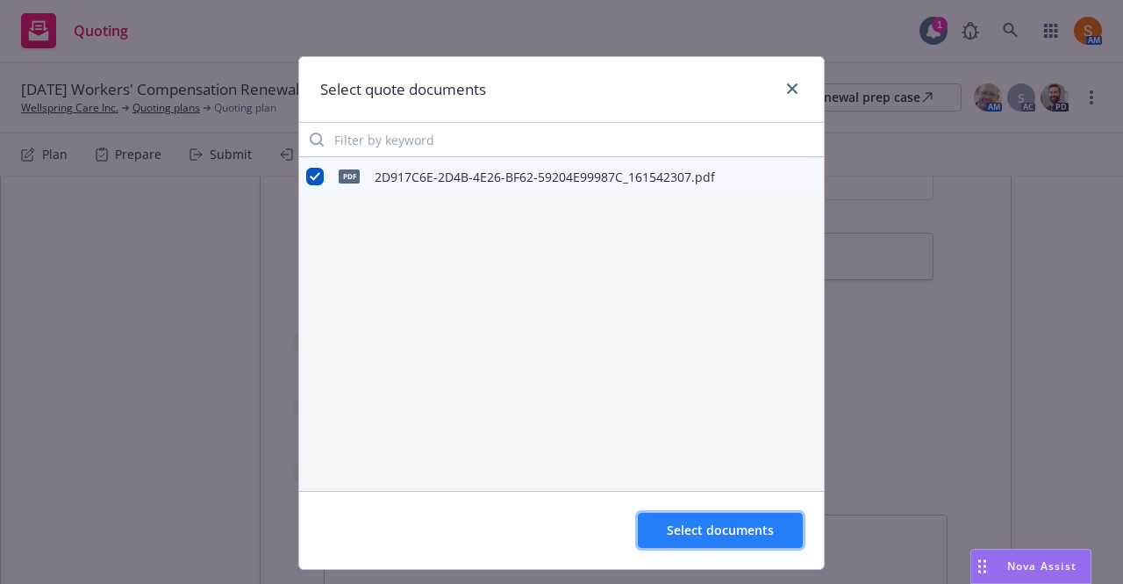
click at [720, 544] on button "Select documents" at bounding box center [720, 529] width 165 height 35
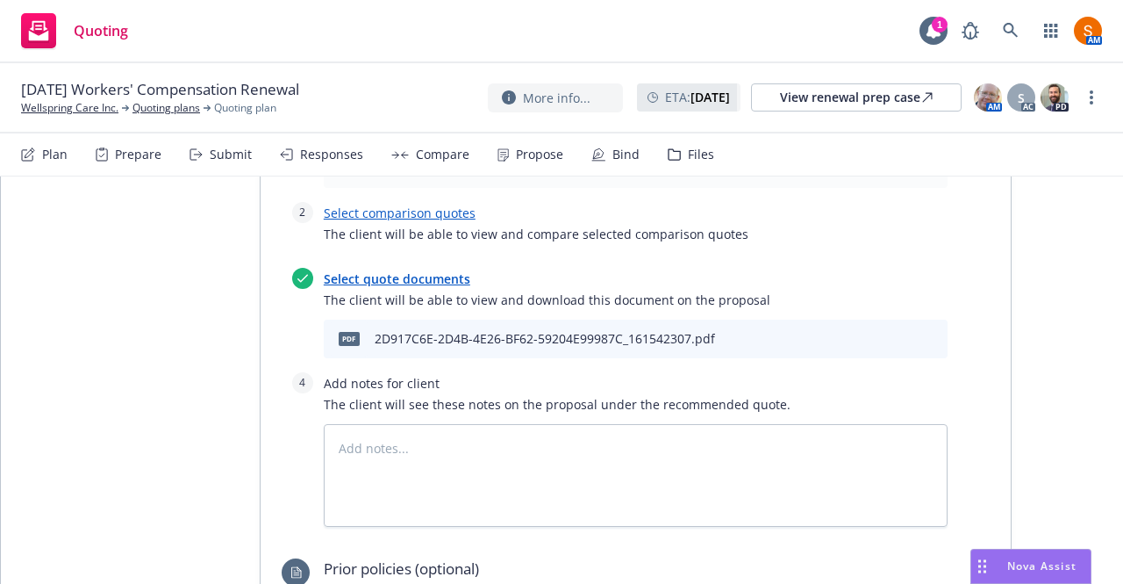
scroll to position [2273, 0]
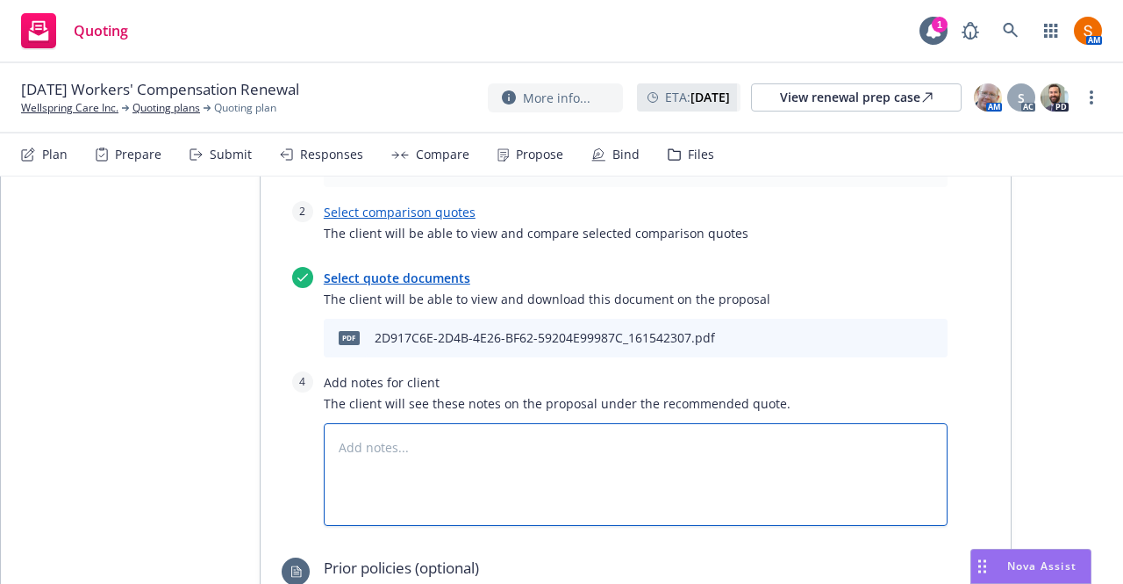
click at [388, 457] on textarea at bounding box center [636, 474] width 624 height 103
type textarea "x"
type textarea "B"
type textarea "x"
type textarea "Bin"
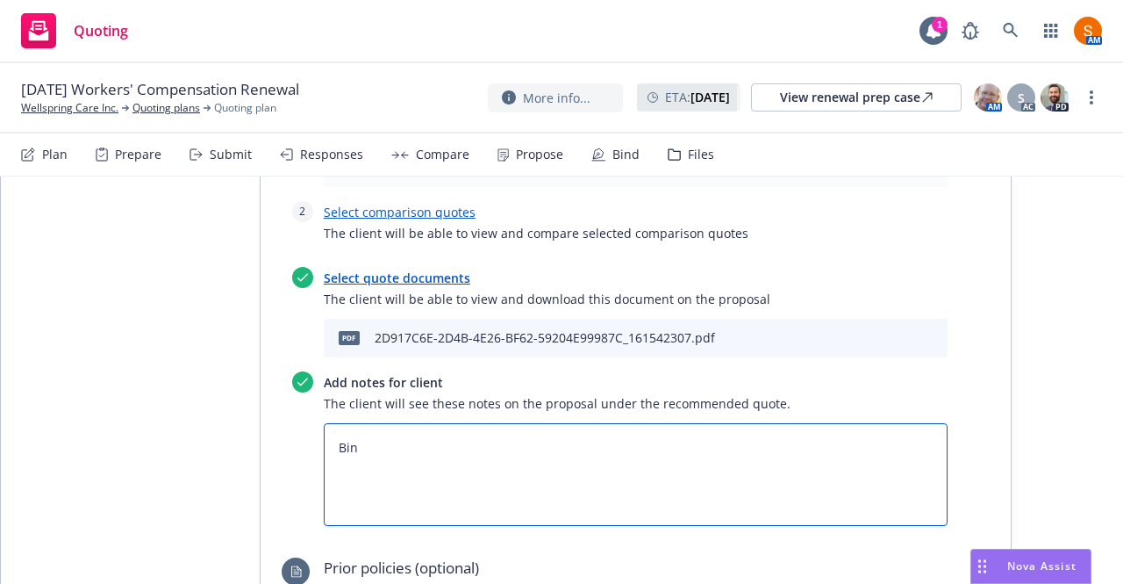
type textarea "x"
type textarea "Bind"
type textarea "x"
type textarea "Bind S"
type textarea "x"
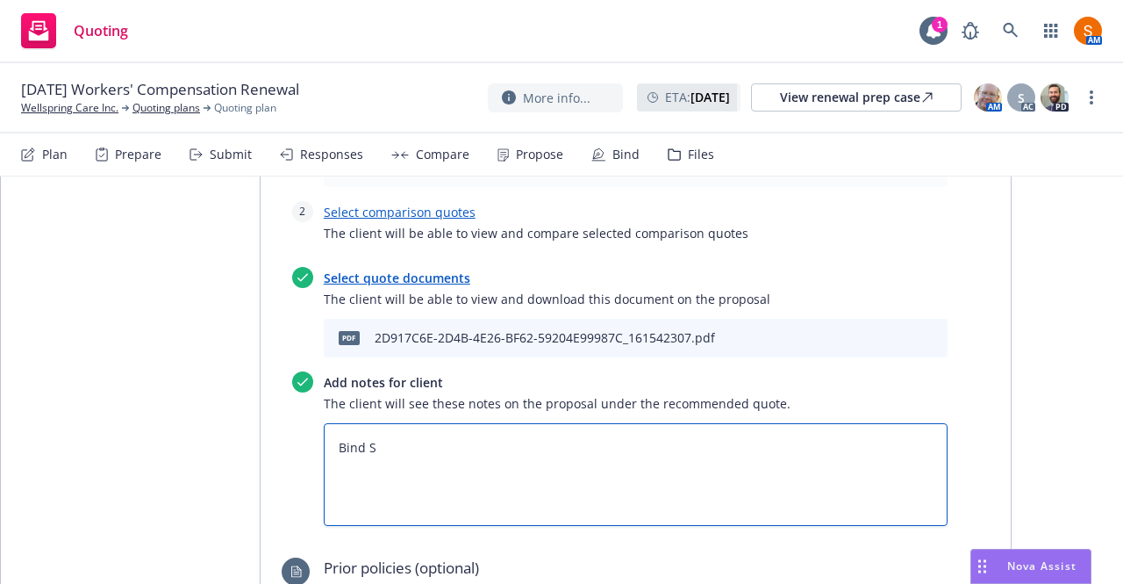
type textarea "Bind Su"
type textarea "x"
type textarea "Bind Sub"
type textarea "x"
type textarea "Bind Subj"
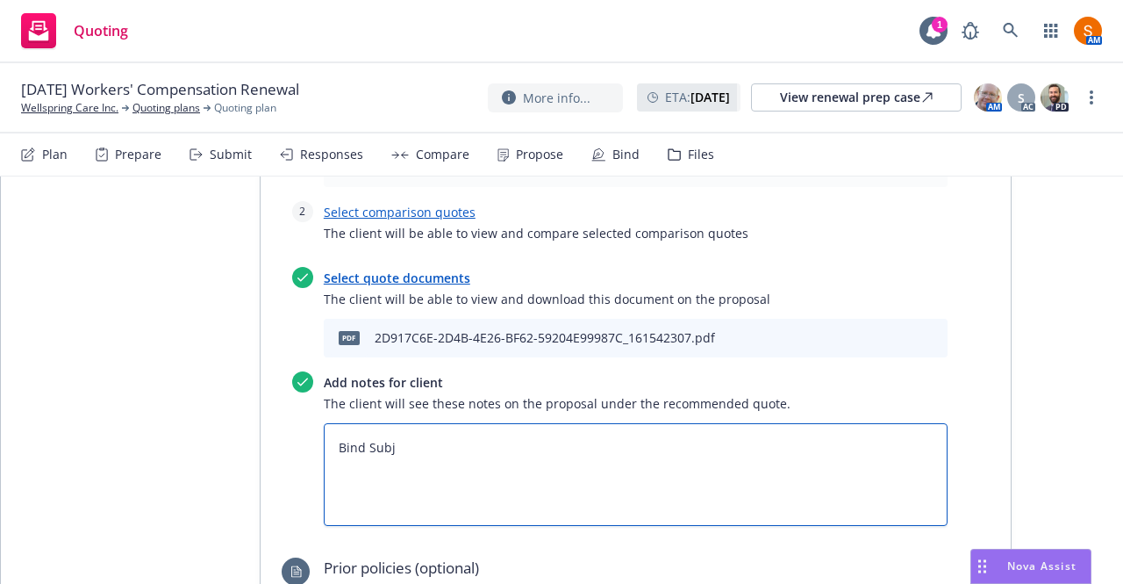
type textarea "x"
type textarea "Bind Subje"
type textarea "x"
type textarea "Bind Subjec"
type textarea "x"
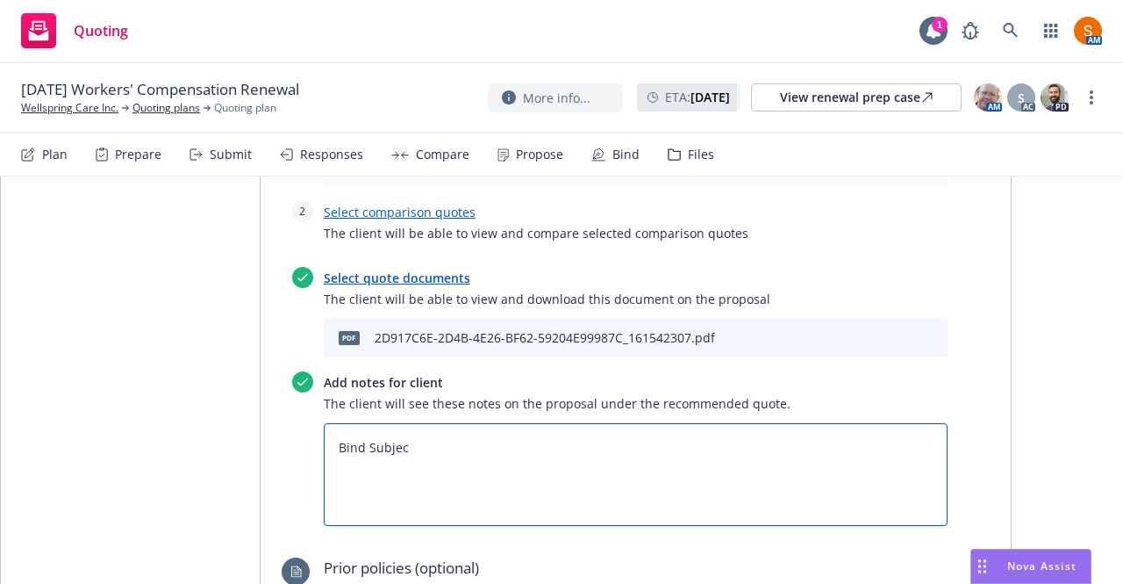
type textarea "Bind Subject"
type textarea "x"
type textarea "Bind Subjecti"
type textarea "x"
type textarea "Bind Subjectiv"
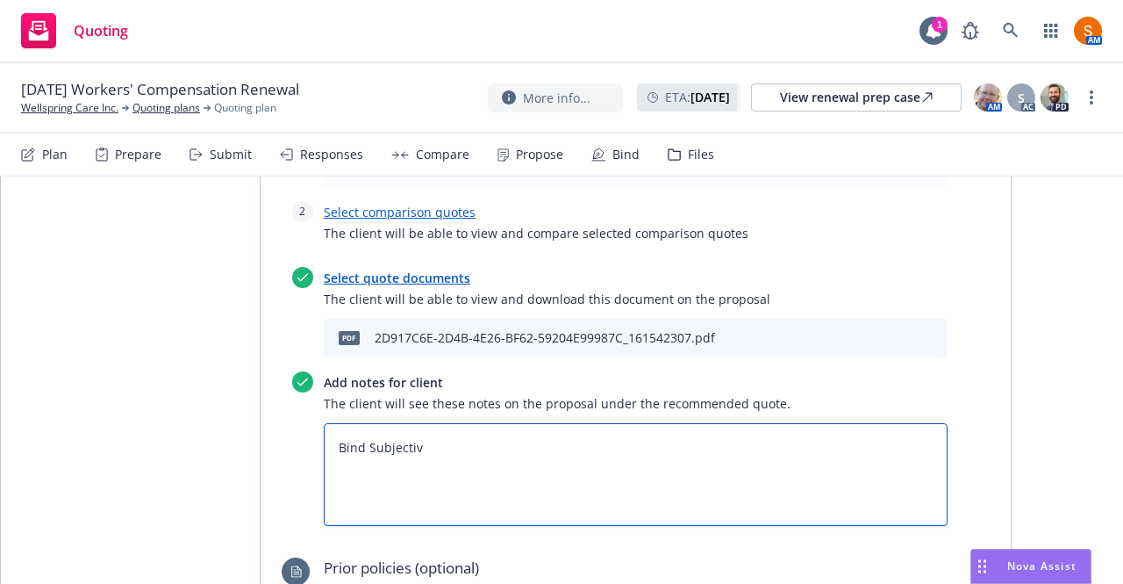
type textarea "x"
type textarea "Bind Subjectivi"
type textarea "x"
type textarea "Bind Subjectiviti"
type textarea "x"
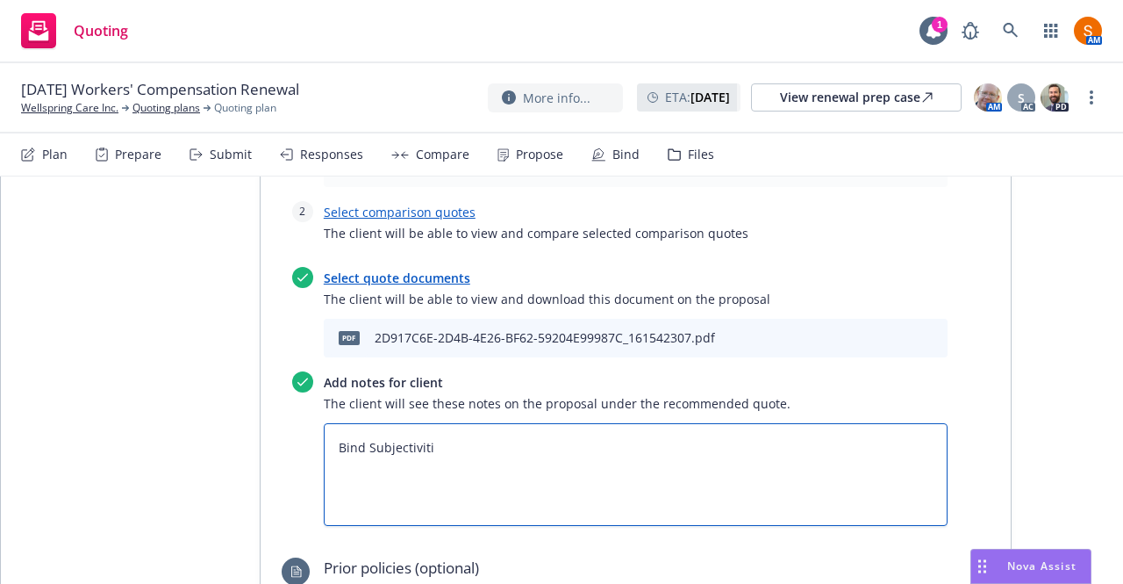
type textarea "Bind Subjectivitie"
type textarea "x"
type textarea "Bind Subjectivities"
type textarea "x"
type textarea "Bind Subjectivities:"
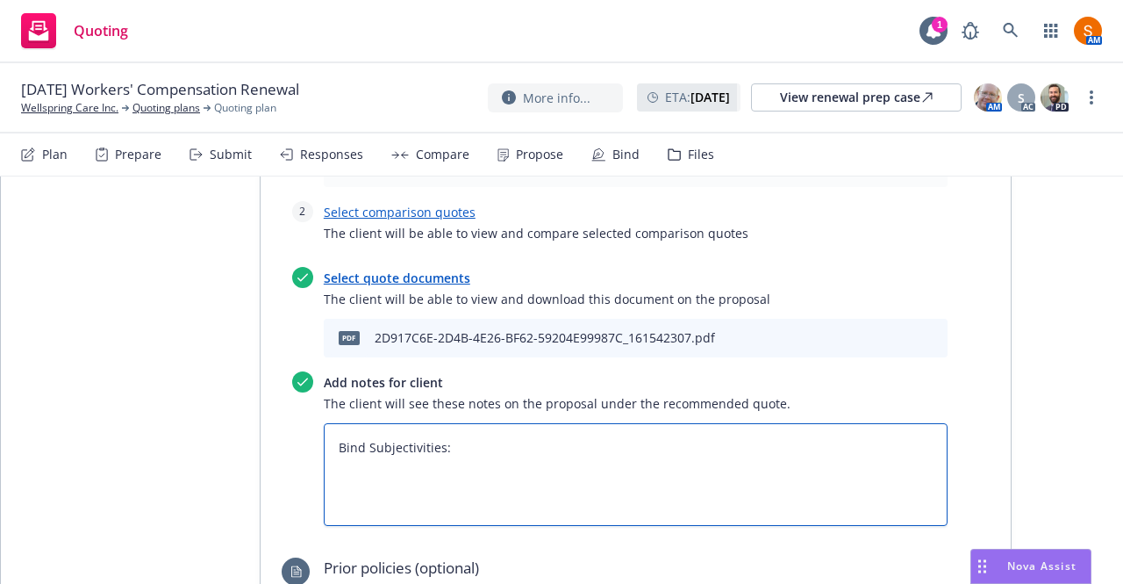
type textarea "x"
type textarea "Bind Subjectivities:"
type textarea "x"
type textarea "Bind Subjectivities:"
type textarea "x"
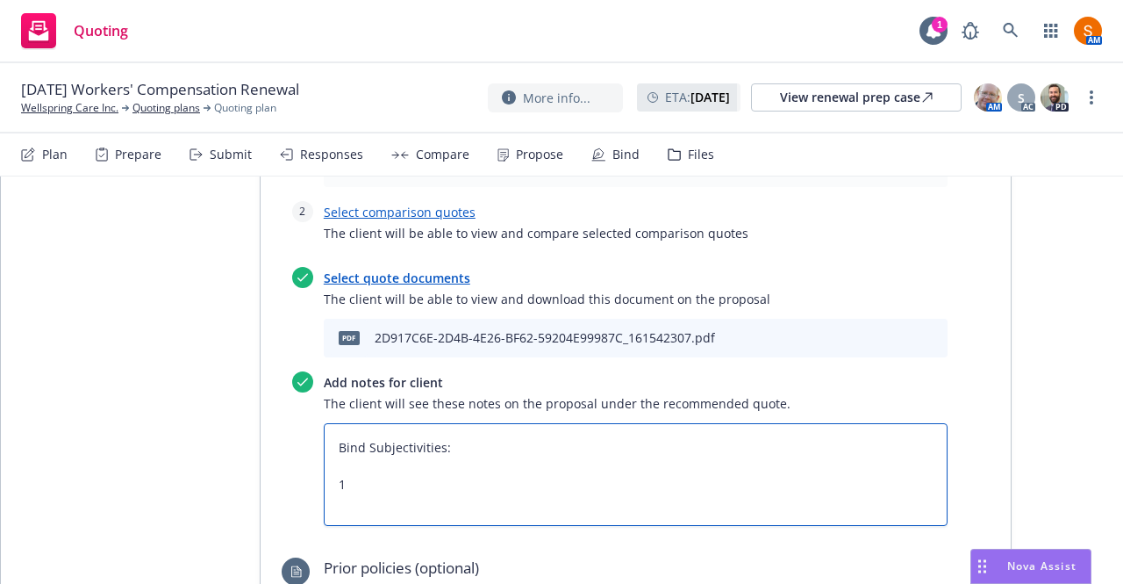
type textarea "Bind Subjectivities: 1."
type textarea "x"
type textarea "Bind Subjectivities: 1."
type textarea "x"
type textarea "Bind Subjectivities: 1. N"
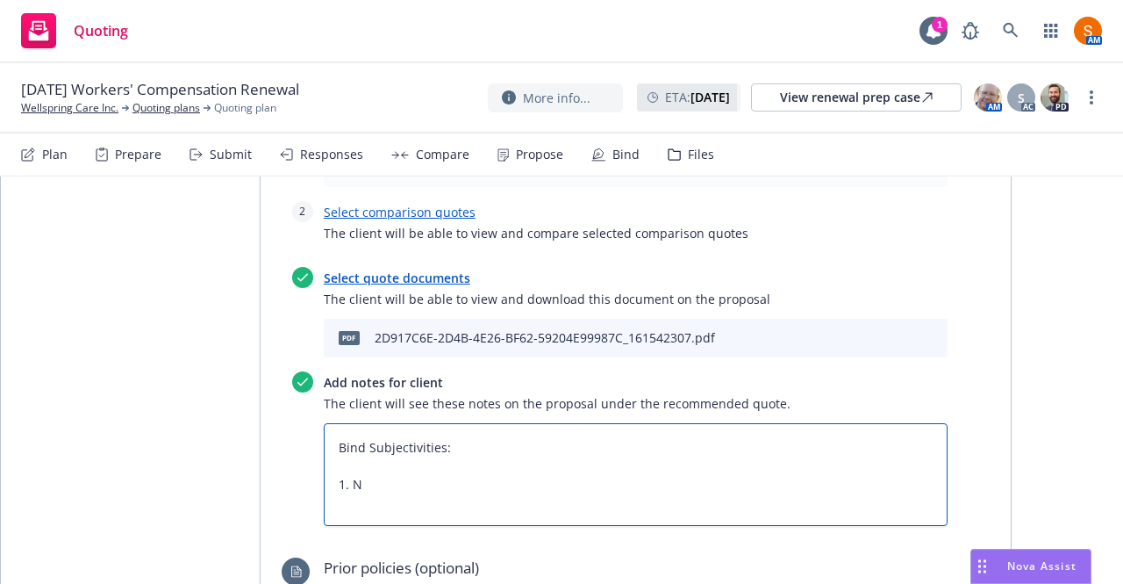
type textarea "x"
type textarea "Bind Subjectivities: 1. Ne"
type textarea "x"
type textarea "Bind Subjectivities: 1. Nee"
type textarea "x"
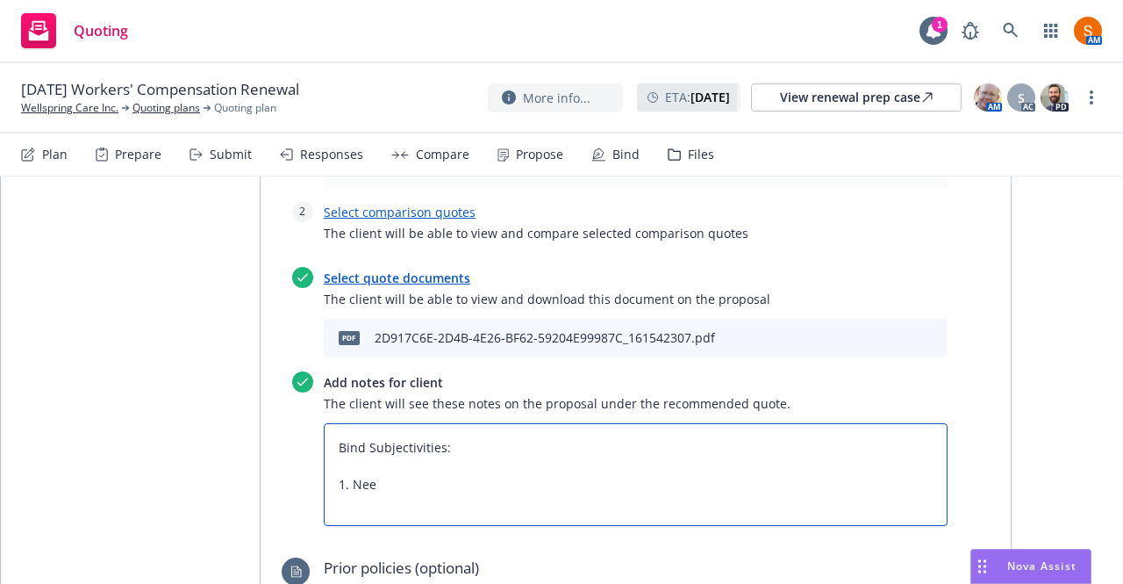
type textarea "Bind Subjectivities: 1. Need"
type textarea "x"
type textarea "Bind Subjectivities: 1. Need"
type textarea "x"
type textarea "Bind Subjectivities: 1. Need E"
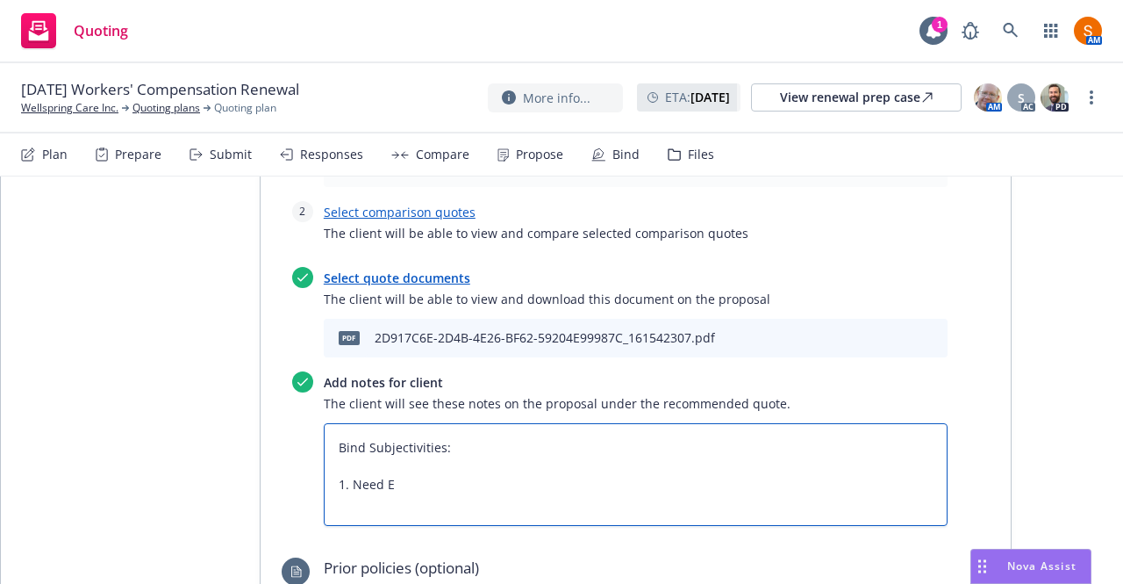
type textarea "x"
type textarea "Bind Subjectivities: 1. Need ER"
type textarea "x"
type textarea "Bind Subjectivities: 1. Need ERM"
type textarea "x"
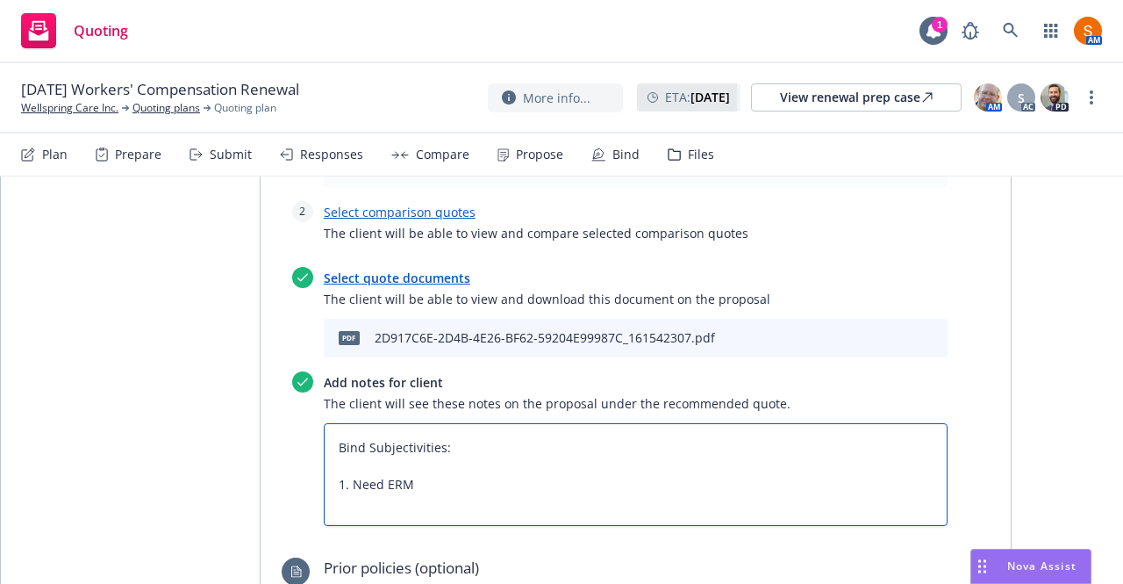
type textarea "Bind Subjectivities: 1. Need ERM"
type textarea "x"
type textarea "Bind Subjectivities: 1. Need ERM 1"
type textarea "x"
type textarea "Bind Subjectivities: 1. Need ERM 14"
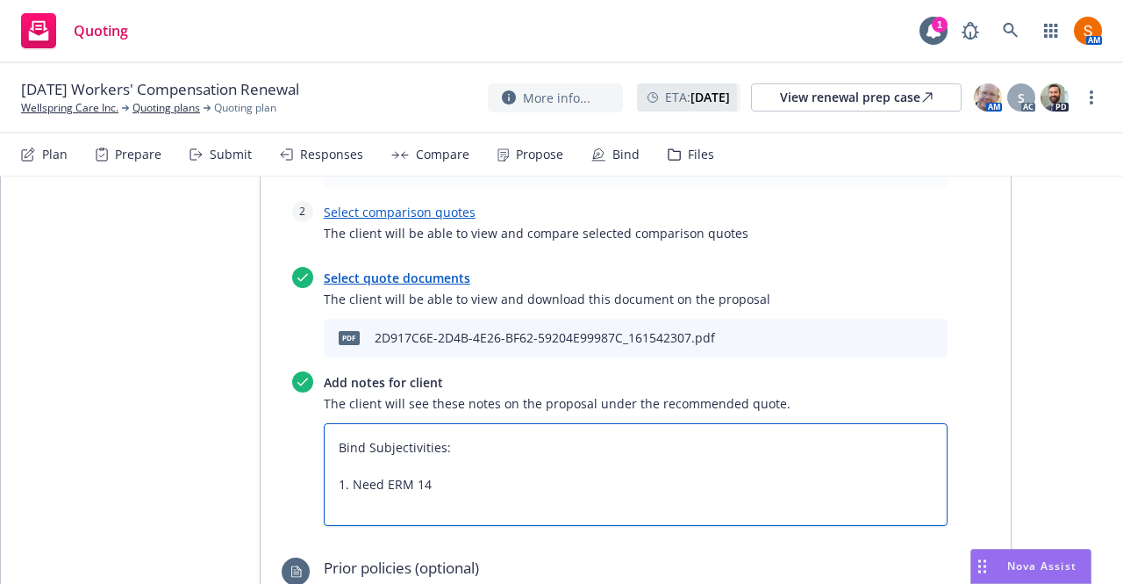
type textarea "x"
type textarea "Bind Subjectivities: 1. Need ERM 14'"
type textarea "x"
type textarea "Bind Subjectivities: 1. Need ERM 14's"
type textarea "x"
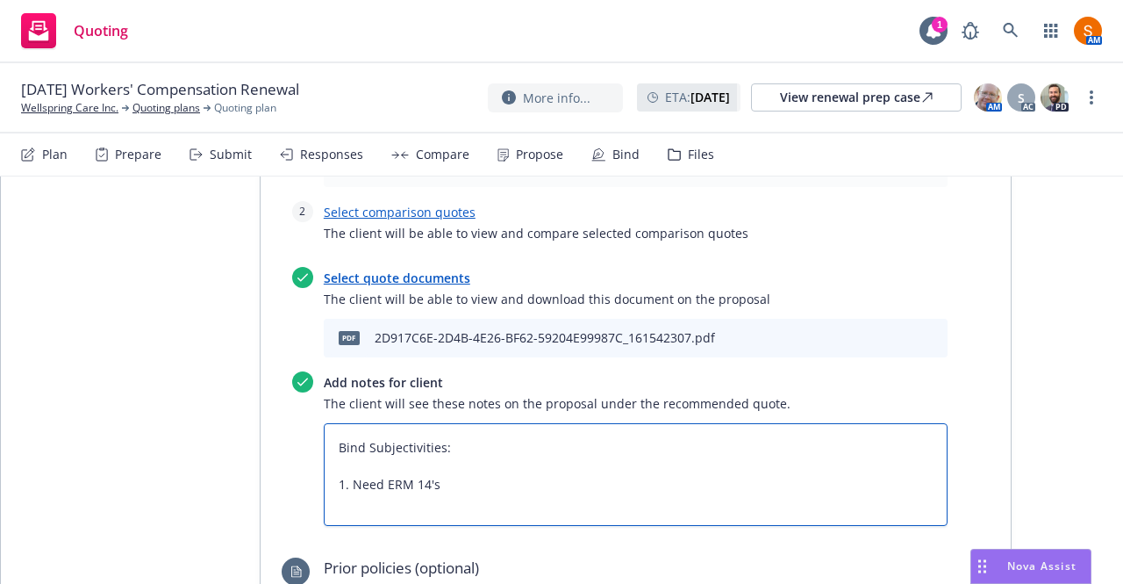
type textarea "Bind Subjectivities: 1. Need ERM 14's"
type textarea "x"
type textarea "Bind Subjectivities: 1. Need ERM 14's f"
type textarea "x"
type textarea "Bind Subjectivities: 1. Need ERM 14's fo"
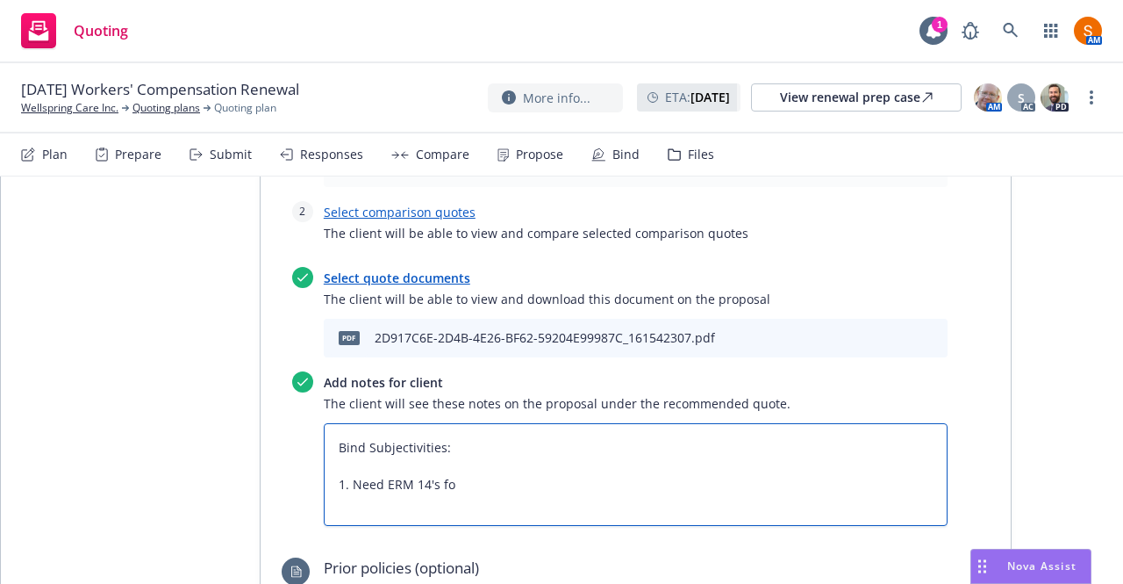
type textarea "x"
type textarea "Bind Subjectivities: 1. Need ERM 14's for"
type textarea "x"
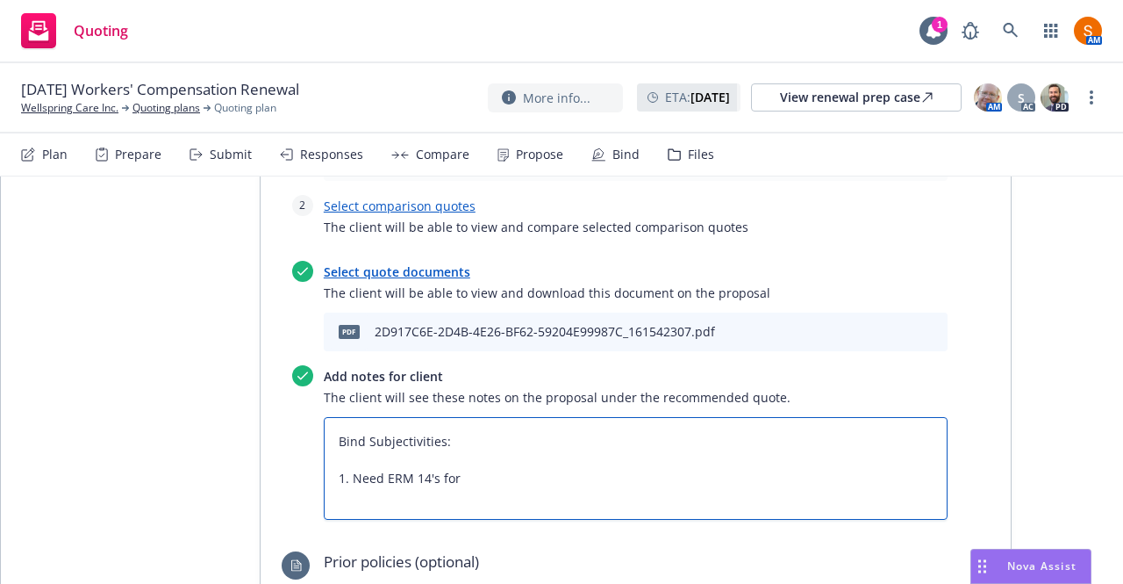
scroll to position [2280, 0]
type textarea "Bind Subjectivities: 1. Need ERM 14's for"
type textarea "x"
type textarea "Bind Subjectivities: 1. Need ERM 14's for A"
type textarea "x"
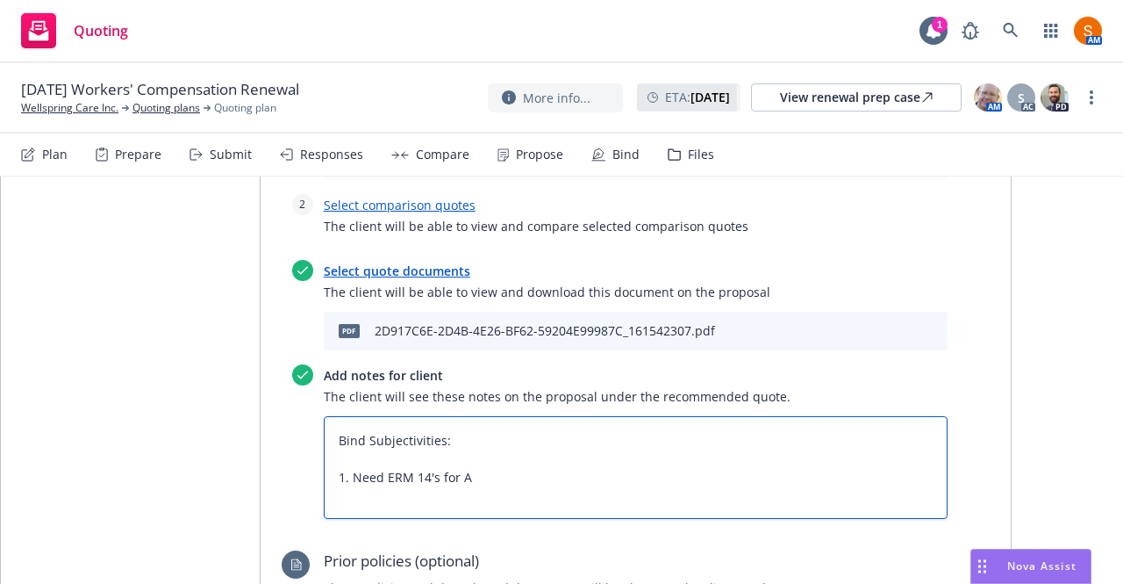
type textarea "Bind Subjectivities: 1. Need ERM 14's for Ab"
type textarea "x"
type textarea "Bind Subjectivities: 1. Need ERM 14's for Abb"
type textarea "x"
type textarea "Bind Subjectivities: 1. Need ERM 14's for Abby"
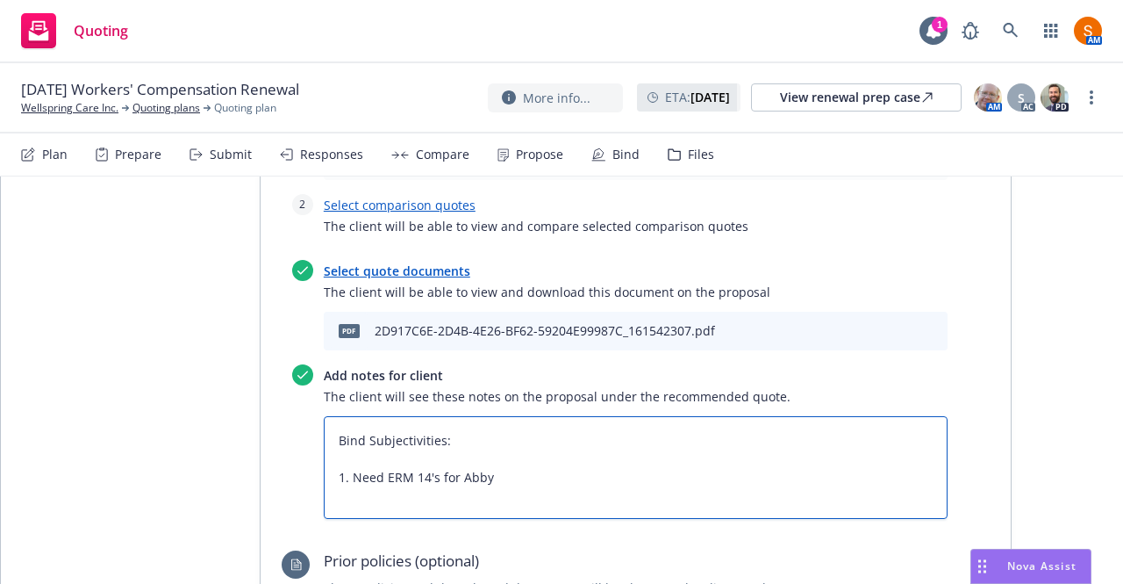
type textarea "x"
type textarea "Bind Subjectivities: 1. Need ERM 14's for Abby C"
type textarea "x"
type textarea "Bind Subjectivities: 1. Need ERM 14's for Abby Car"
type textarea "x"
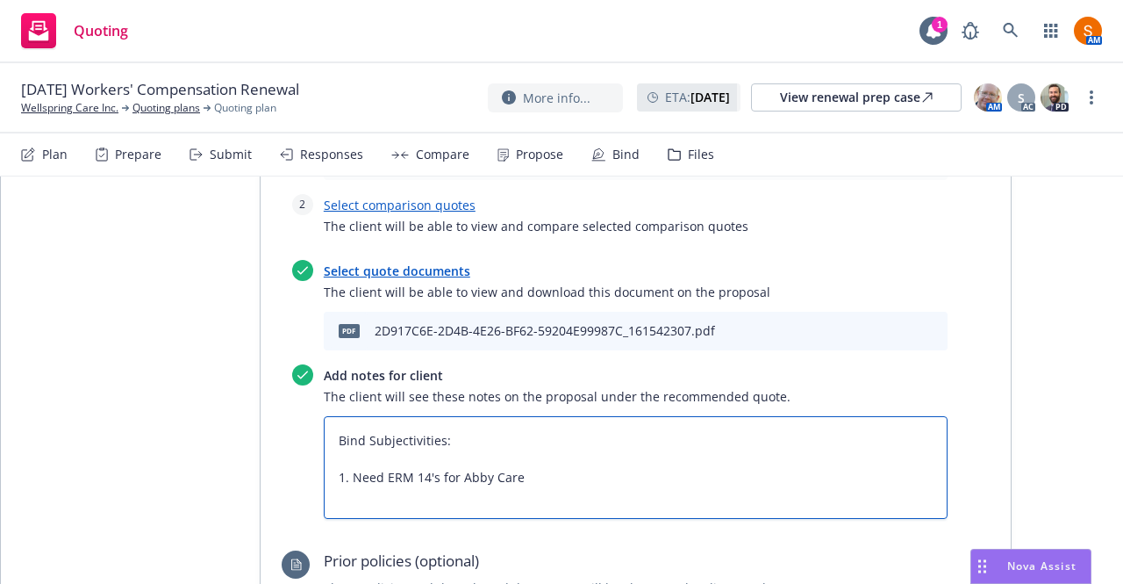
type textarea "Bind Subjectivities: 1. Need ERM 14's for Abby Care"
type textarea "x"
type textarea "Bind Subjectivities: 1. Need ERM 14's for Abby Care G"
type textarea "x"
type textarea "Bind Subjectivities: 1. Need ERM 14's for Abby Care Ge"
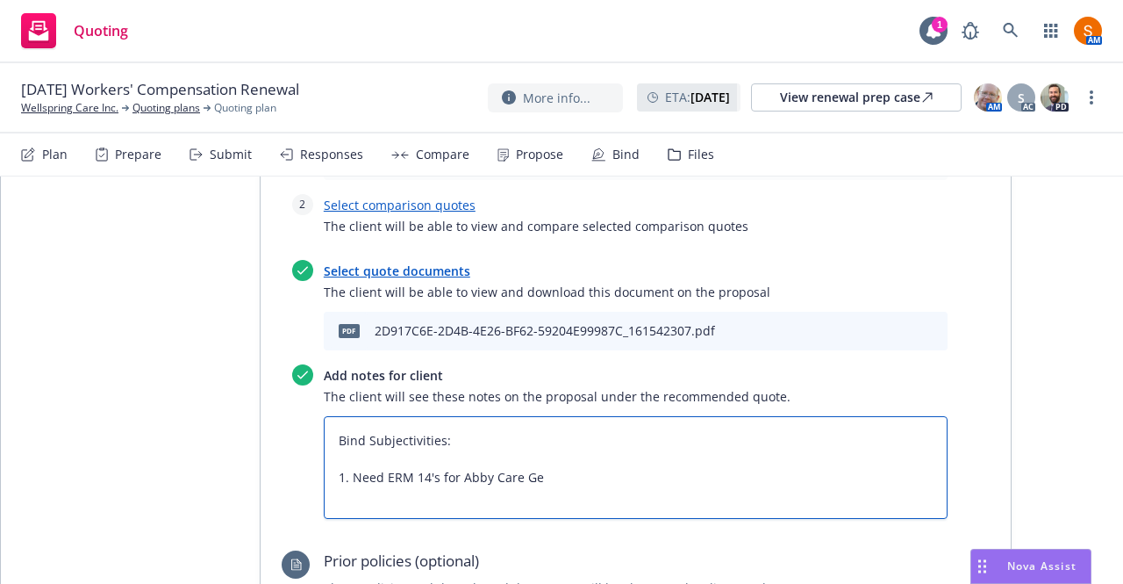
type textarea "x"
type textarea "Bind Subjectivities: 1. Need ERM 14's for Abby Care Geor"
type textarea "x"
type textarea "Bind Subjectivities: 1. Need ERM 14's for Abby Care Georgi"
type textarea "x"
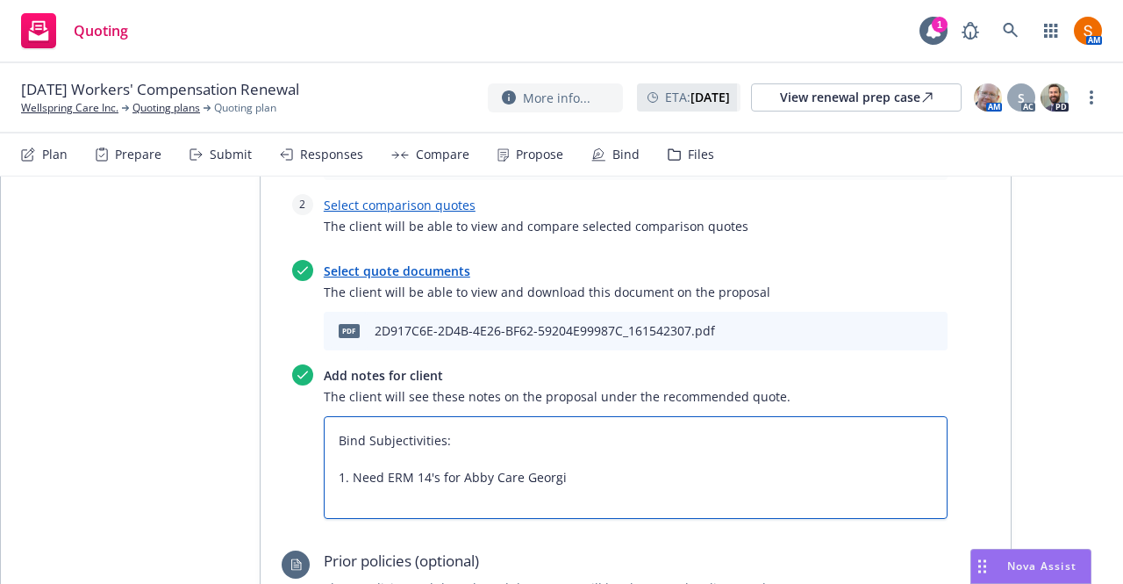
type textarea "Bind Subjectivities: 1. Need ERM 14's for Abby Care Georgia"
type textarea "x"
type textarea "Bind Subjectivities: 1. Need ERM 14's for Abby Care Georgia"
type textarea "x"
type textarea "Bind Subjectivities: 1. Need ERM 14's for Abby Care Georgia L"
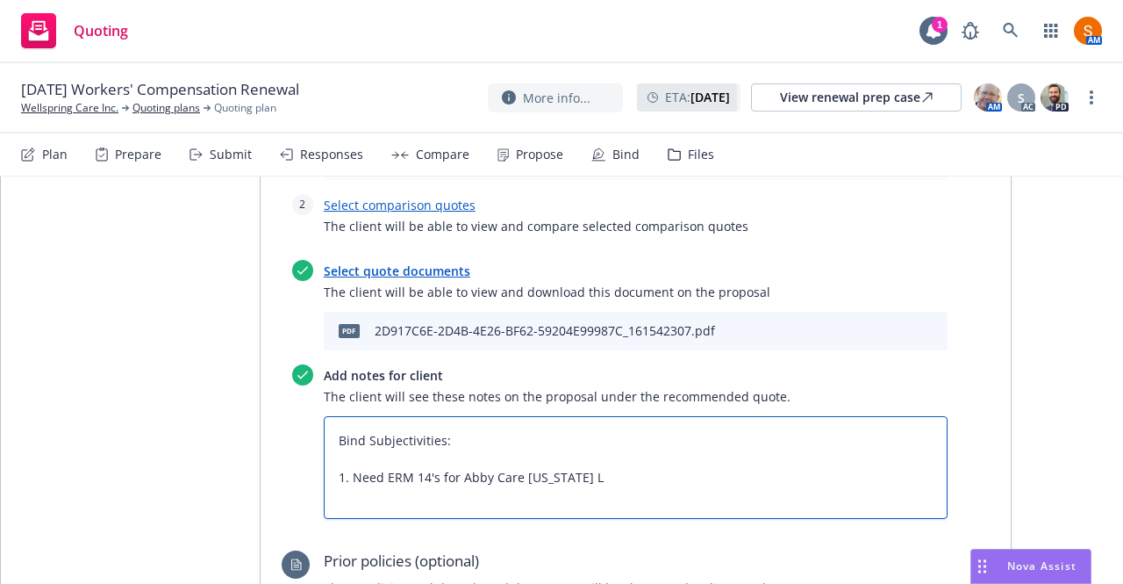
type textarea "x"
type textarea "Bind Subjectivities: 1. Need ERM 14's for Abby Care Georgia LL"
type textarea "x"
type textarea "Bind Subjectivities: 1. Need ERM 14's for Abby Care Georgia LLC"
type textarea "x"
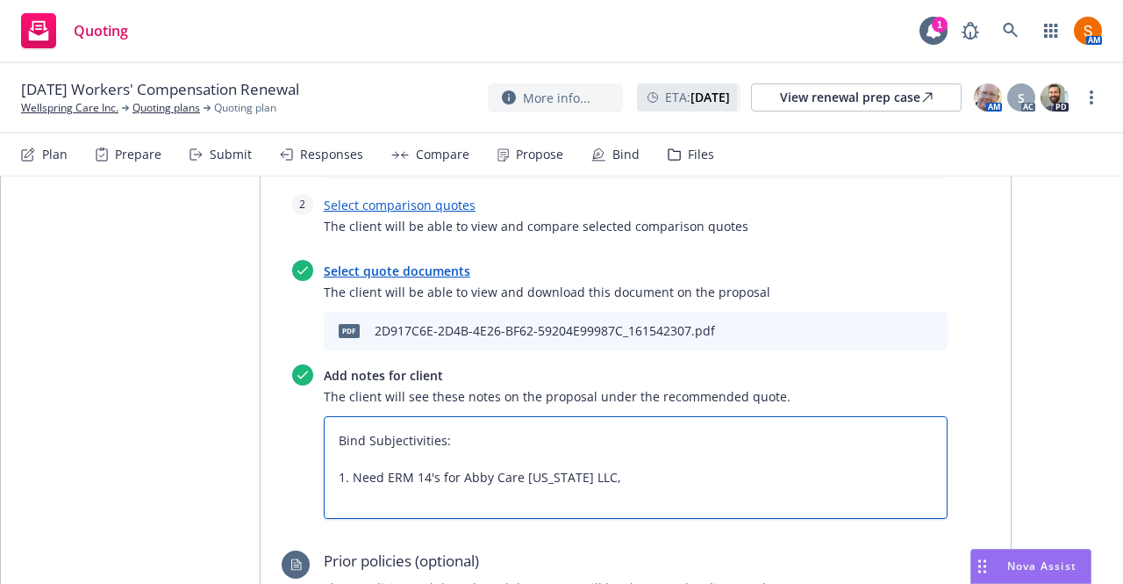
type textarea "Bind Subjectivities: 1. Need ERM 14's for Abby Care Georgia LLC,"
type textarea "x"
type textarea "Bind Subjectivities: 1. Need ERM 14's for Abby Care Georgia LLC, Fi"
type textarea "x"
type textarea "Bind Subjectivities: 1. Need ERM 14's for Abby Care Georgia LLC, Fire"
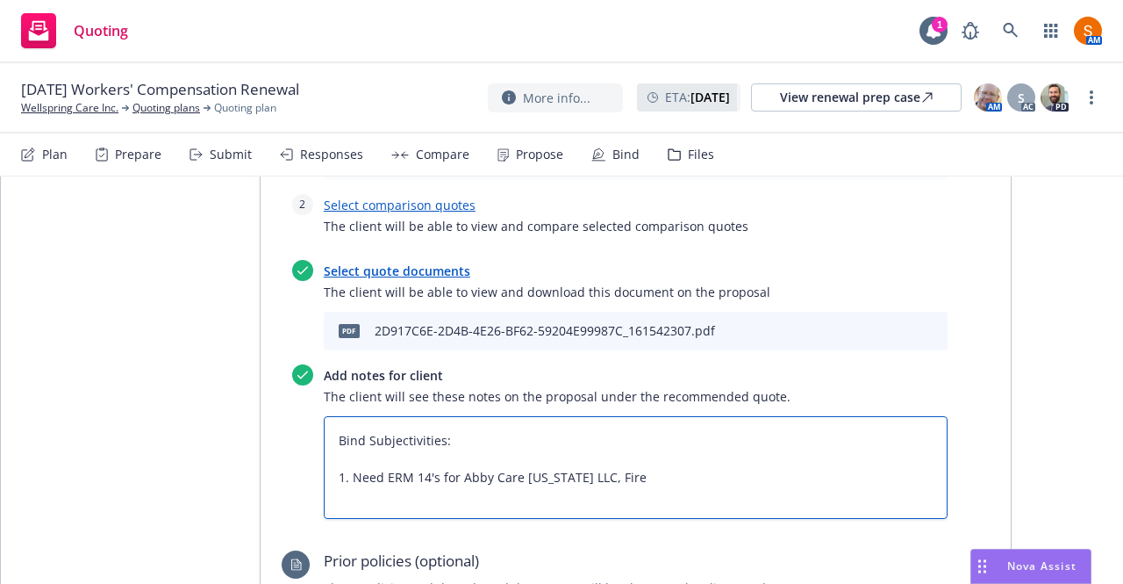
type textarea "x"
type textarea "Bind Subjectivities: 1. Need ERM 14's for Abby Care Georgia LLC, Firel"
type textarea "x"
type textarea "Bind Subjectivities: 1. Need ERM 14's for Abby Care Georgia LLC, Firelf"
type textarea "x"
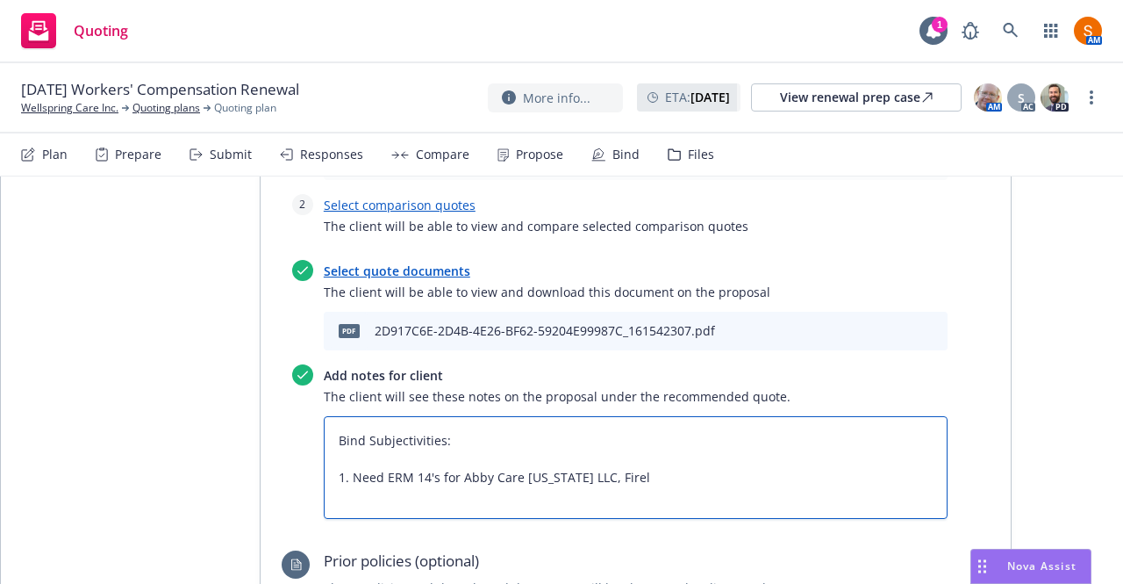
type textarea "Bind Subjectivities: 1. Need ERM 14's for Abby Care Georgia LLC, Firelf"
type textarea "x"
type textarea "Bind Subjectivities: 1. Need ERM 14's for Abby Care Georgia LLC, Firel"
type textarea "x"
type textarea "Bind Subjectivities: 1. Need ERM 14's for Abby Care Georgia LLC, Fire"
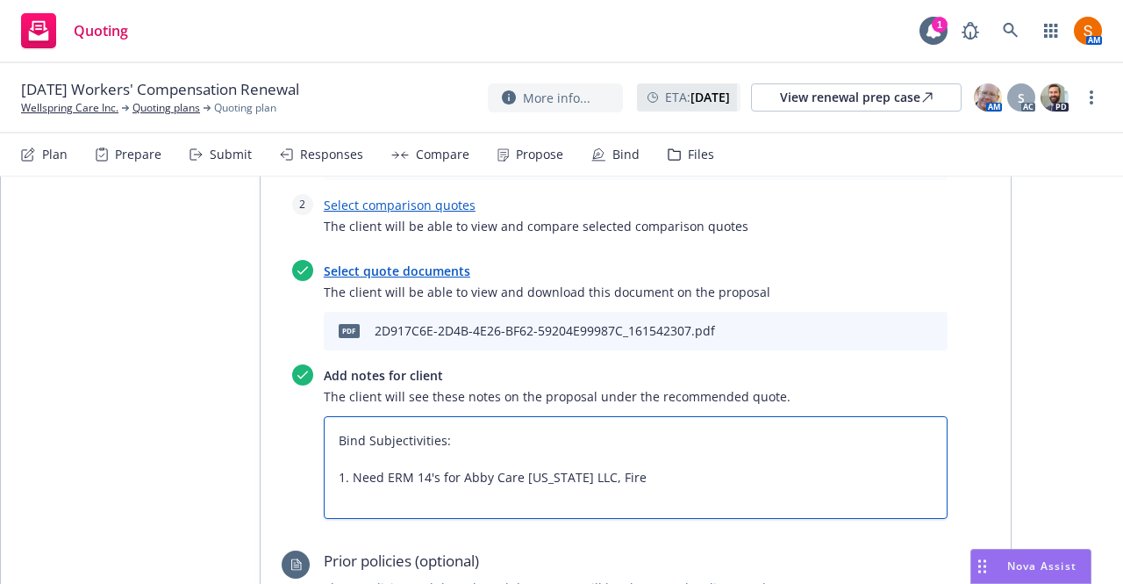
type textarea "x"
type textarea "Bind Subjectivities: 1. Need ERM 14's for Abby Care Georgia LLC, Firefl"
type textarea "x"
type textarea "Bind Subjectivities: 1. Need ERM 14's for Abby Care Georgia LLC, Firefly"
type textarea "x"
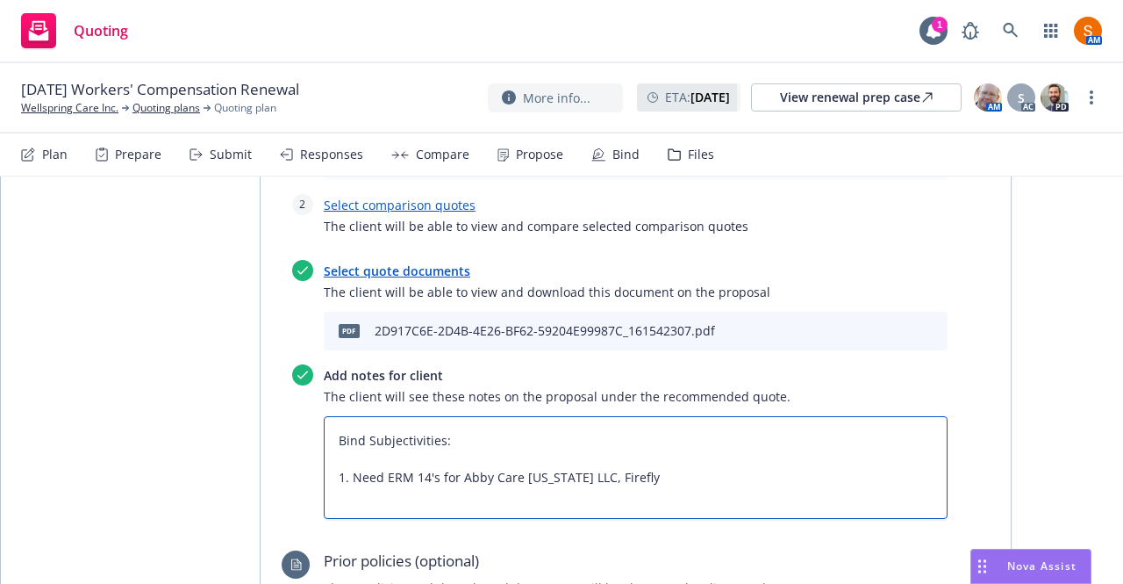
type textarea "Bind Subjectivities: 1. Need ERM 14's for Abby Care Georgia LLC, Firefly C"
type textarea "x"
type textarea "Bind Subjectivities: 1. Need ERM 14's for Abby Care Georgia LLC, Firefly Car"
type textarea "x"
type textarea "Bind Subjectivities: 1. Need ERM 14's for Abby Care Georgia LLC, Firefly Care"
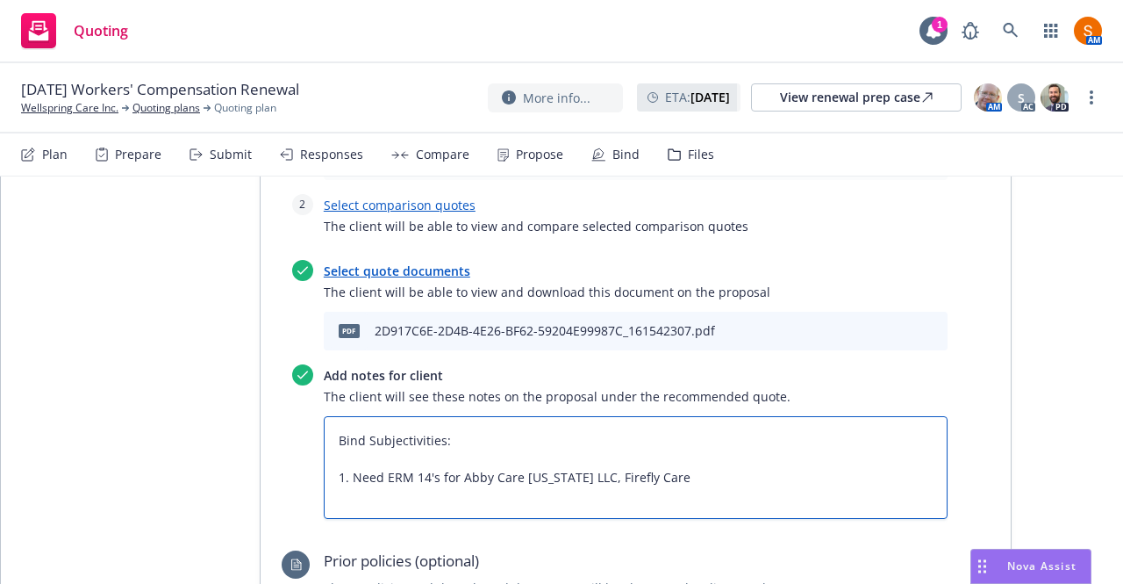
type textarea "x"
type textarea "Bind Subjectivities: 1. Need ERM 14's for Abby Care Georgia LLC, Firefly Care"
type textarea "x"
type textarea "Bind Subjectivities: 1. Need ERM 14's for Abby Care Georgia LLC, Firefly Care L"
type textarea "x"
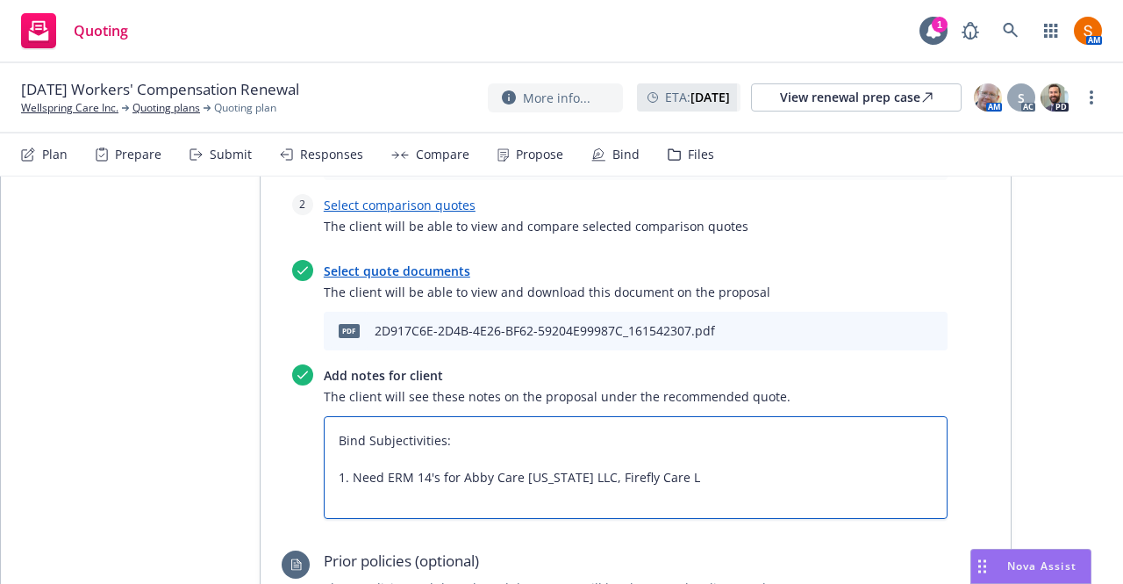
type textarea "Bind Subjectivities: 1. Need ERM 14's for Abby Care Georgia LLC, Firefly Care LL"
type textarea "x"
type textarea "Bind Subjectivities: 1. Need ERM 14's for Abby Care Georgia LLC, Firefly Care L…"
type textarea "x"
type textarea "Bind Subjectivities: 1. Need ERM 14's for Abby Care Georgia LLC, Firefly Care L…"
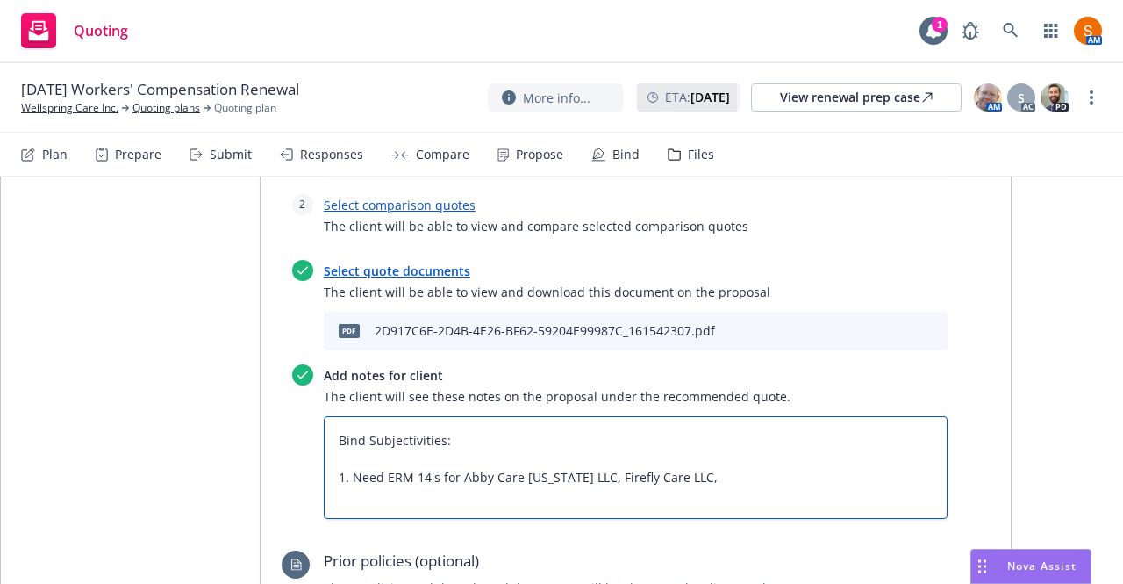
type textarea "x"
type textarea "Bind Subjectivities: 1. Need ERM 14's for Abby Care Georgia LLC, Firefly Care L…"
type textarea "x"
type textarea "Bind Subjectivities: 1. Need ERM 14's for Abby Care Georgia LLC, Firefly Care L…"
type textarea "x"
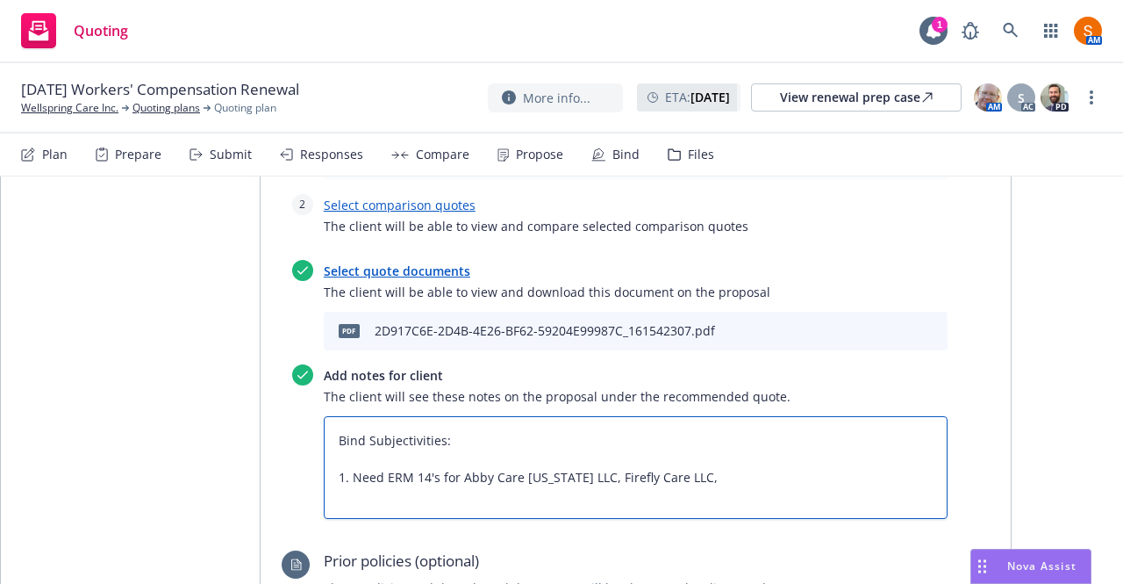
type textarea "Bind Subjectivities: 1. Need ERM 14's for Abby Care Georgia LLC, Firefly Care L…"
type textarea "x"
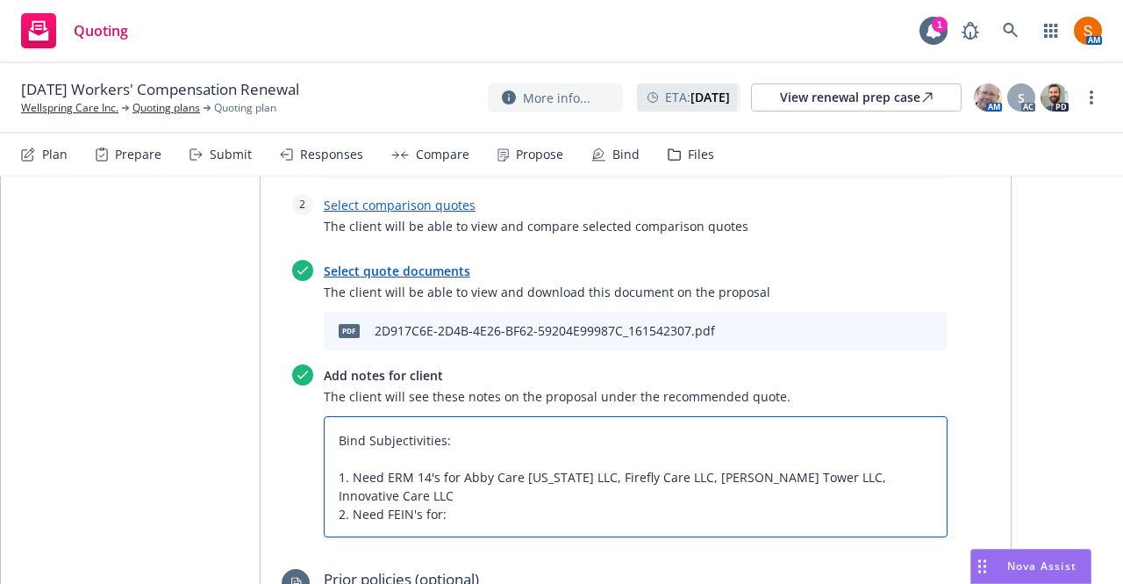
click at [446, 471] on textarea "Bind Subjectivities: 1. Need ERM 14's for Abby Care Georgia LLC, Firefly Care L…" at bounding box center [636, 476] width 624 height 121
click at [447, 473] on textarea "Bind Subjectivities: 1. Need ERM 14's for Abby Care Georgia LLC, Firefly Care L…" at bounding box center [636, 476] width 624 height 121
click at [457, 499] on textarea "Bind Subjectivities: 1. Need ERM 14's for: Abby Care Georgia LLC, Firefly Care …" at bounding box center [636, 476] width 624 height 121
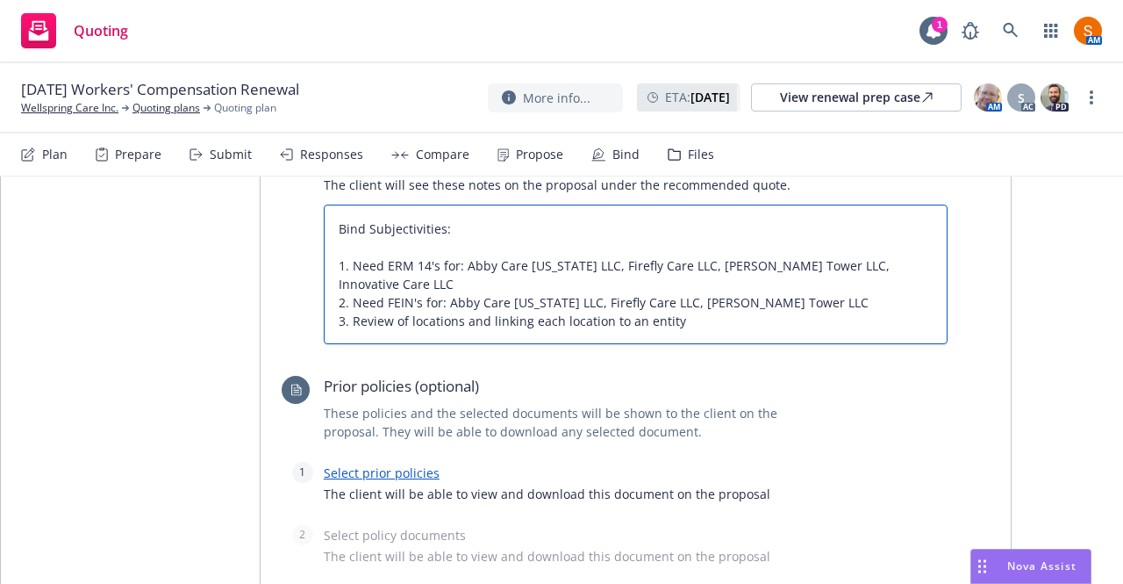
scroll to position [2493, 0]
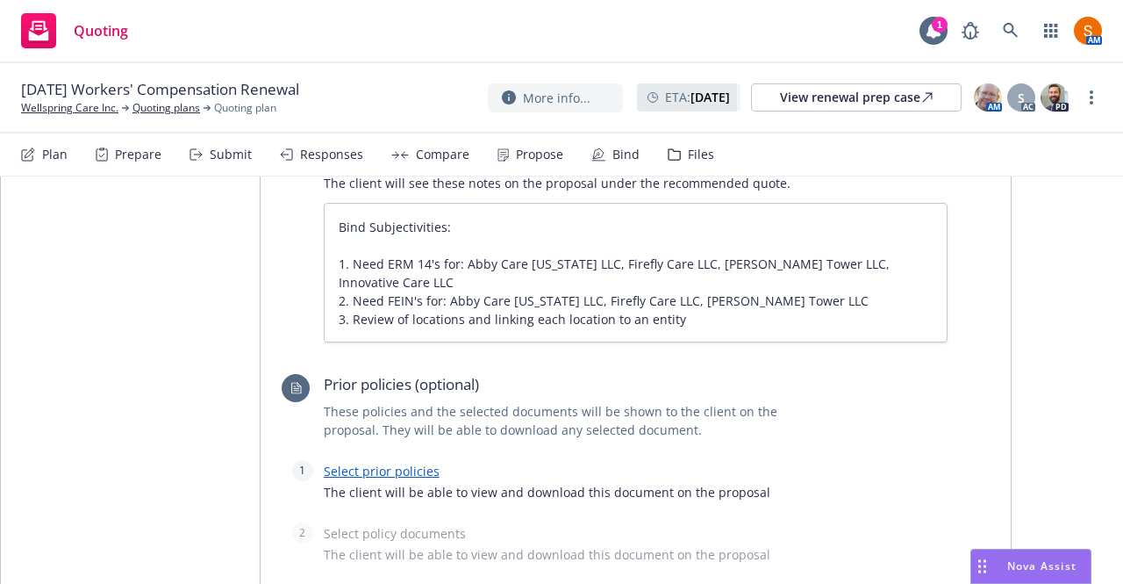
click at [407, 470] on link "Select prior policies" at bounding box center [382, 470] width 116 height 17
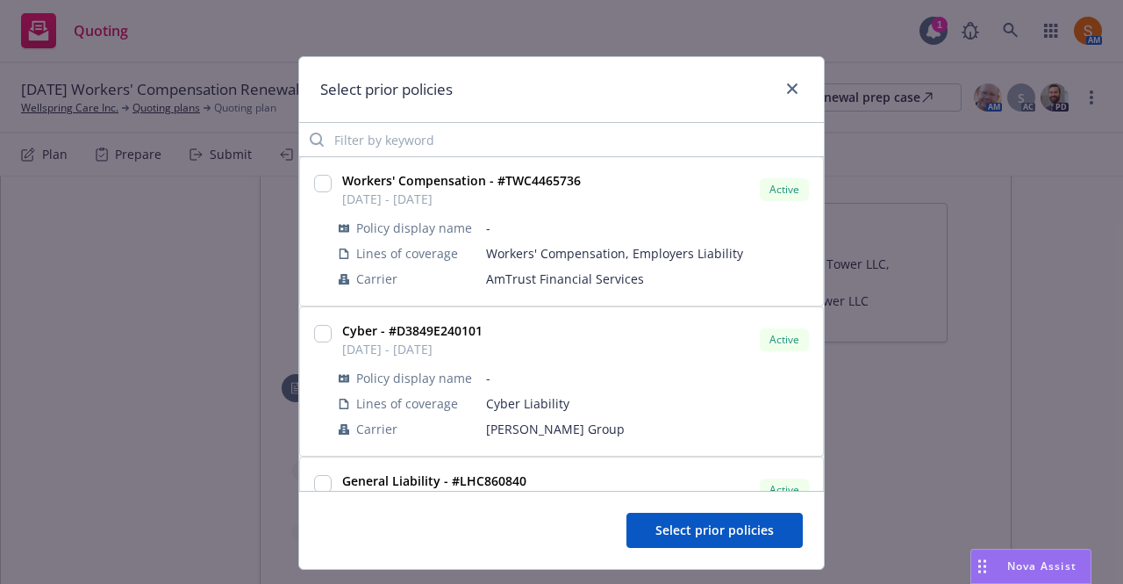
scroll to position [0, 0]
click at [314, 182] on input "checkbox" at bounding box center [323, 184] width 18 height 18
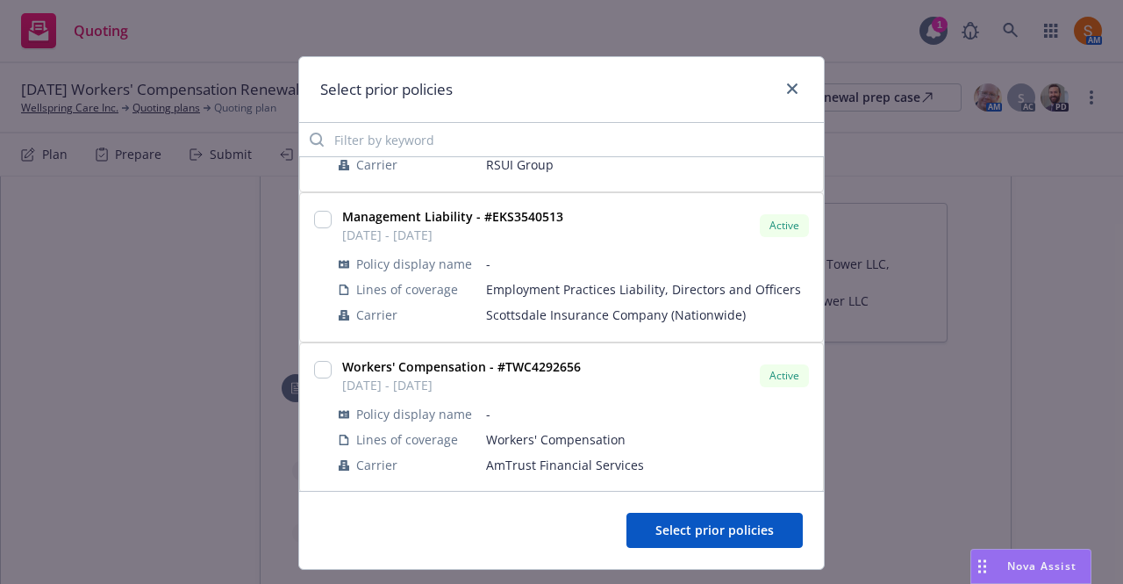
scroll to position [446, 0]
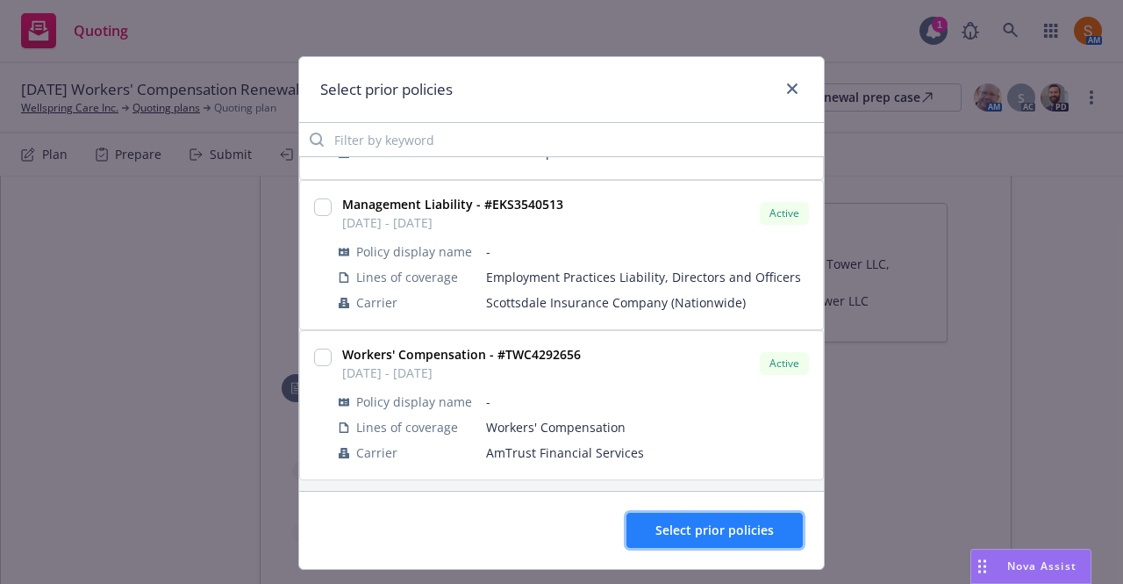
click at [669, 512] on button "Select prior policies" at bounding box center [715, 529] width 176 height 35
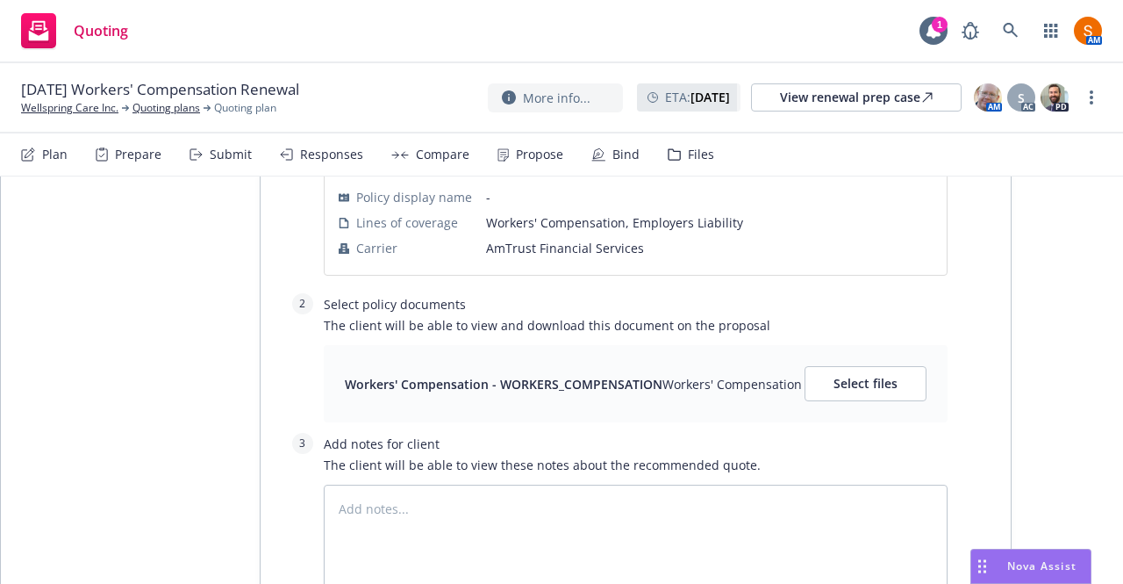
scroll to position [2911, 0]
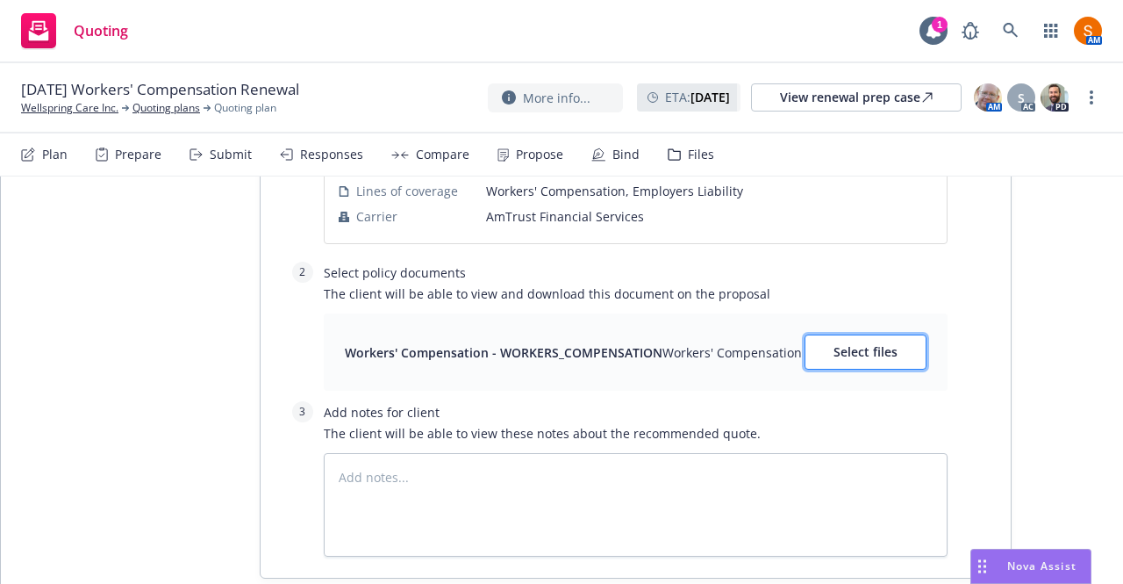
click at [857, 355] on button "Select files" at bounding box center [866, 351] width 122 height 35
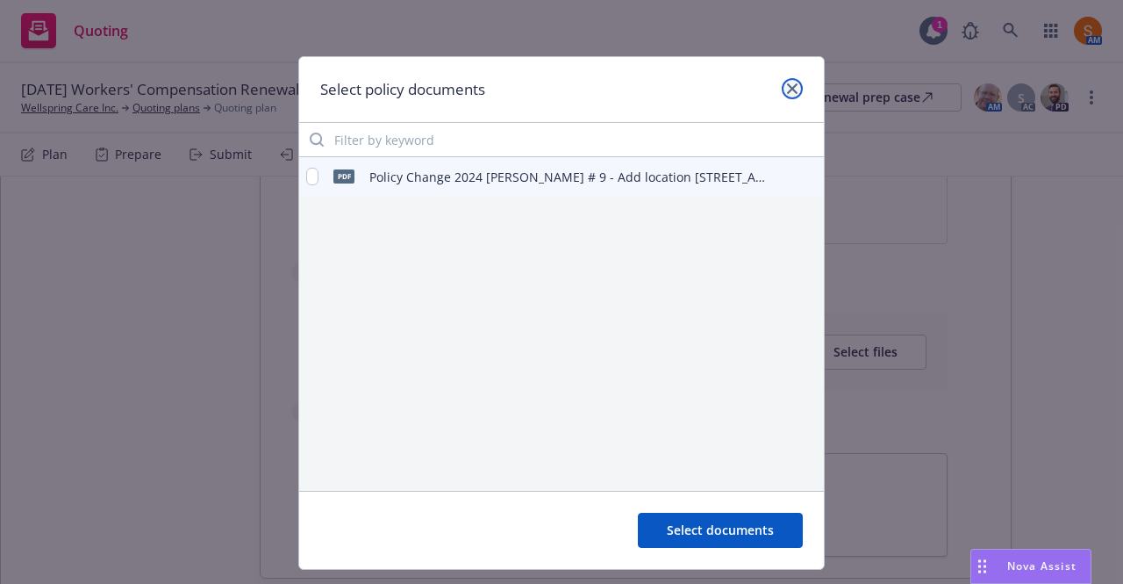
click at [787, 90] on icon "close" at bounding box center [792, 88] width 11 height 11
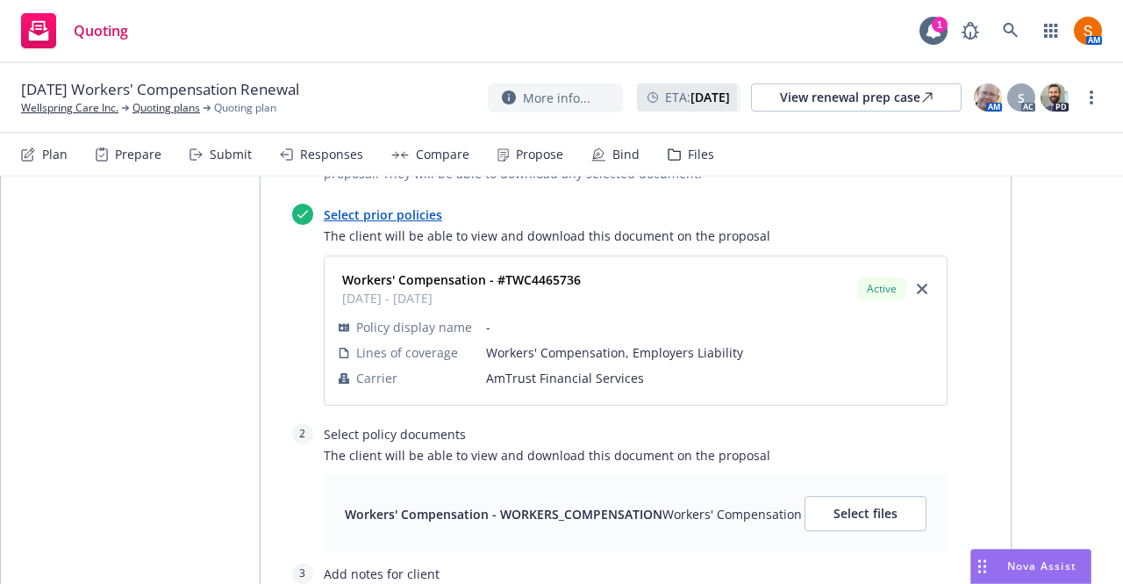
scroll to position [2748, 0]
drag, startPoint x: 923, startPoint y: 292, endPoint x: 916, endPoint y: 285, distance: 9.9
click at [916, 285] on div at bounding box center [922, 289] width 21 height 21
click at [917, 285] on icon "close" at bounding box center [922, 289] width 11 height 11
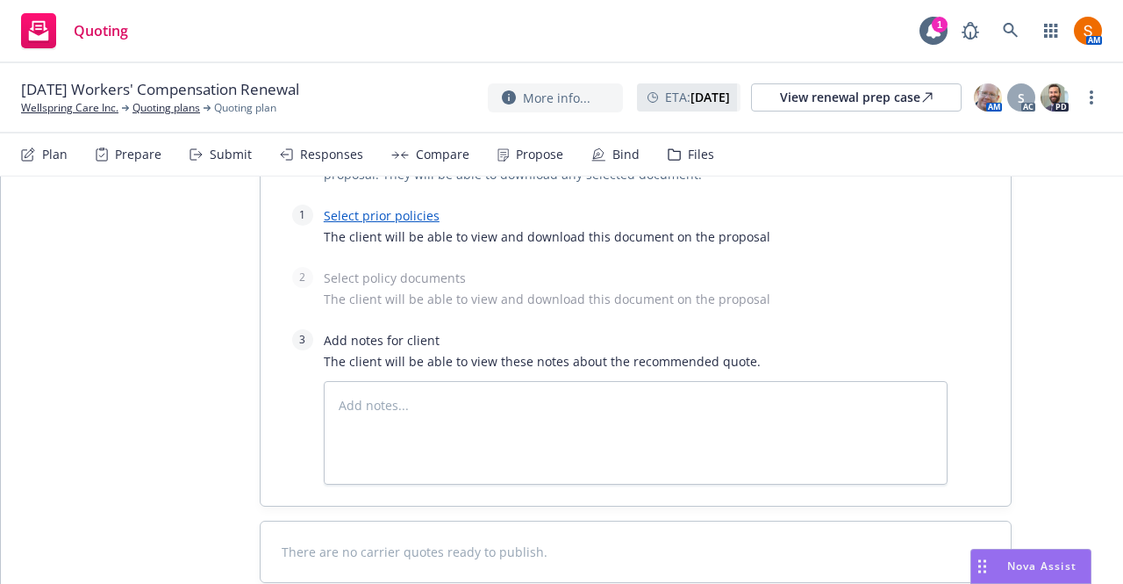
click at [380, 207] on link "Select prior policies" at bounding box center [382, 215] width 116 height 17
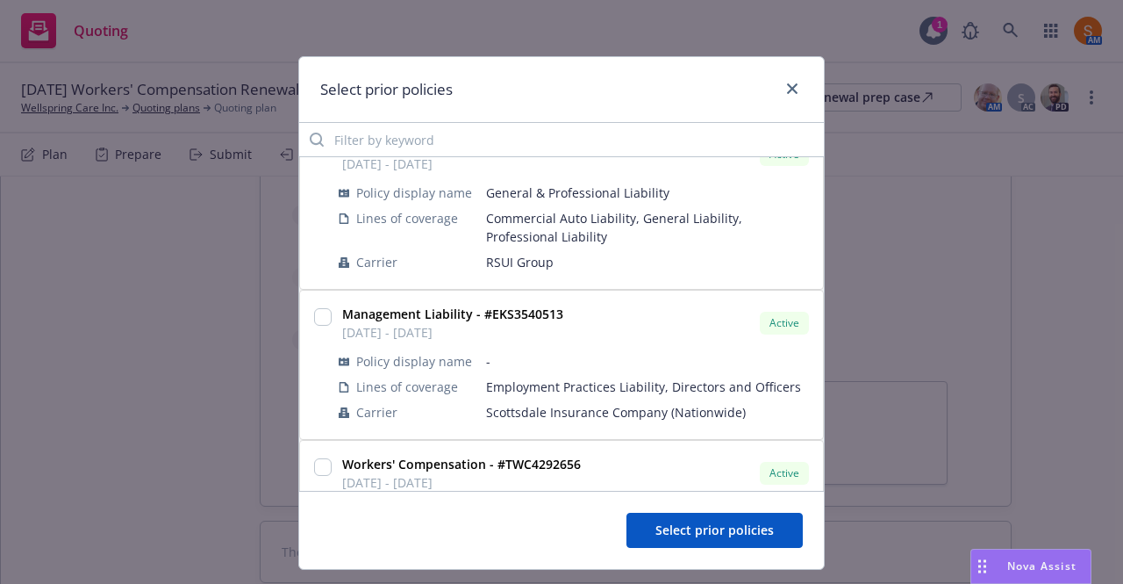
scroll to position [446, 0]
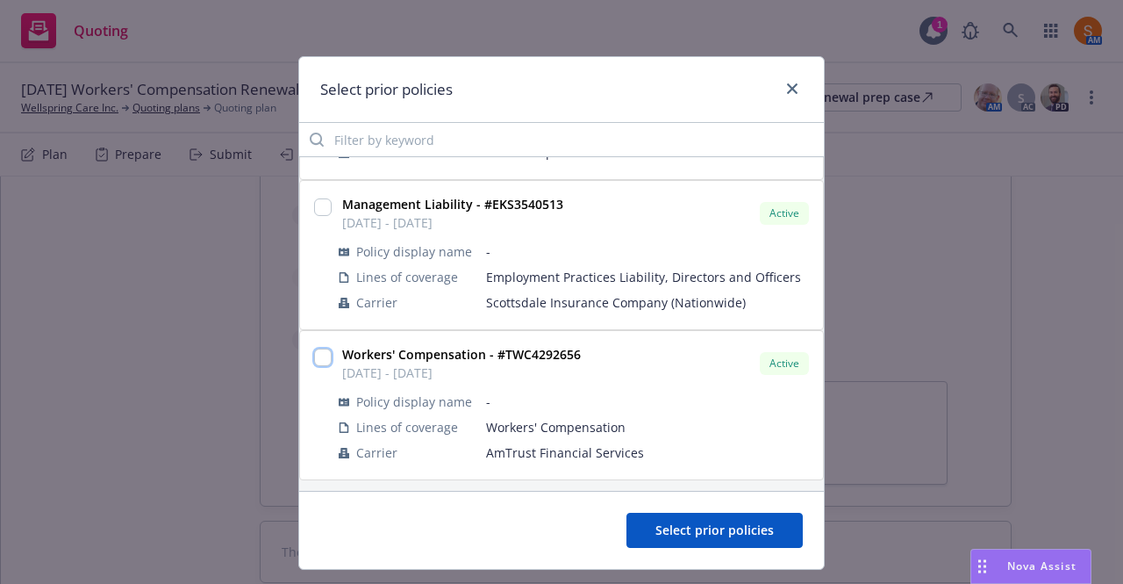
click at [314, 351] on input "checkbox" at bounding box center [323, 357] width 18 height 18
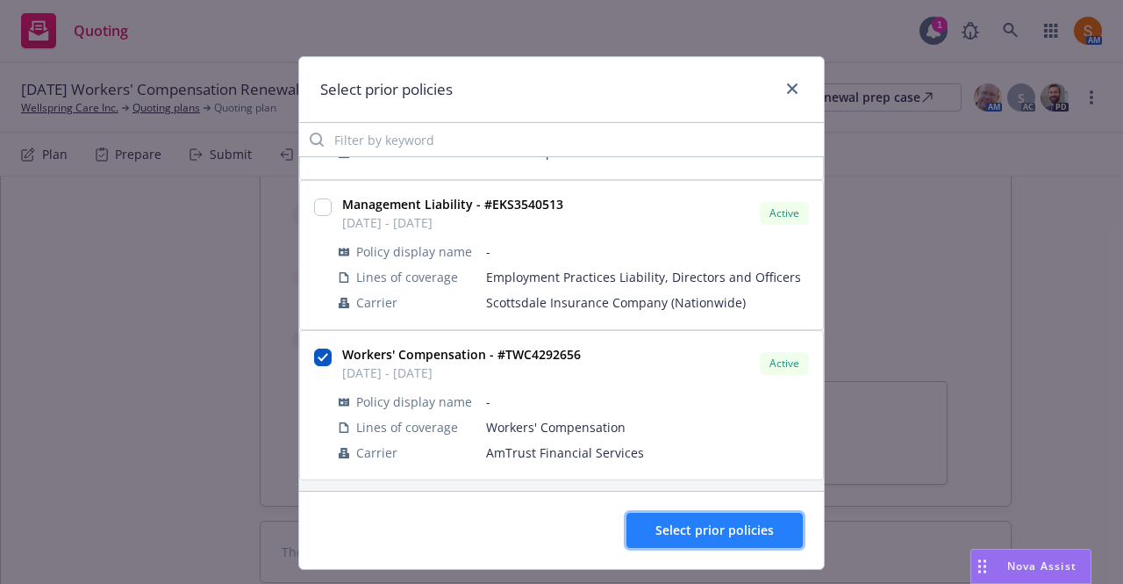
click at [714, 541] on button "Select prior policies" at bounding box center [715, 529] width 176 height 35
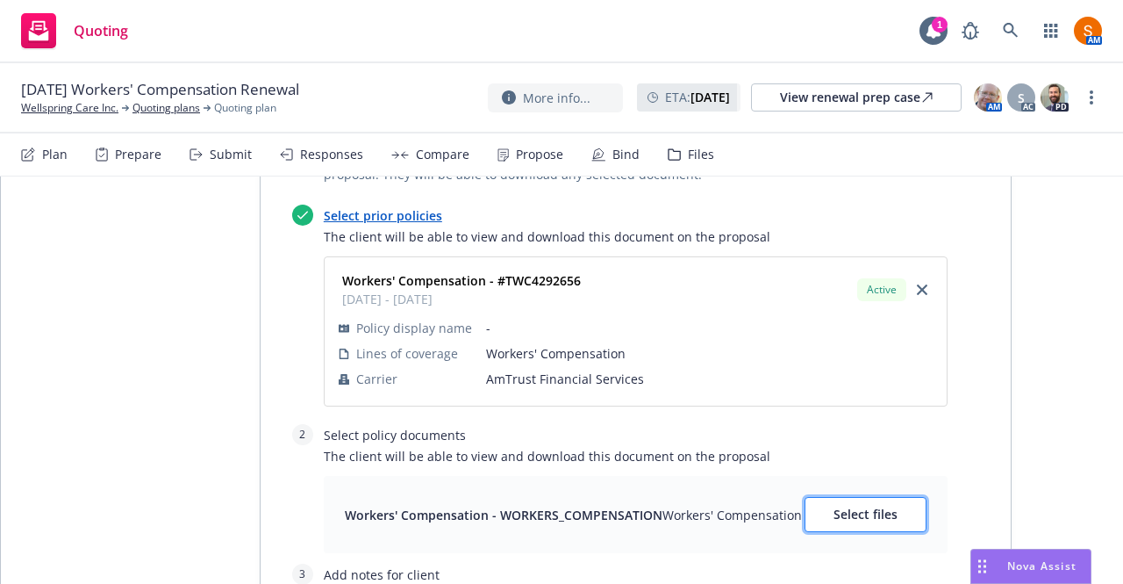
click at [853, 514] on span "Select files" at bounding box center [866, 513] width 64 height 17
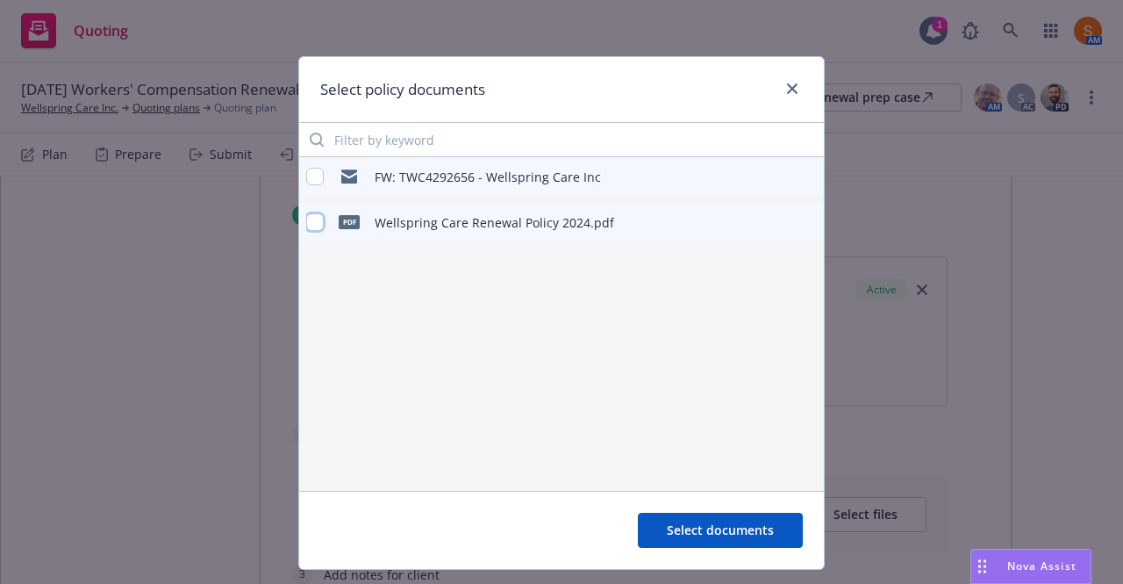
click at [311, 225] on input "checkbox" at bounding box center [315, 222] width 18 height 18
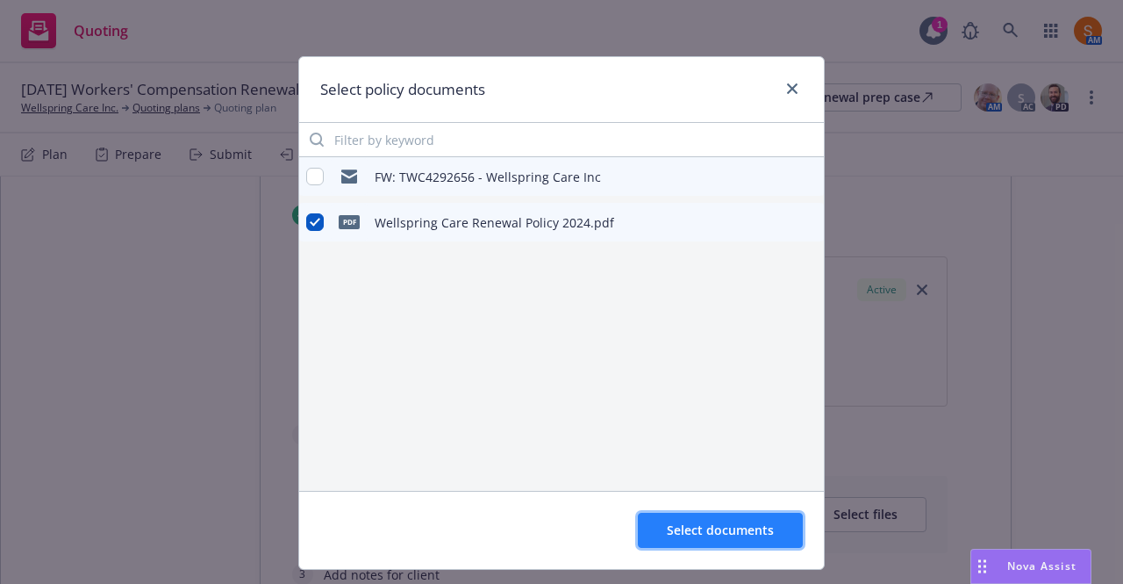
click at [727, 527] on span "Select documents" at bounding box center [720, 529] width 107 height 17
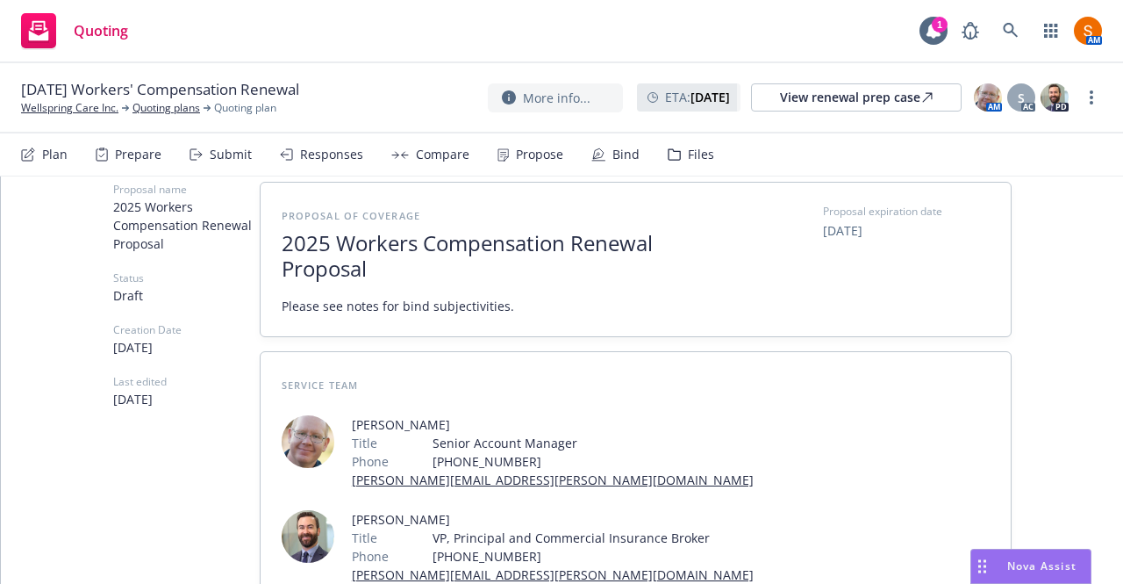
scroll to position [0, 0]
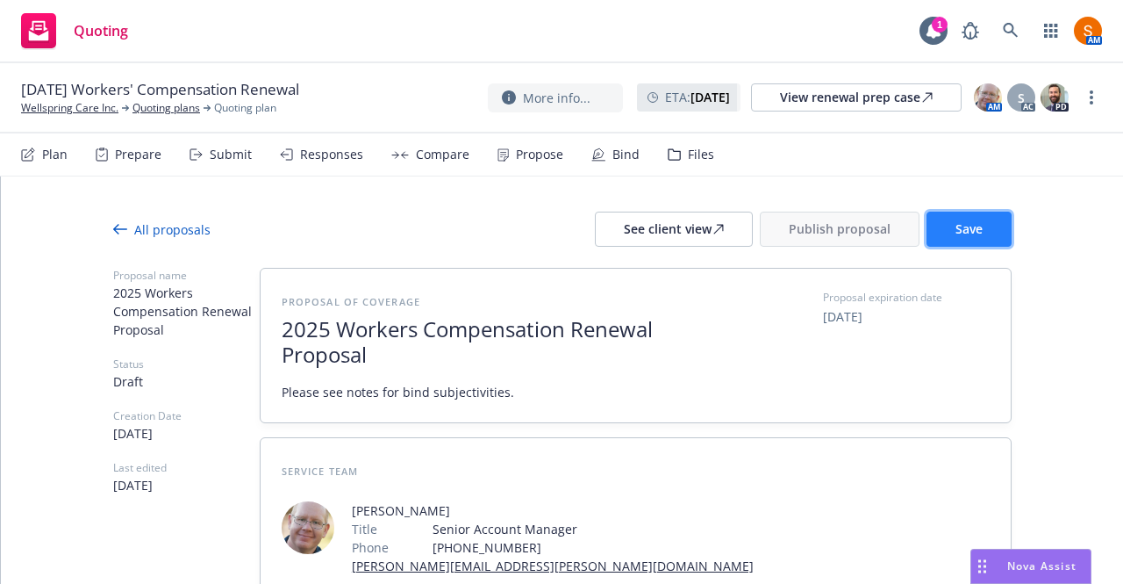
click at [935, 229] on button "Save" at bounding box center [969, 228] width 85 height 35
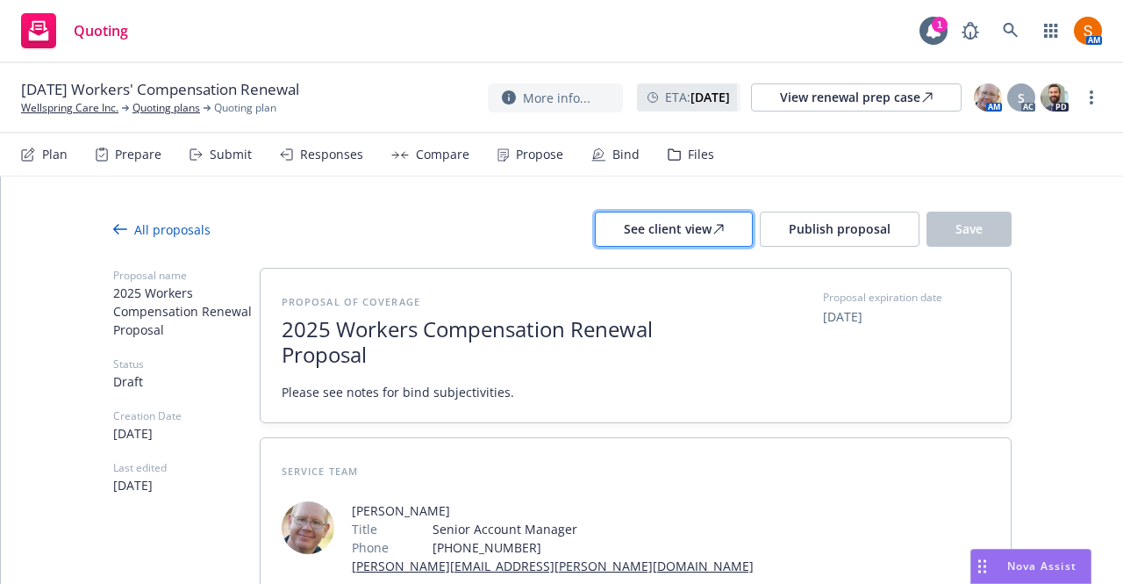
click at [703, 231] on div "See client view" at bounding box center [674, 228] width 100 height 33
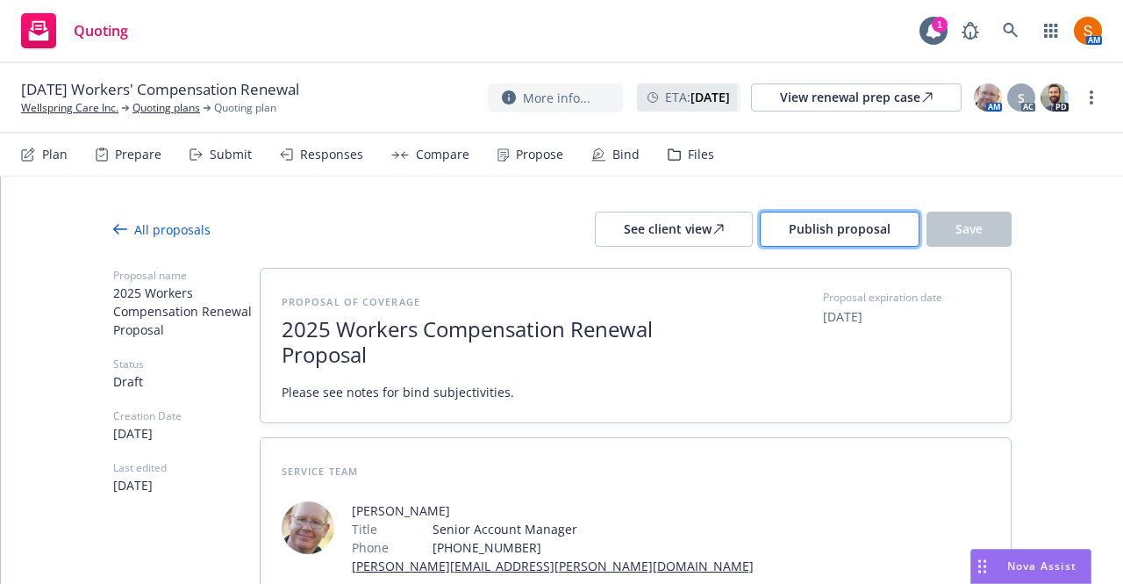
click at [798, 234] on span "Publish proposal" at bounding box center [840, 228] width 102 height 17
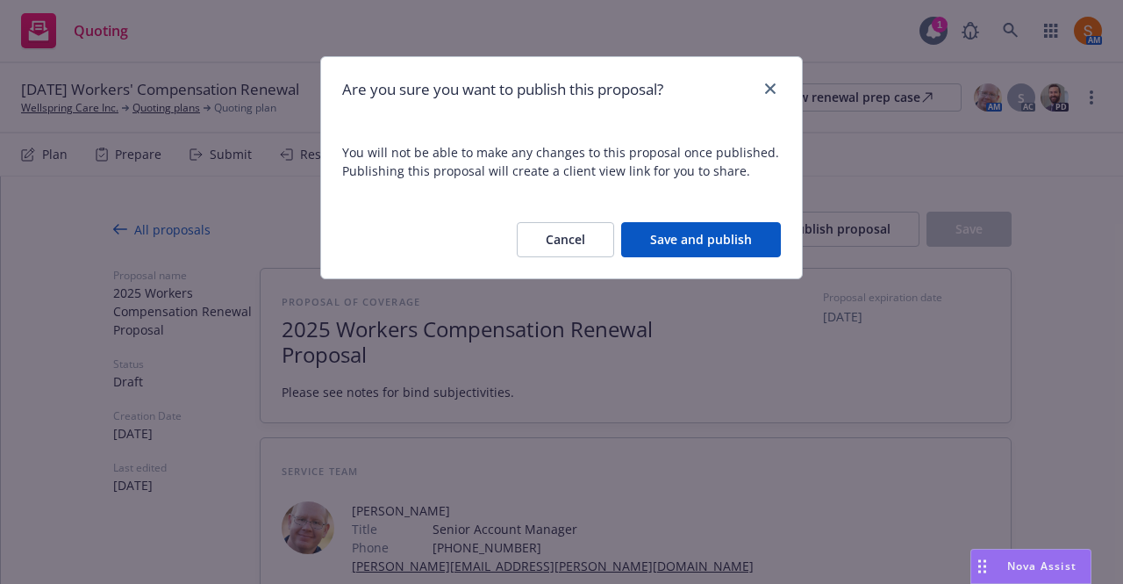
click at [705, 231] on button "Save and publish" at bounding box center [701, 239] width 160 height 35
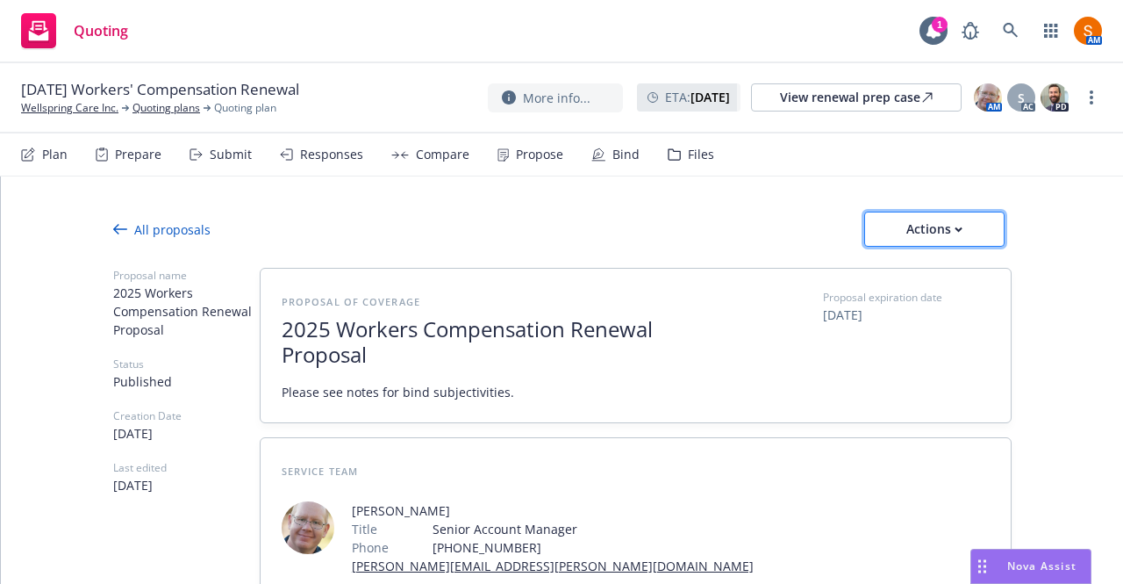
click at [902, 224] on div "Actions" at bounding box center [934, 228] width 82 height 33
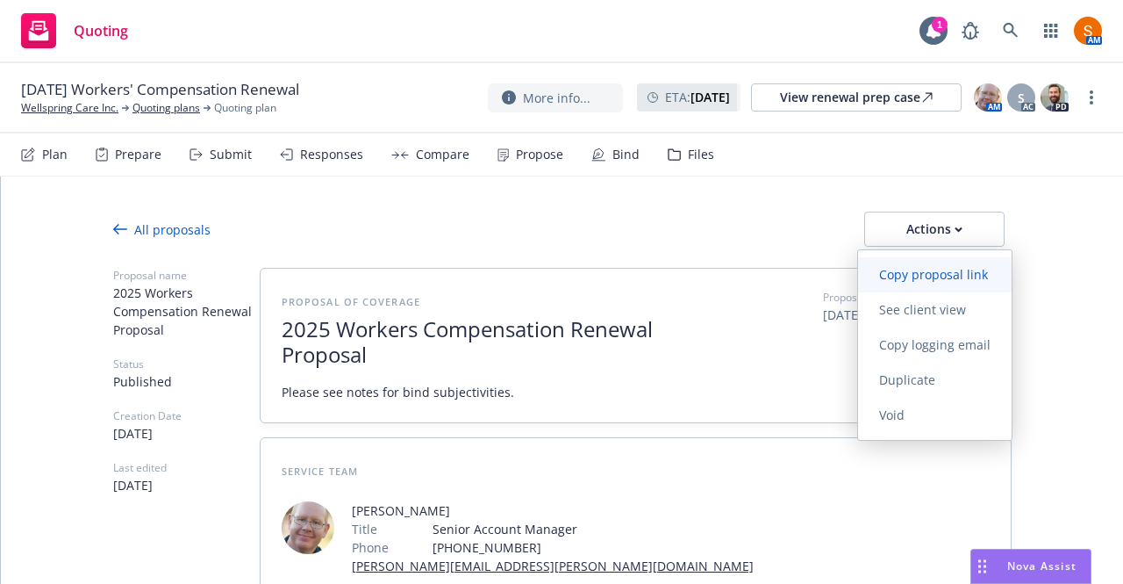
click at [913, 271] on span "Copy proposal link" at bounding box center [933, 274] width 151 height 17
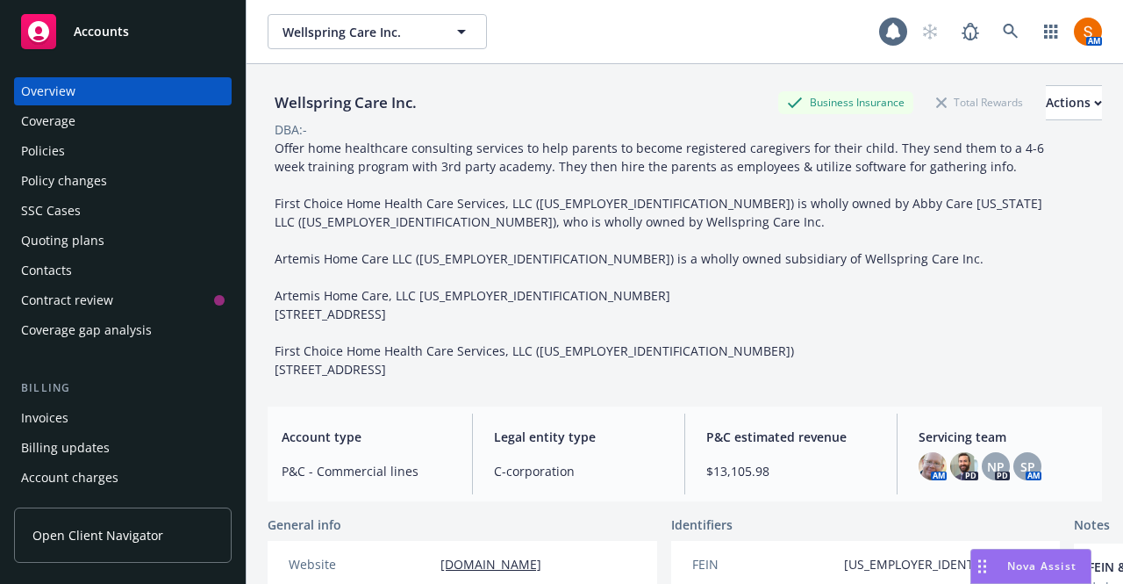
click at [35, 140] on div "Policies" at bounding box center [43, 151] width 44 height 28
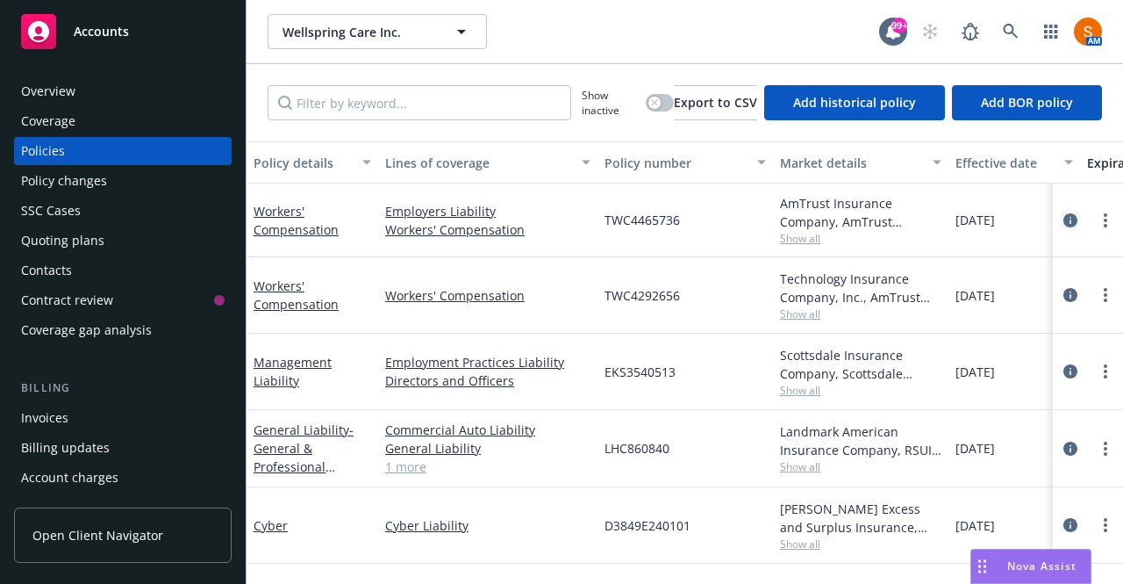
click at [1063, 223] on icon "circleInformation" at bounding box center [1070, 220] width 14 height 14
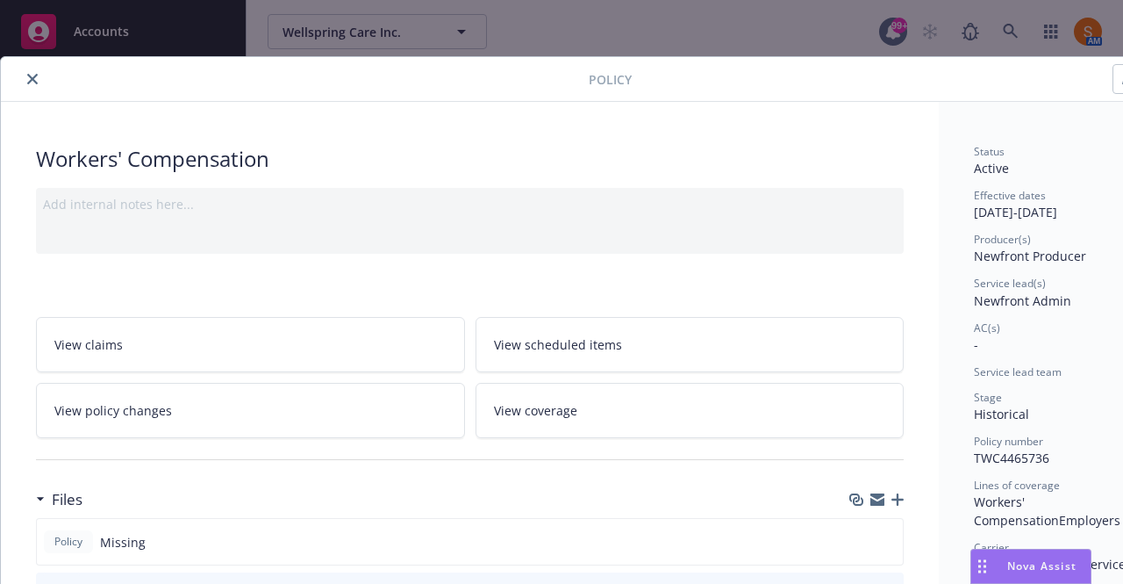
click at [33, 88] on button "close" at bounding box center [32, 78] width 21 height 21
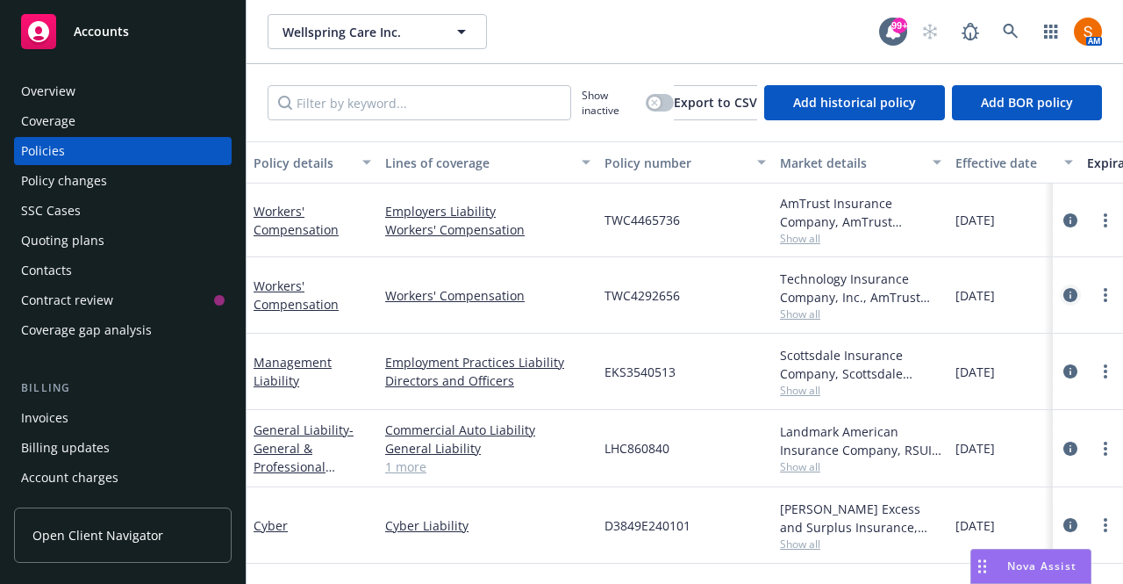
click at [1063, 299] on icon "circleInformation" at bounding box center [1070, 295] width 14 height 14
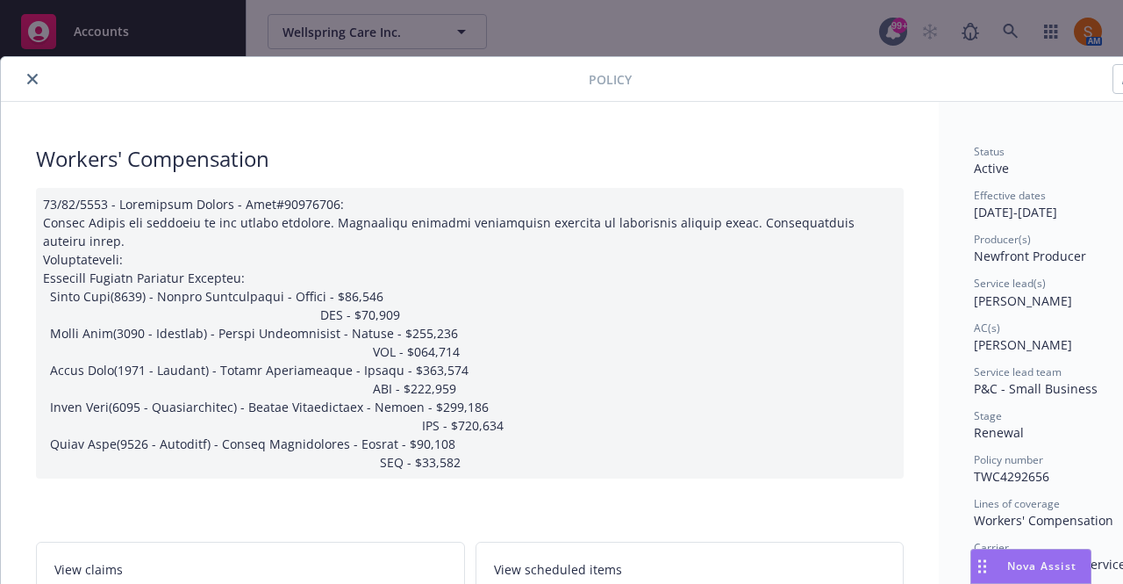
click at [30, 74] on icon "close" at bounding box center [32, 79] width 11 height 11
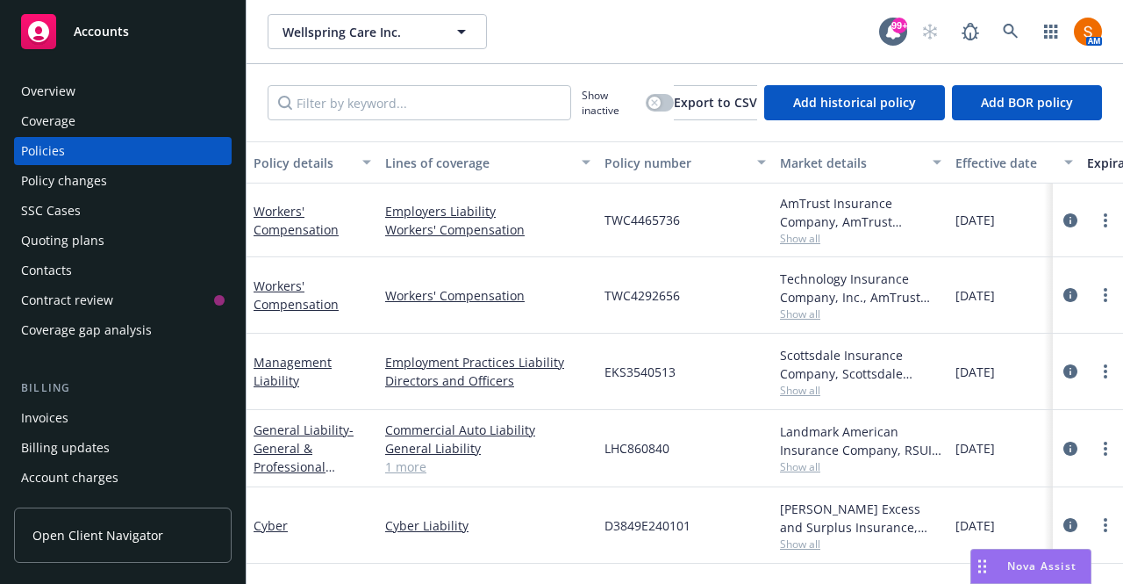
click at [72, 92] on div "Overview" at bounding box center [48, 91] width 54 height 28
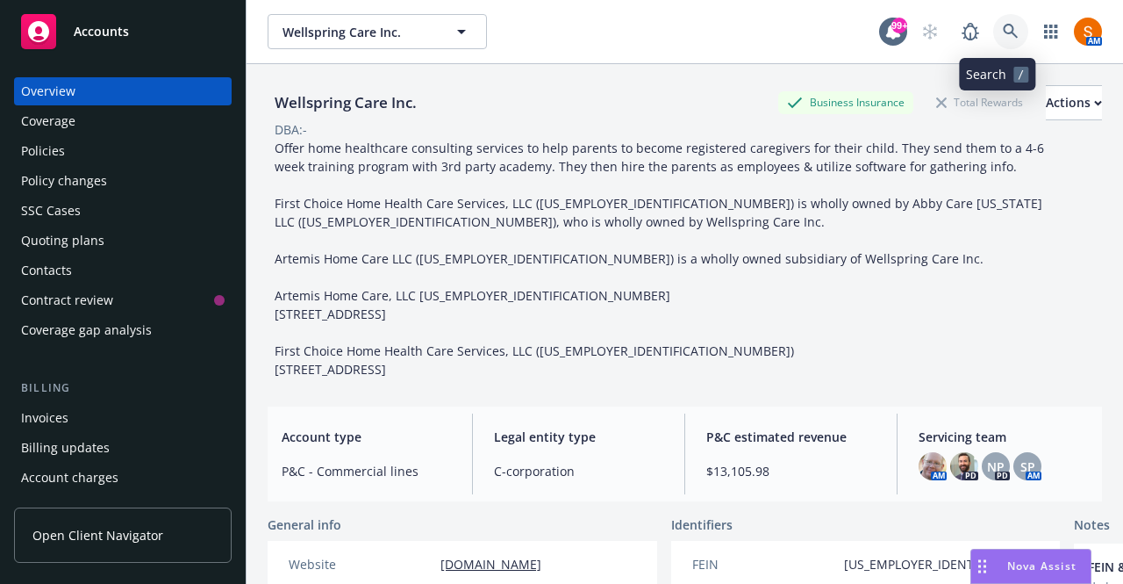
click at [1003, 25] on icon at bounding box center [1011, 32] width 16 height 16
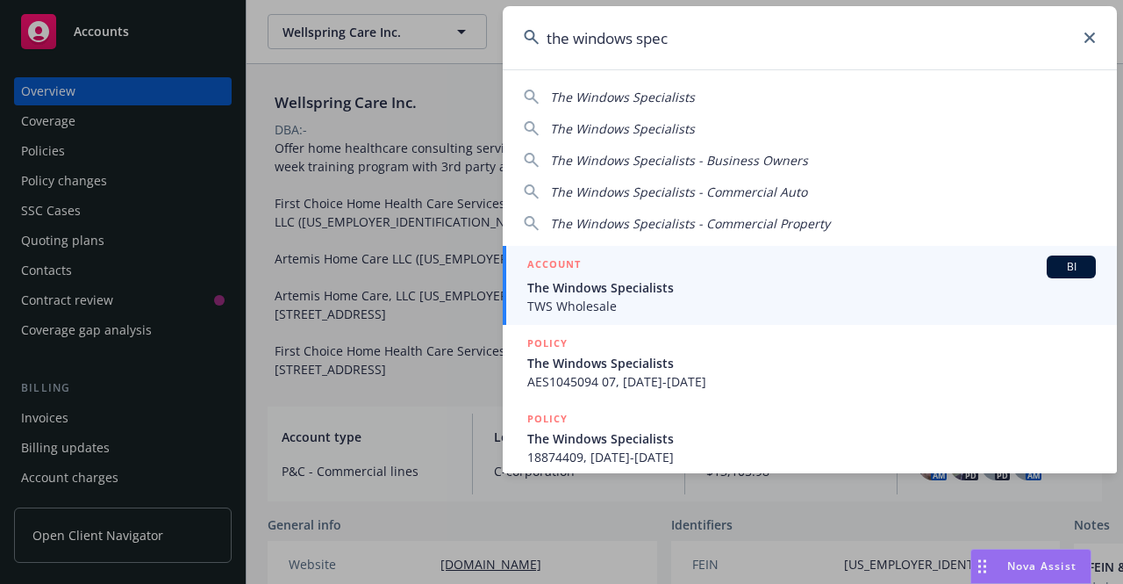
type input "the windows spec"
click at [774, 289] on span "The Windows Specialists" at bounding box center [811, 287] width 569 height 18
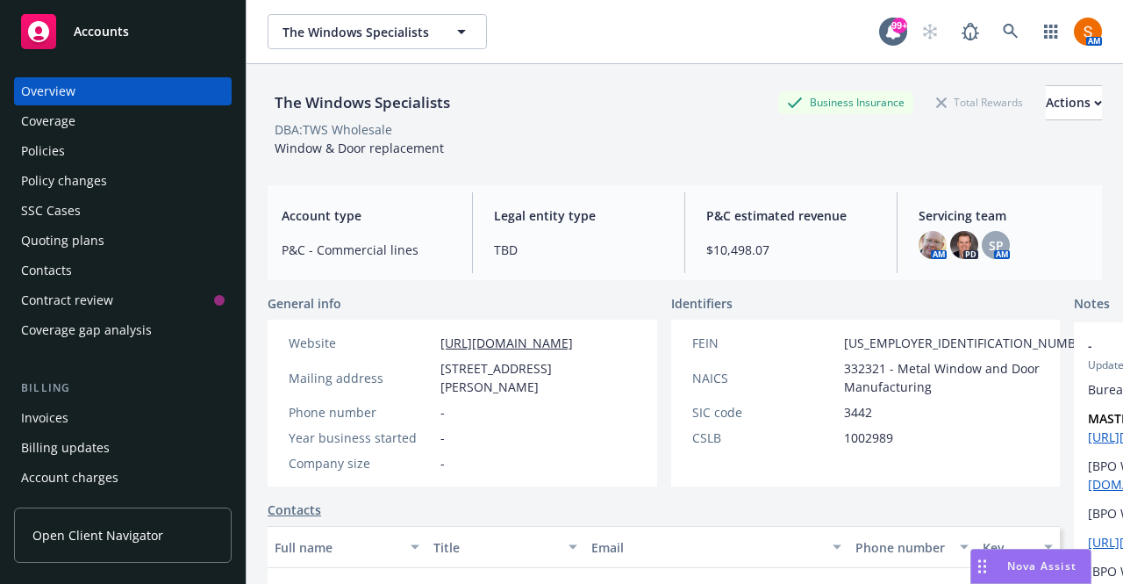
click at [75, 143] on div "Policies" at bounding box center [123, 151] width 204 height 28
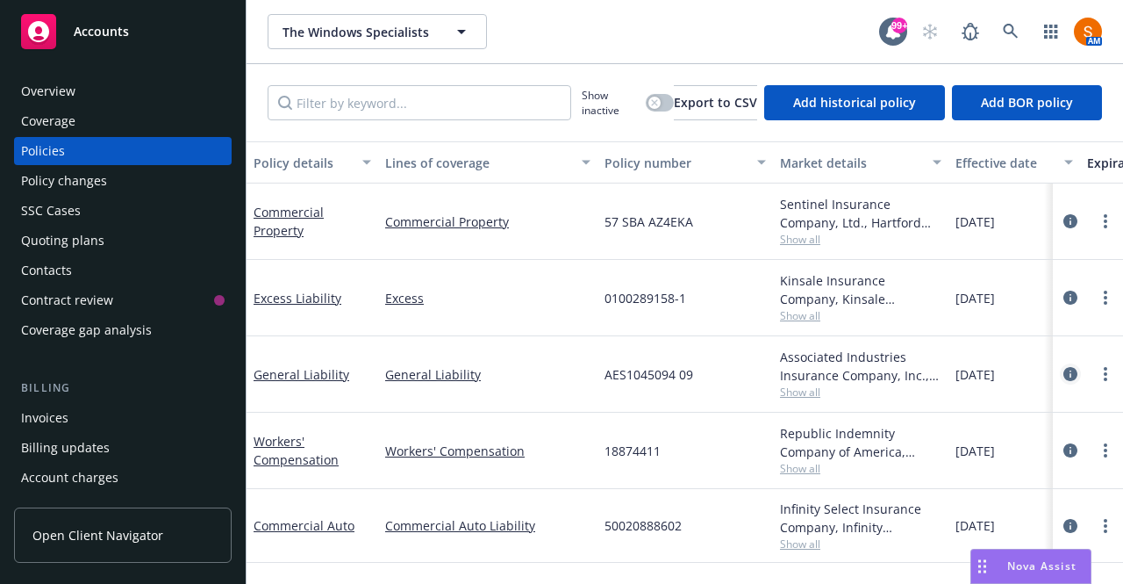
click at [1063, 377] on icon "circleInformation" at bounding box center [1070, 374] width 14 height 14
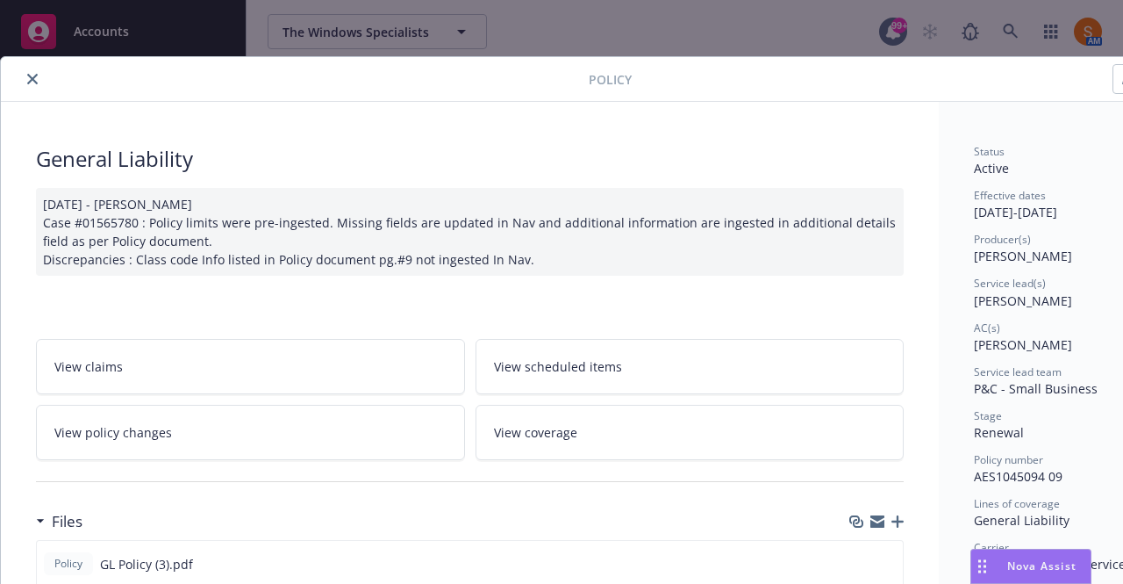
scroll to position [168, 0]
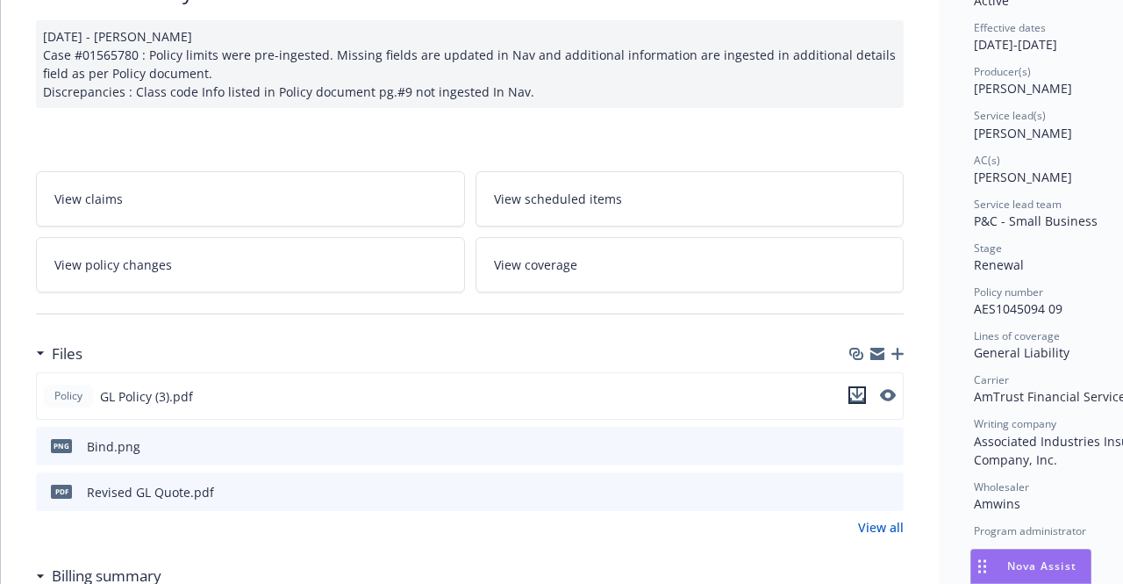
click at [856, 396] on icon "download file" at bounding box center [857, 395] width 14 height 14
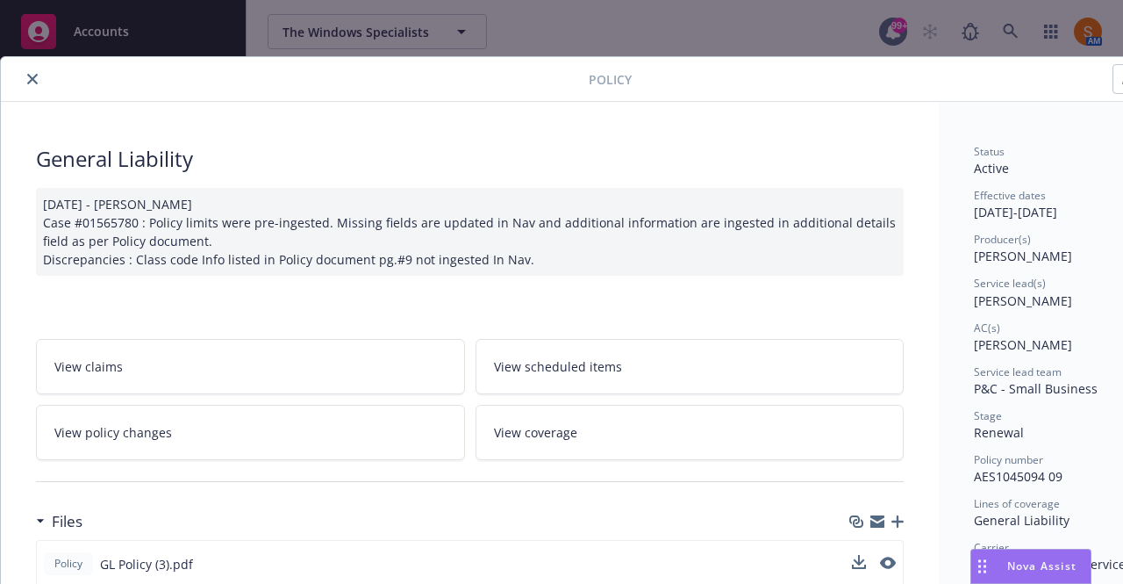
click at [23, 82] on button "close" at bounding box center [32, 78] width 21 height 21
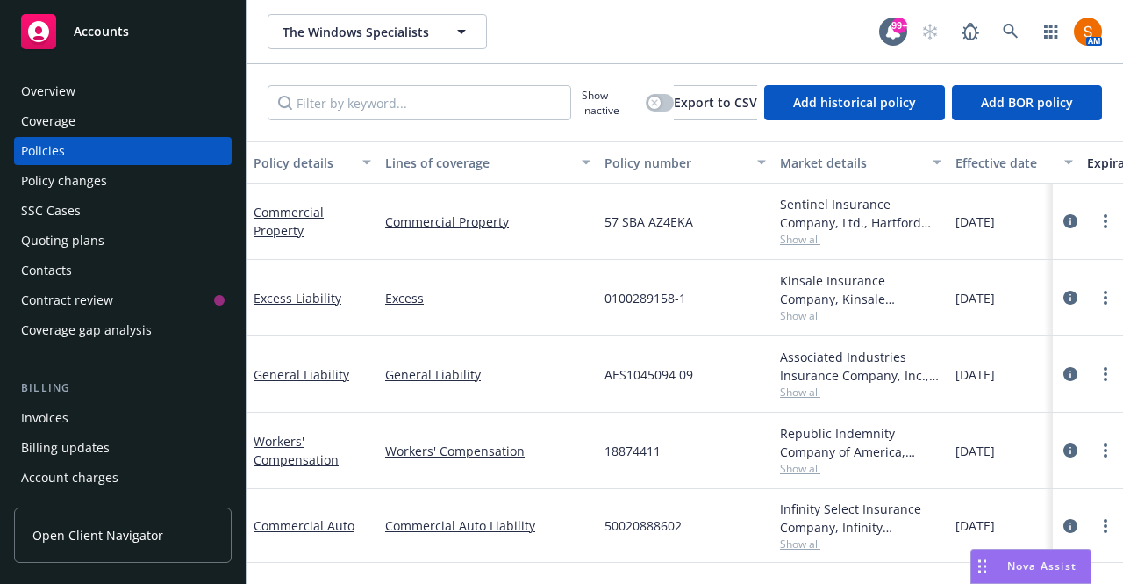
scroll to position [4, 0]
click at [673, 517] on span "50020888602" at bounding box center [643, 525] width 77 height 18
copy span "50020888602"
